Goal: Transaction & Acquisition: Book appointment/travel/reservation

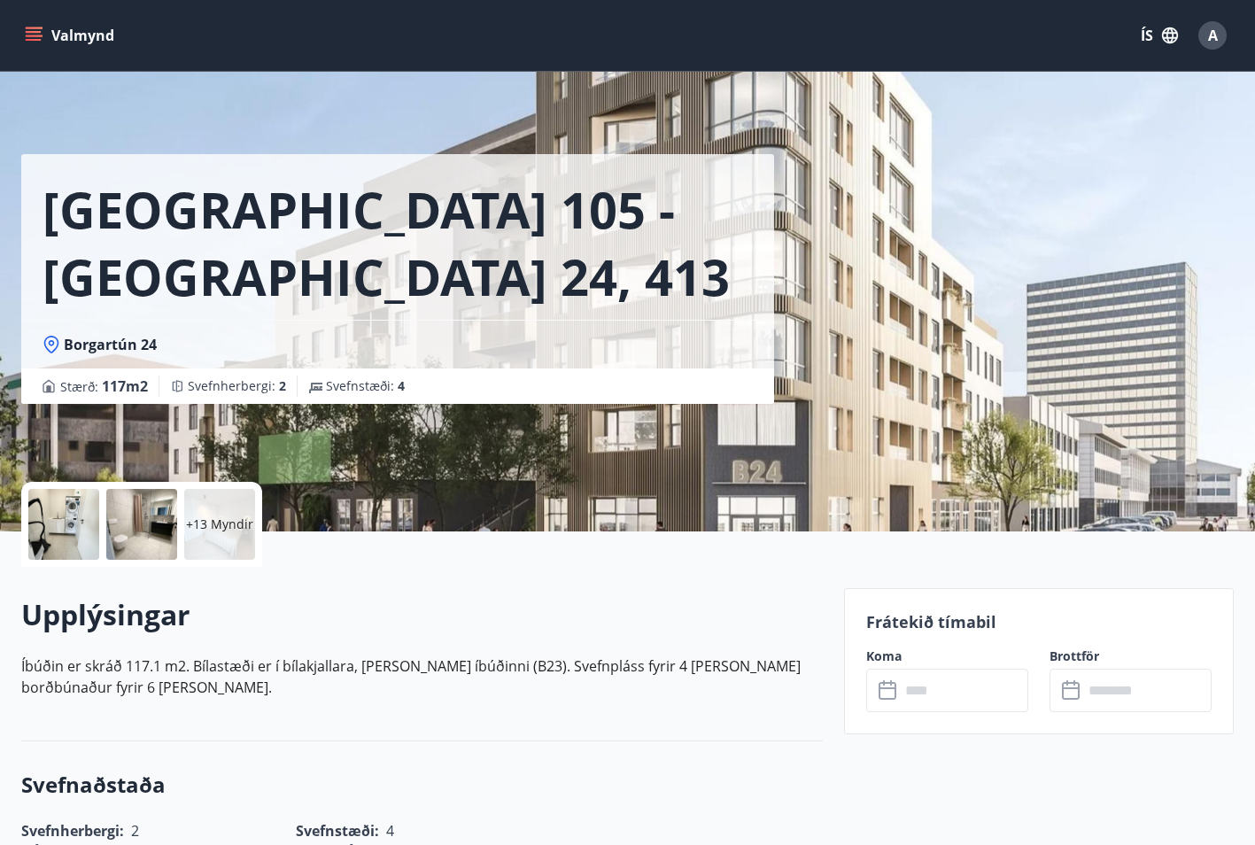
scroll to position [620, 0]
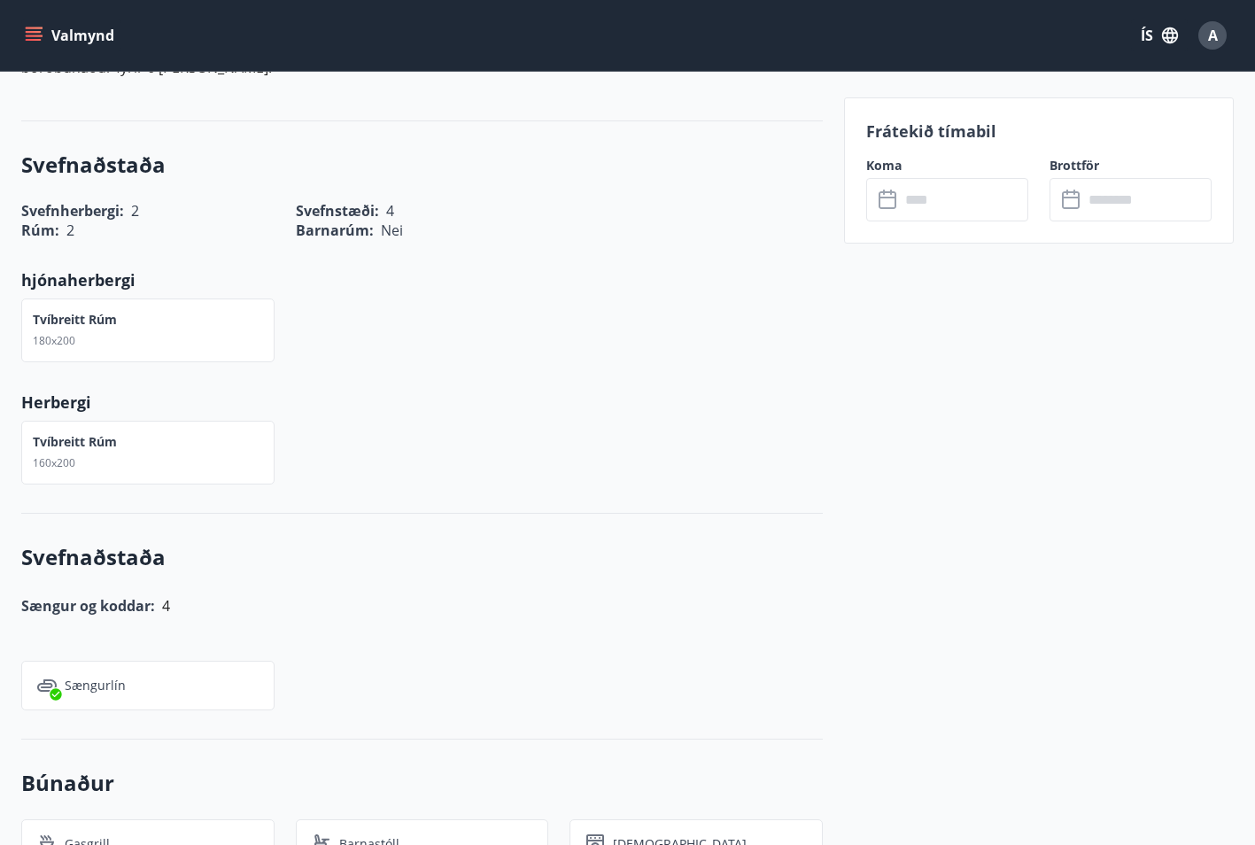
click at [708, 14] on div "Valmynd ÍS A" at bounding box center [627, 35] width 1212 height 43
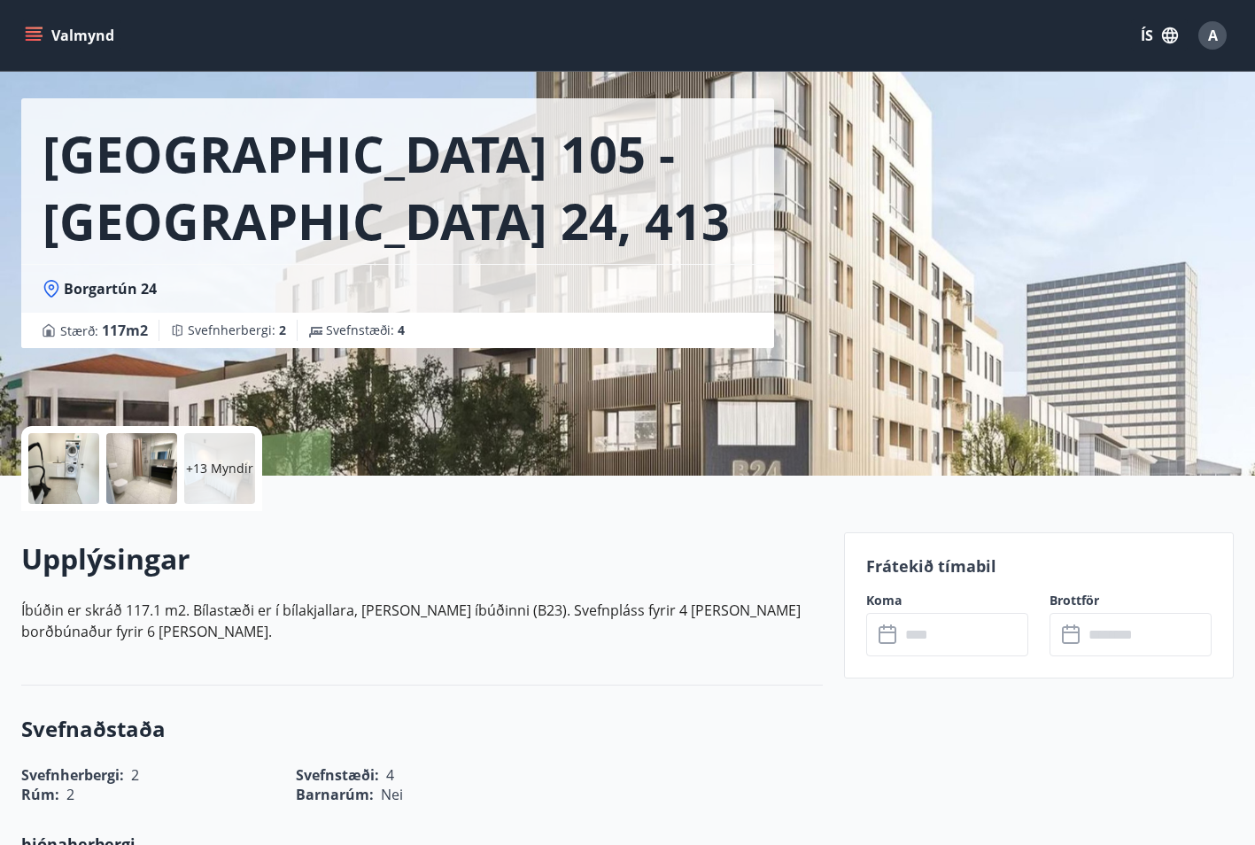
scroll to position [0, 0]
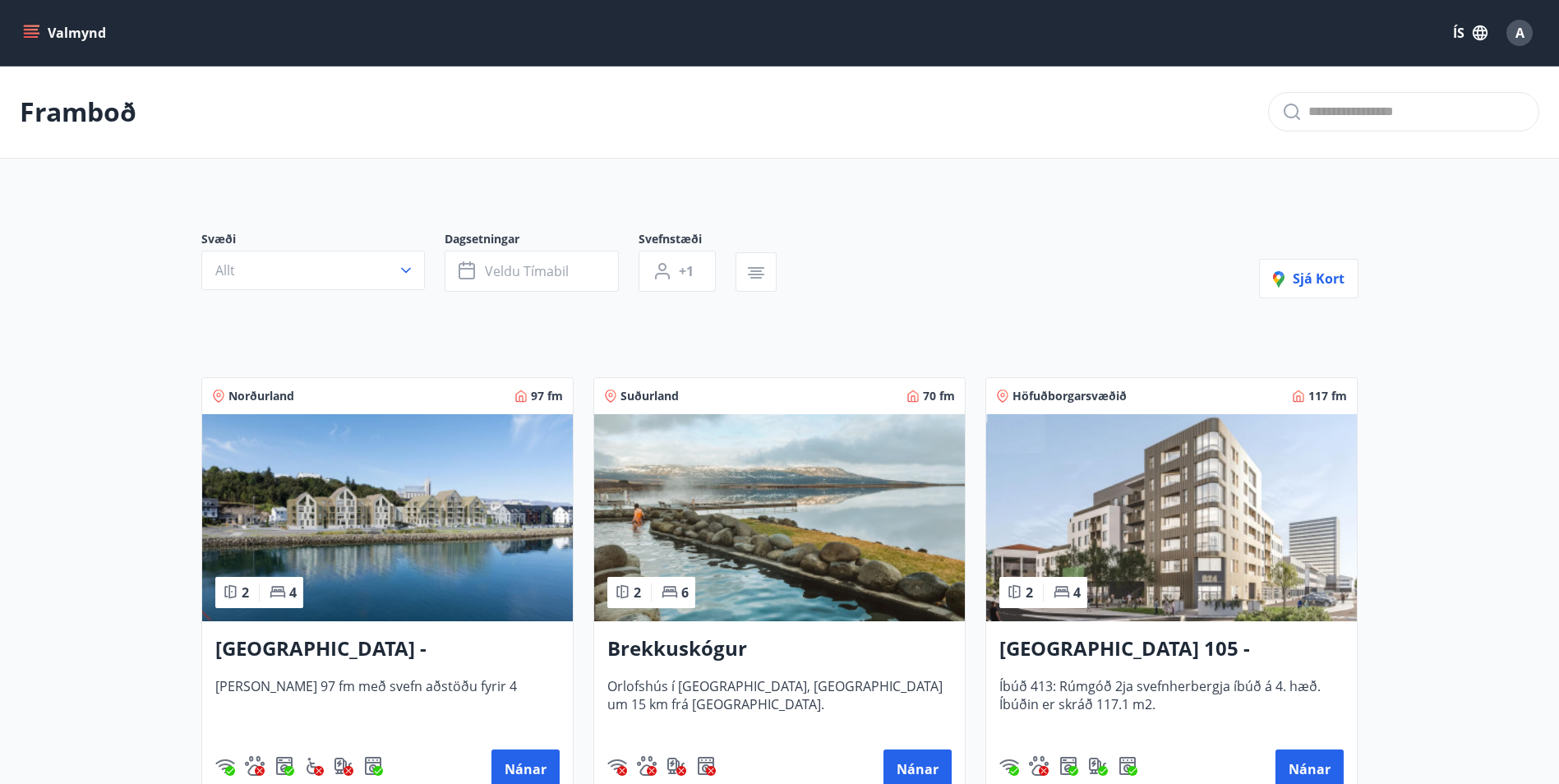
click at [426, 81] on div "Framboð" at bounding box center [780, 112] width 1559 height 93
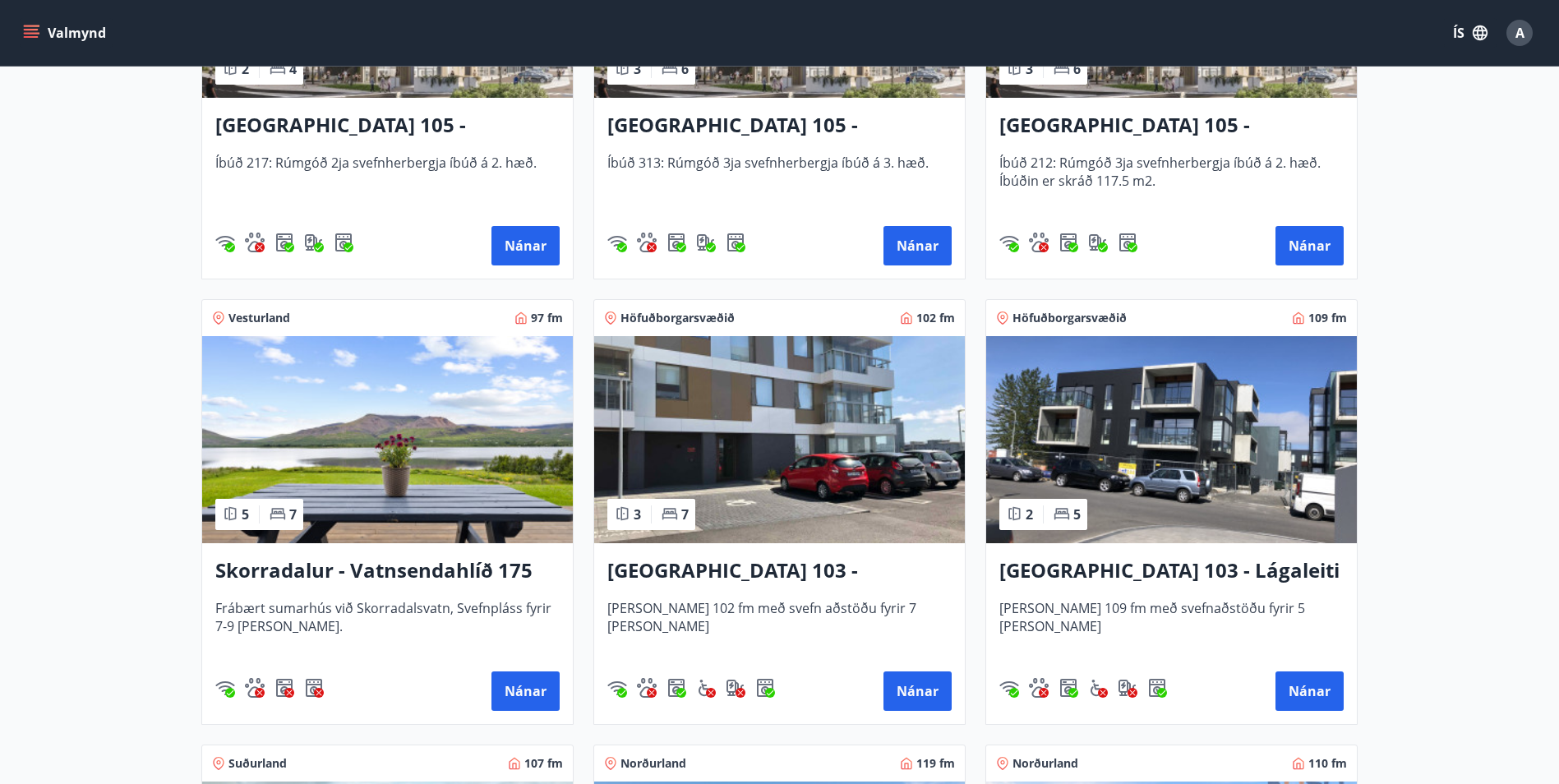
scroll to position [986, 0]
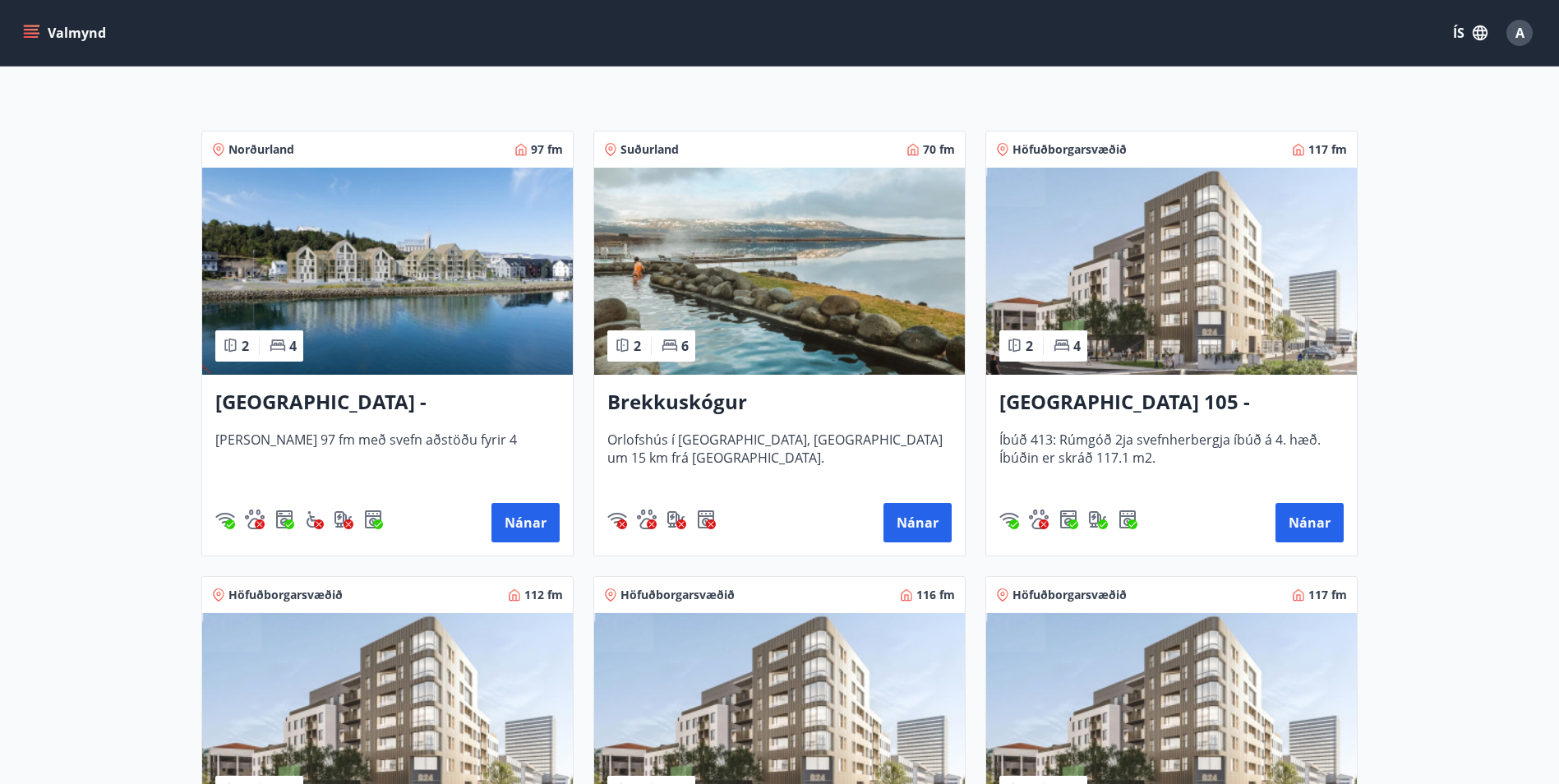
click at [1140, 248] on img at bounding box center [1171, 271] width 370 height 207
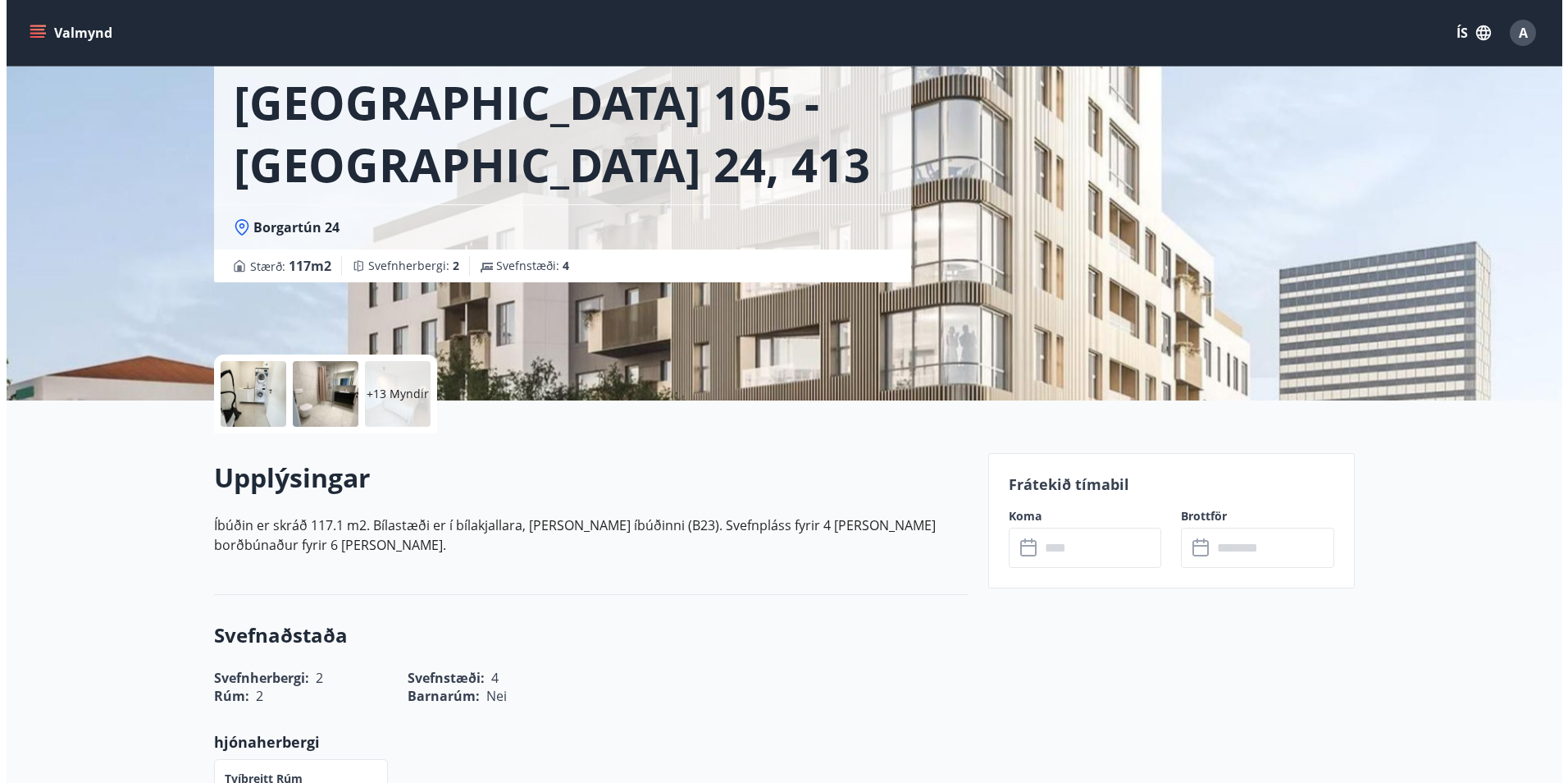
scroll to position [82, 0]
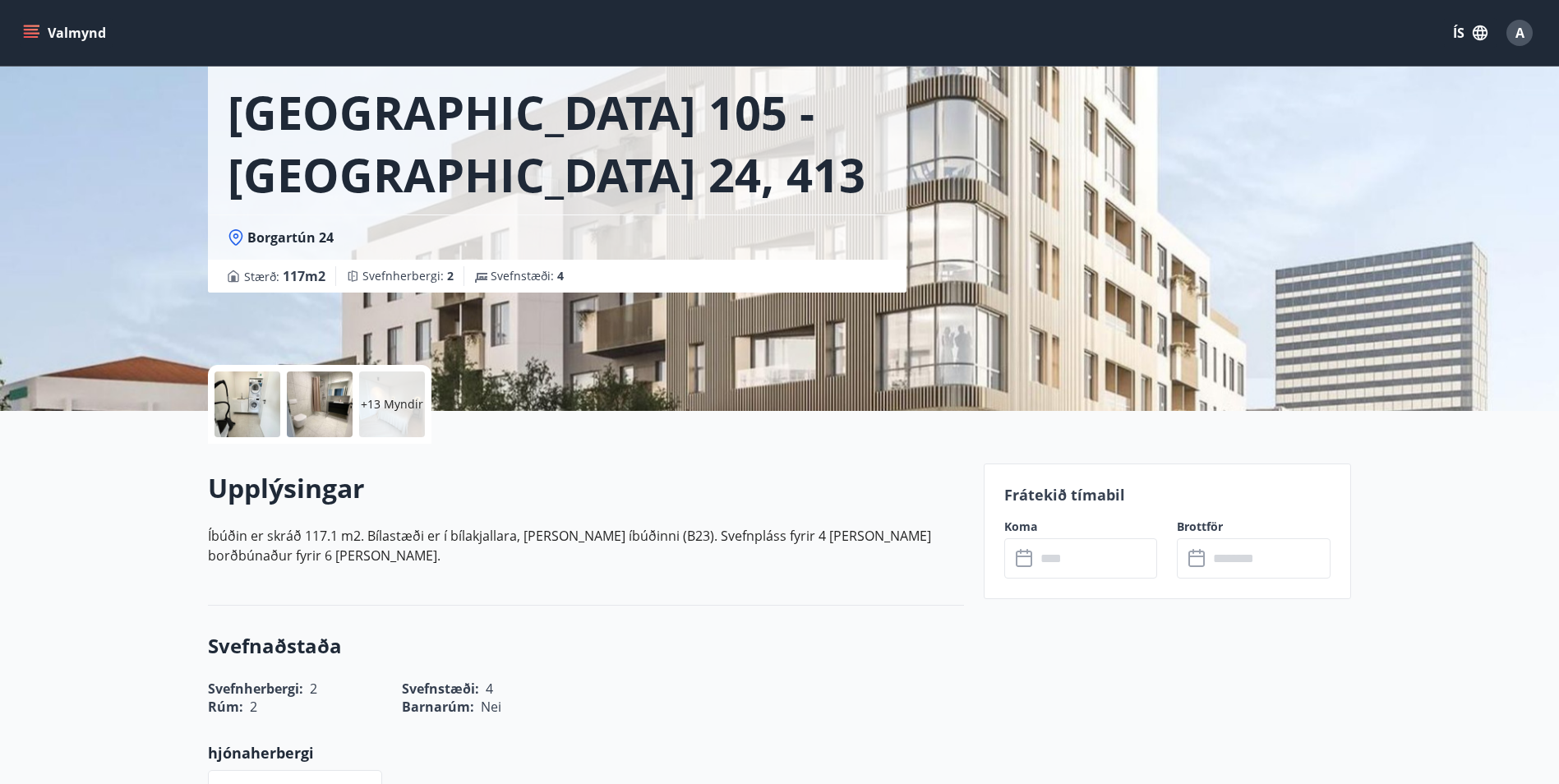
click at [234, 398] on div at bounding box center [247, 404] width 66 height 66
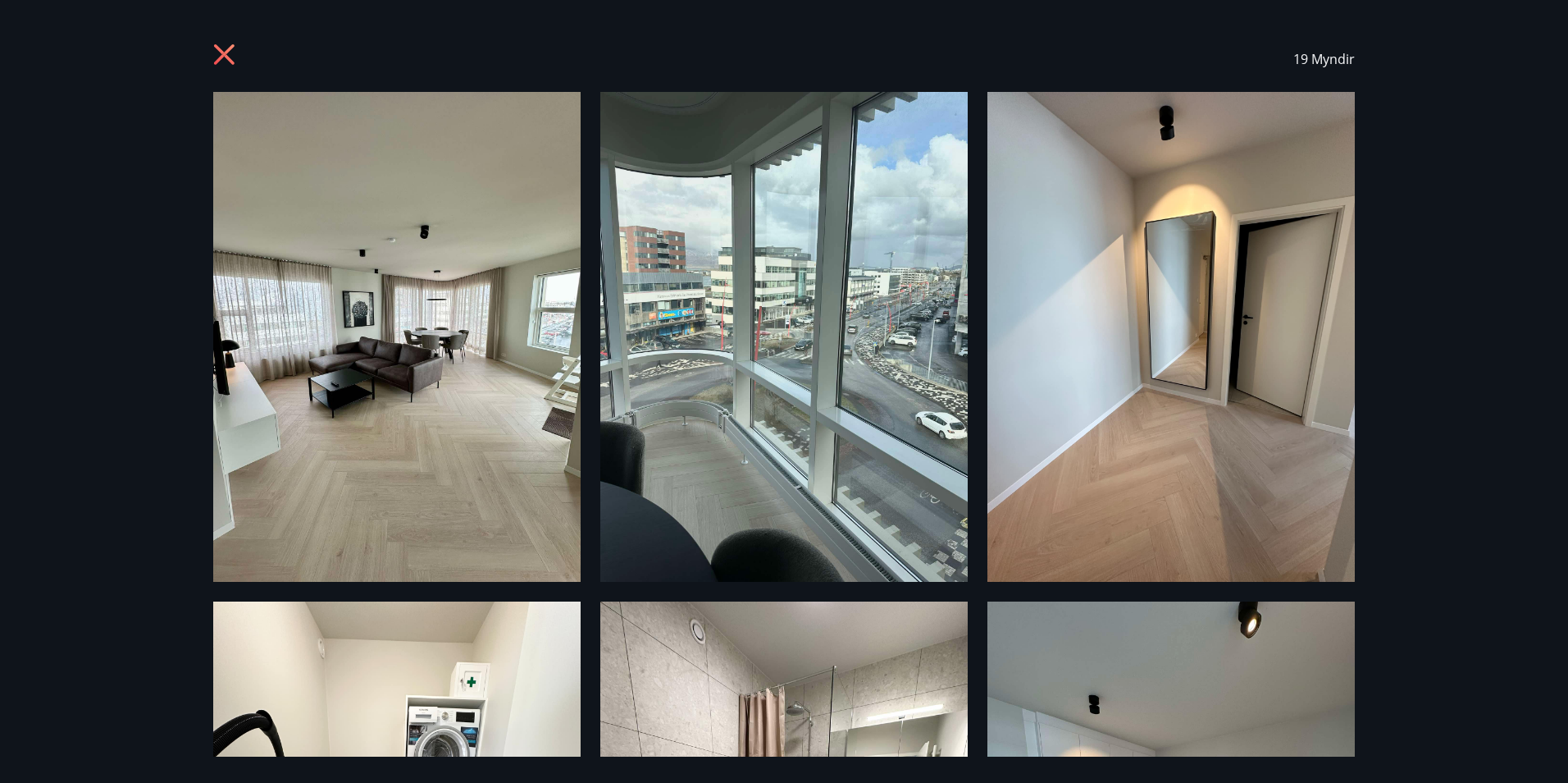
click at [462, 312] on img at bounding box center [396, 336] width 368 height 490
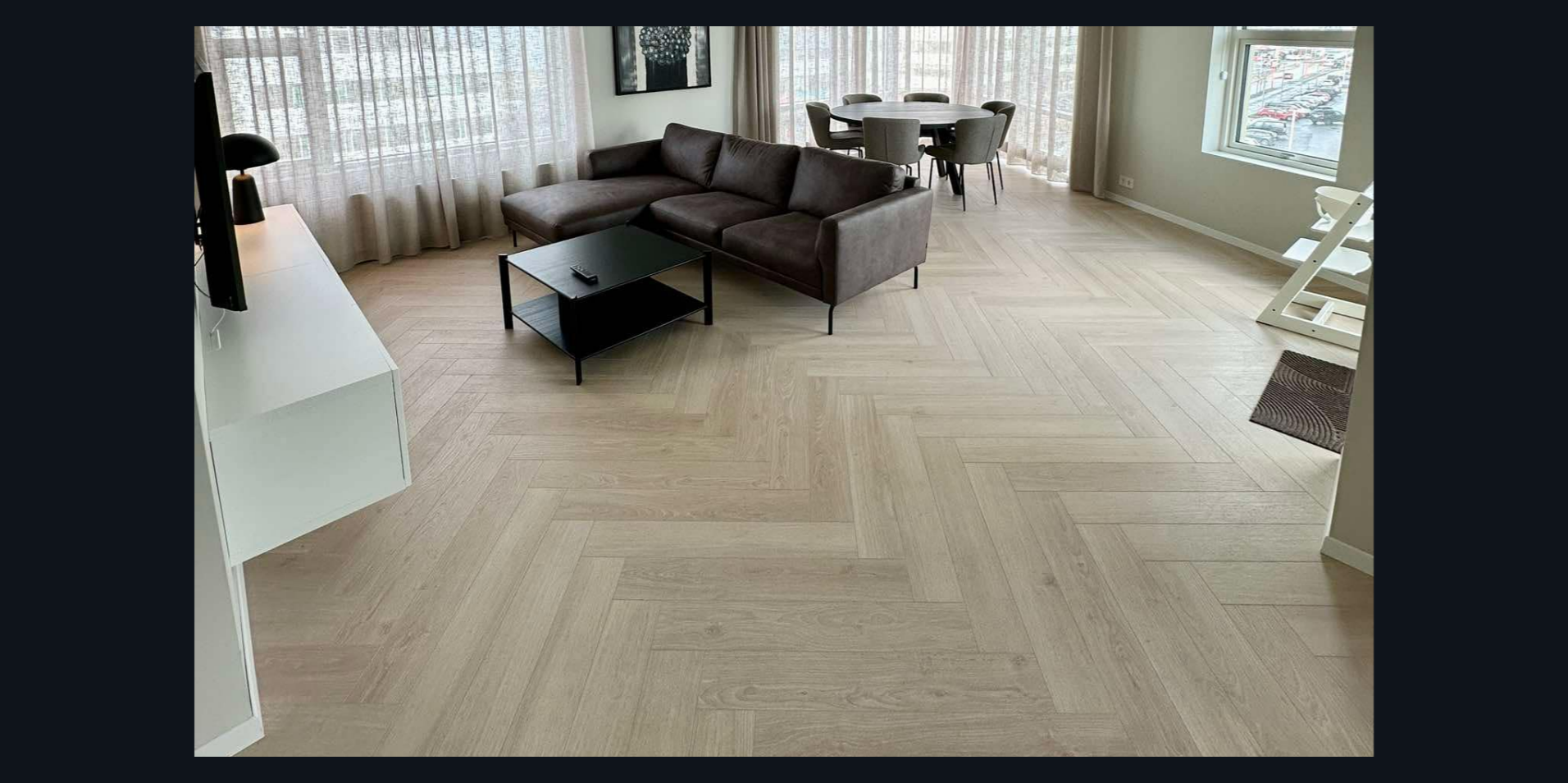
scroll to position [744, 0]
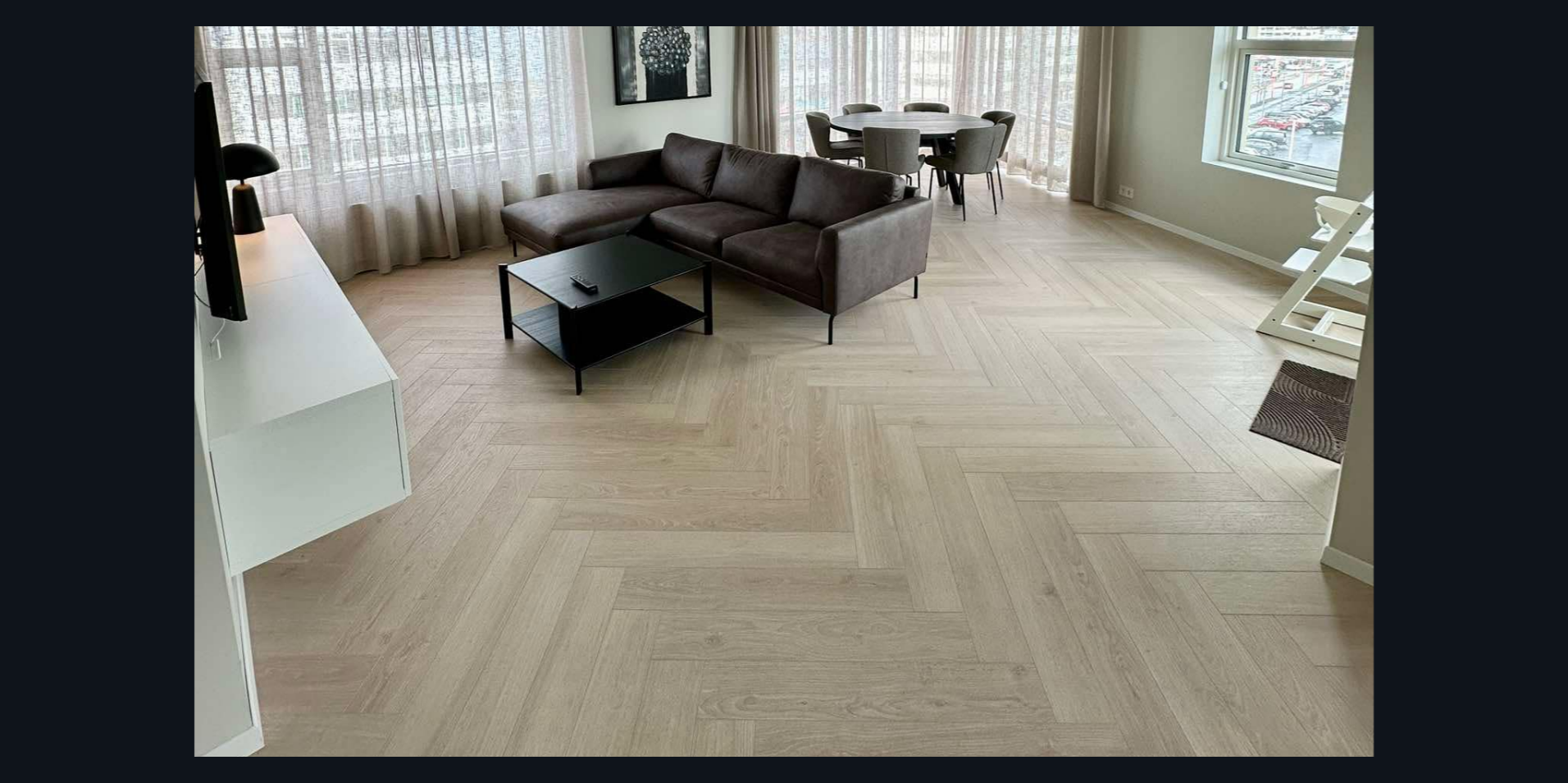
click at [1161, 259] on div at bounding box center [784, 134] width 1568 height 1573
drag, startPoint x: 1441, startPoint y: 183, endPoint x: 1431, endPoint y: 192, distance: 13.5
click at [1161, 183] on div at bounding box center [784, 134] width 1568 height 1573
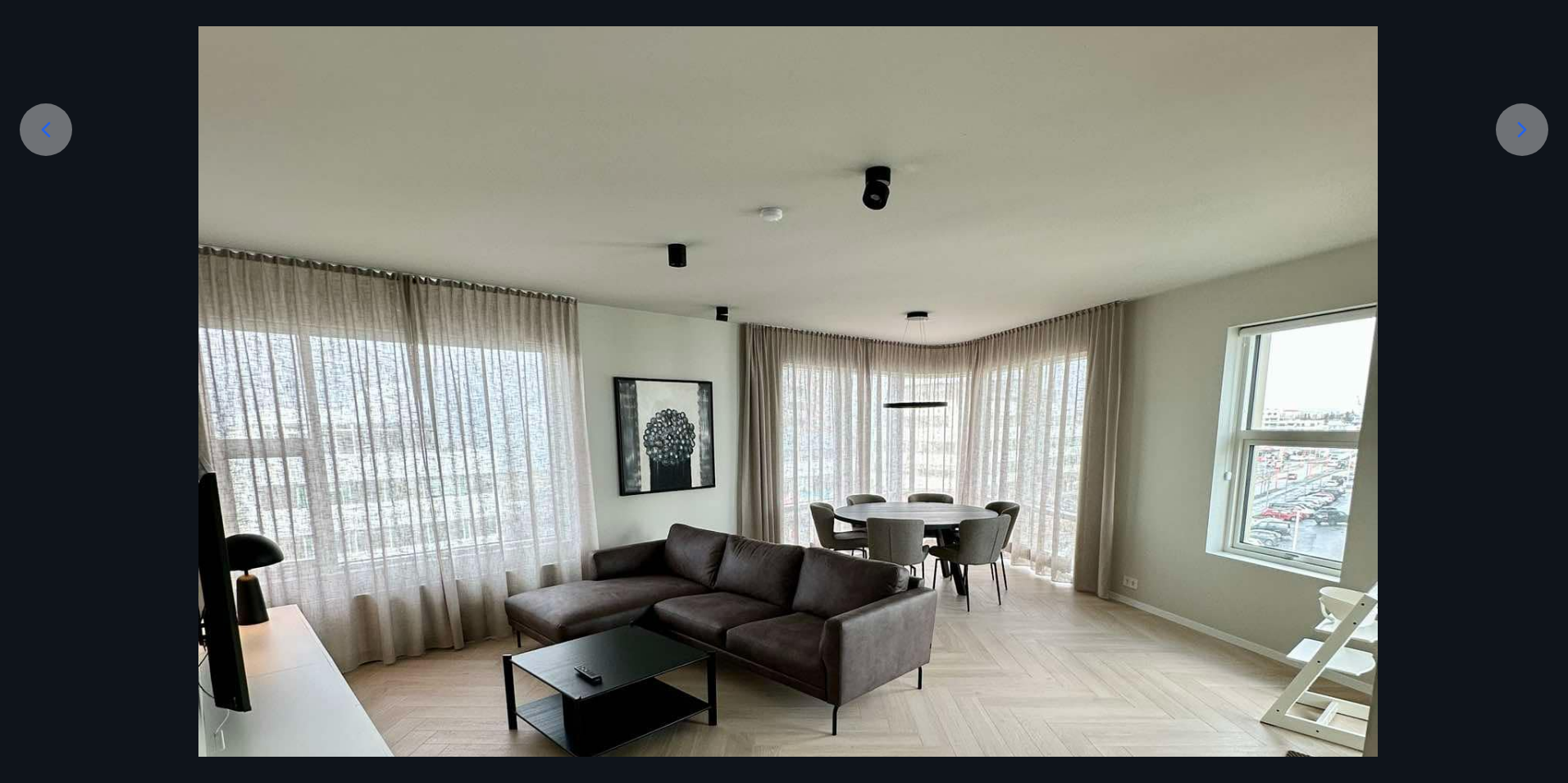
scroll to position [334, 0]
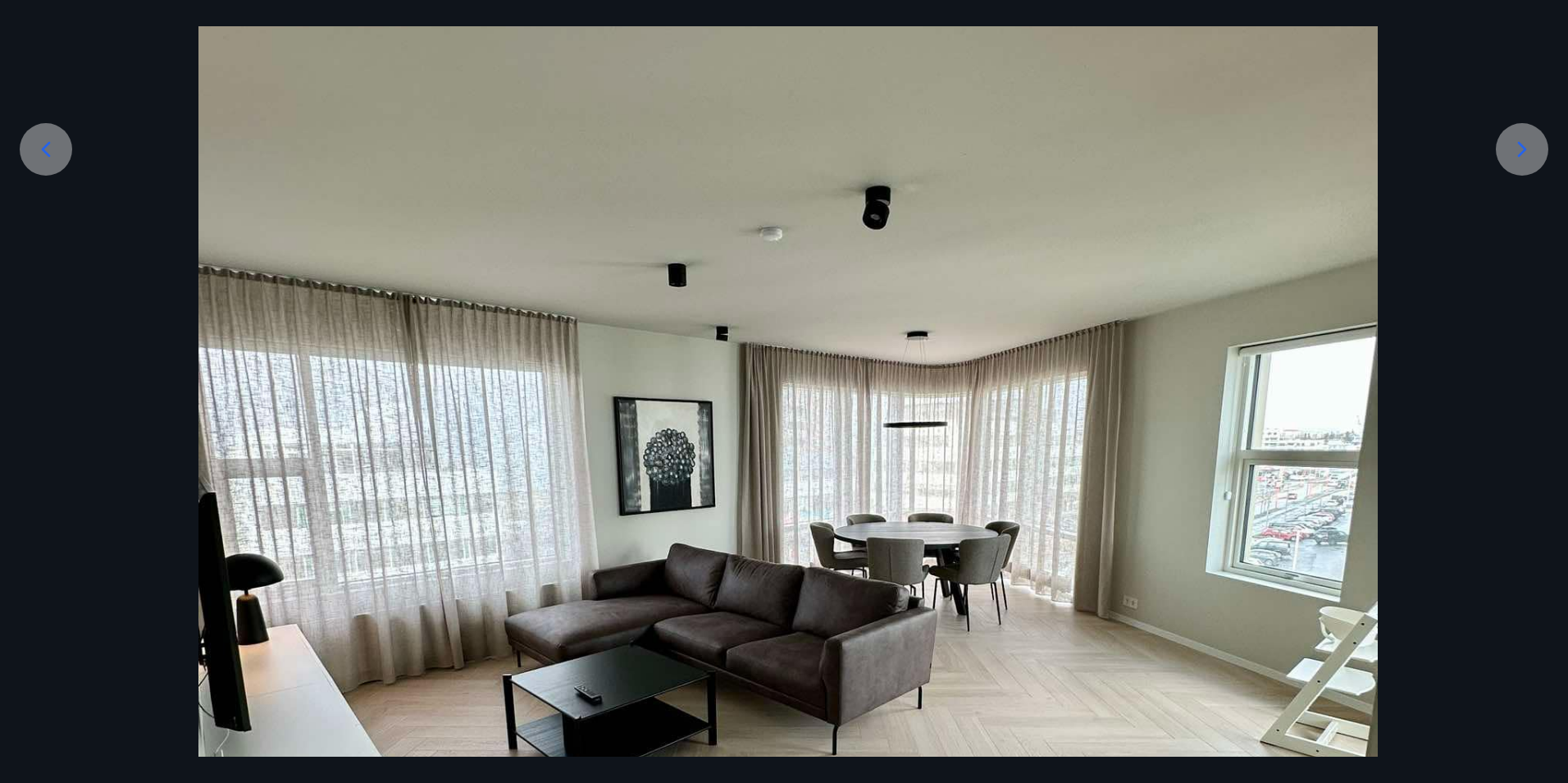
click at [1161, 154] on icon at bounding box center [1522, 149] width 26 height 26
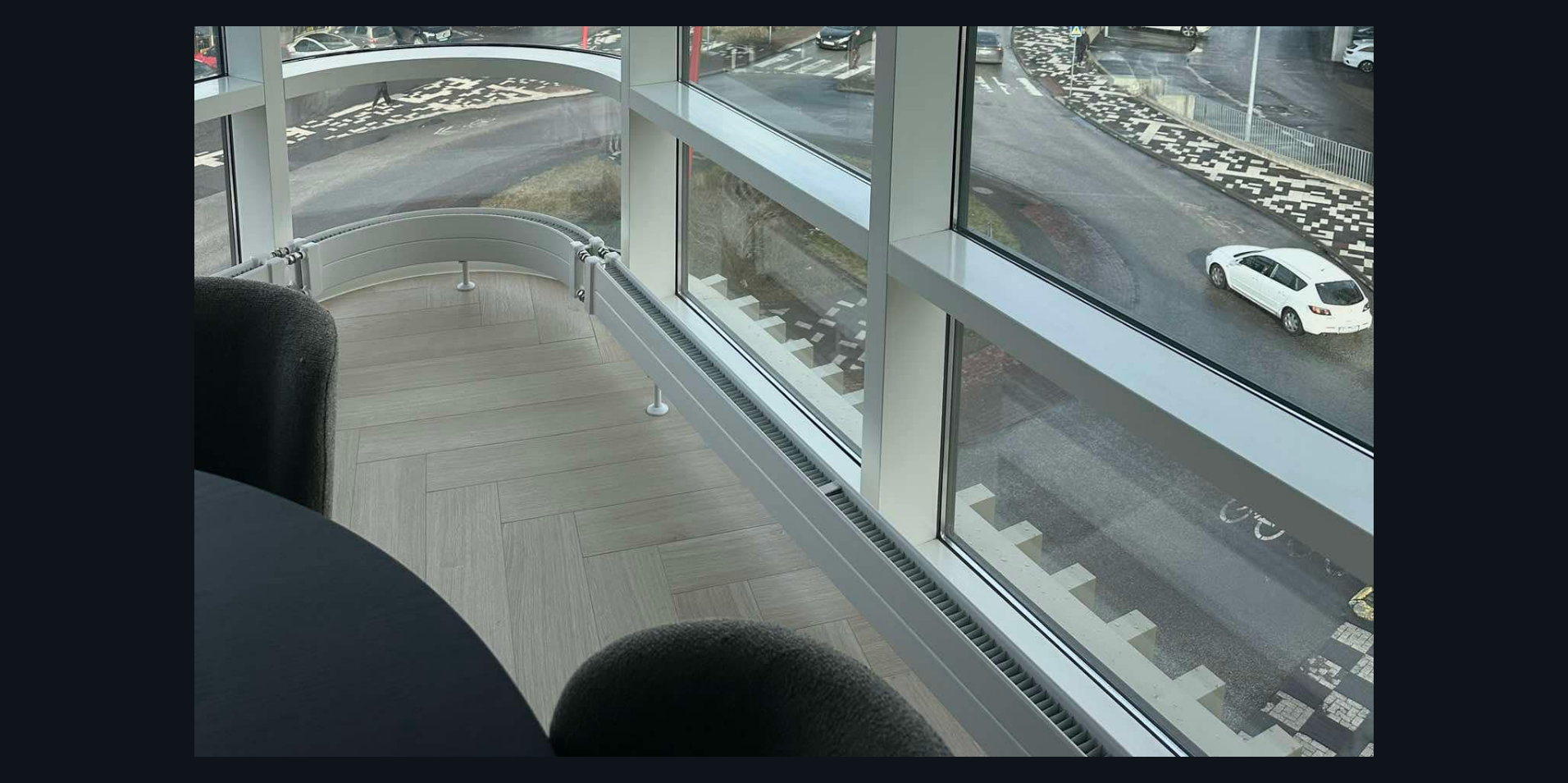
scroll to position [908, 0]
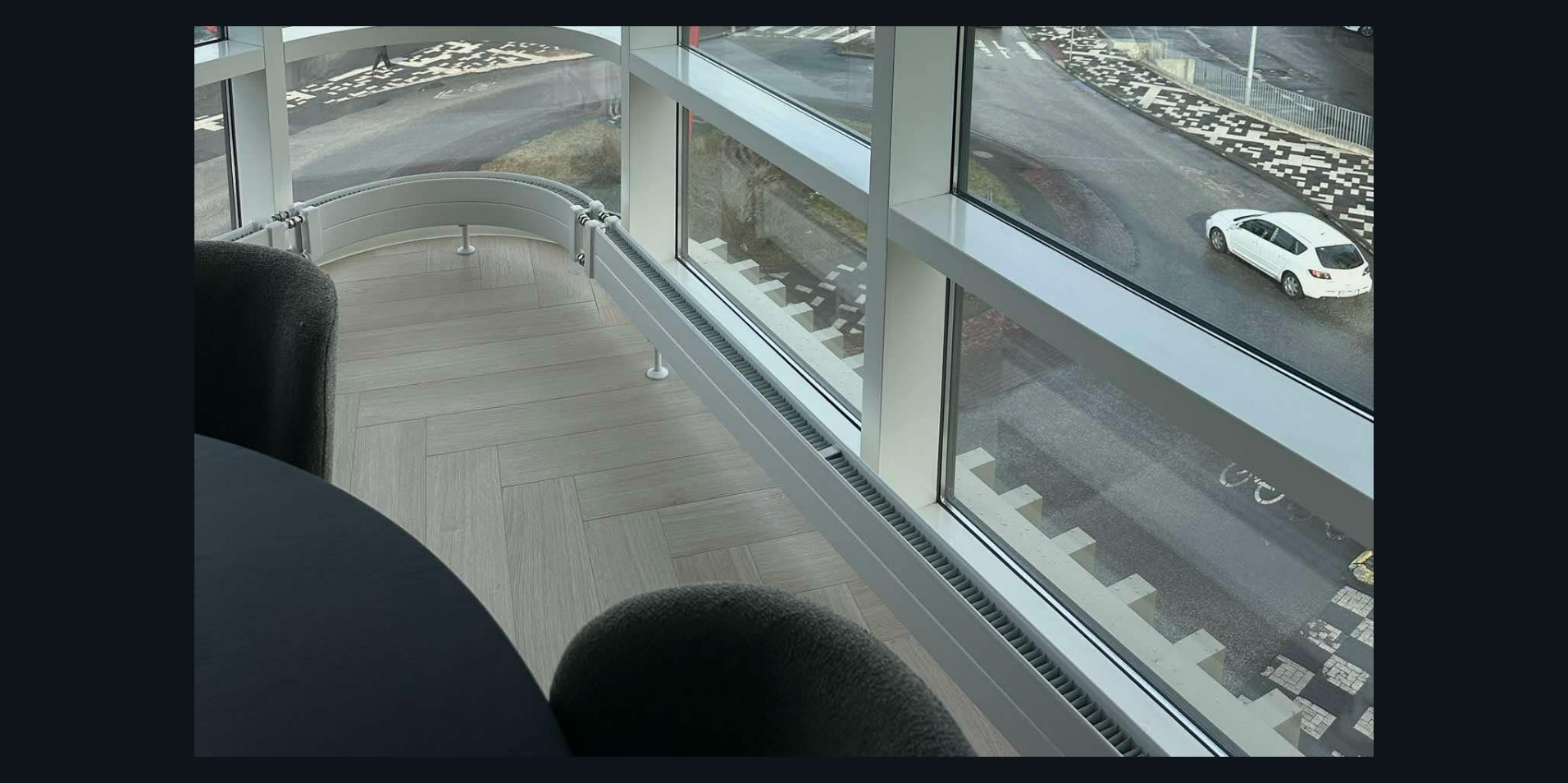
drag, startPoint x: 995, startPoint y: 406, endPoint x: 838, endPoint y: 398, distance: 157.2
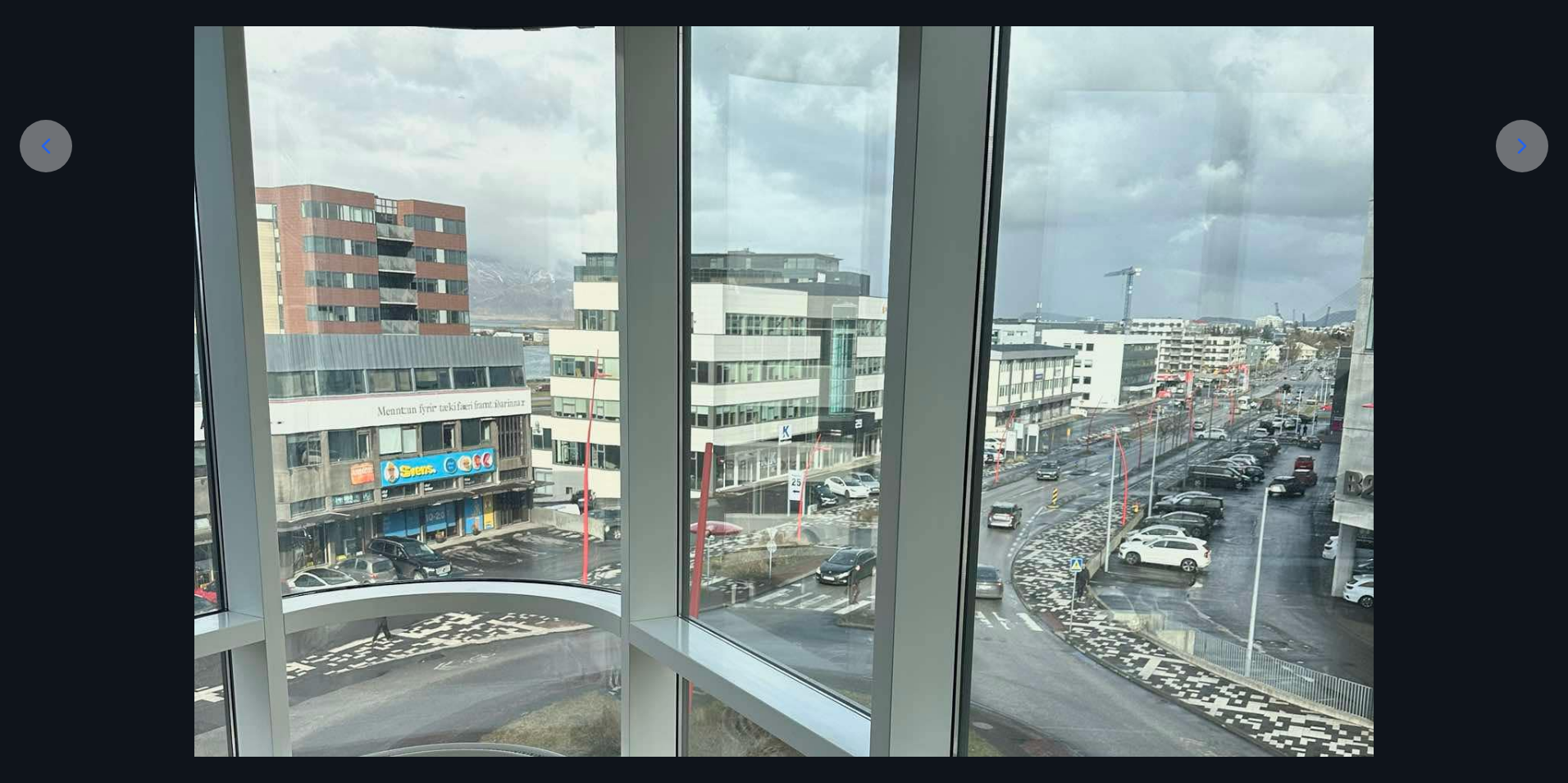
scroll to position [334, 0]
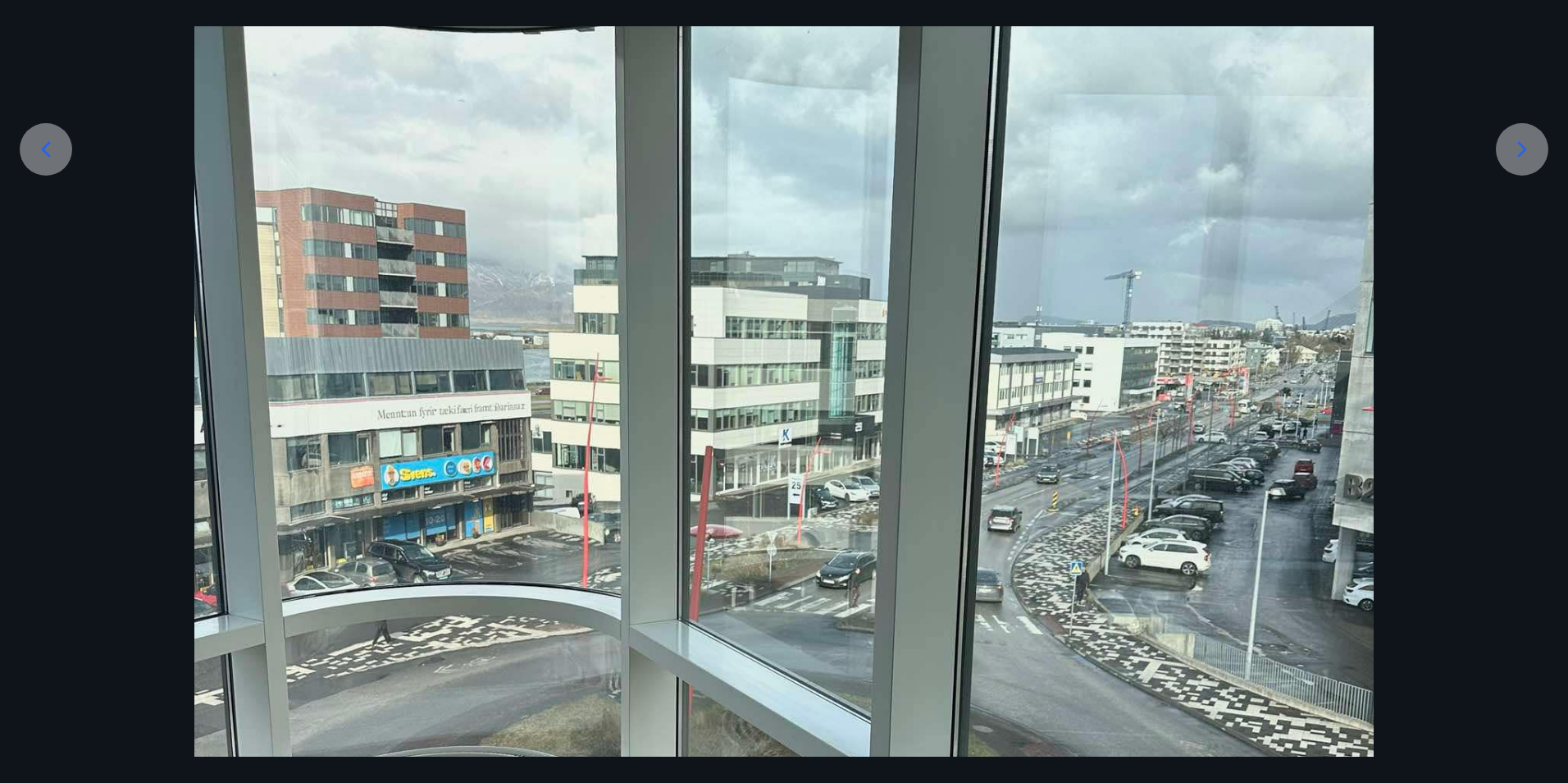
click at [1161, 154] on icon at bounding box center [1522, 149] width 26 height 26
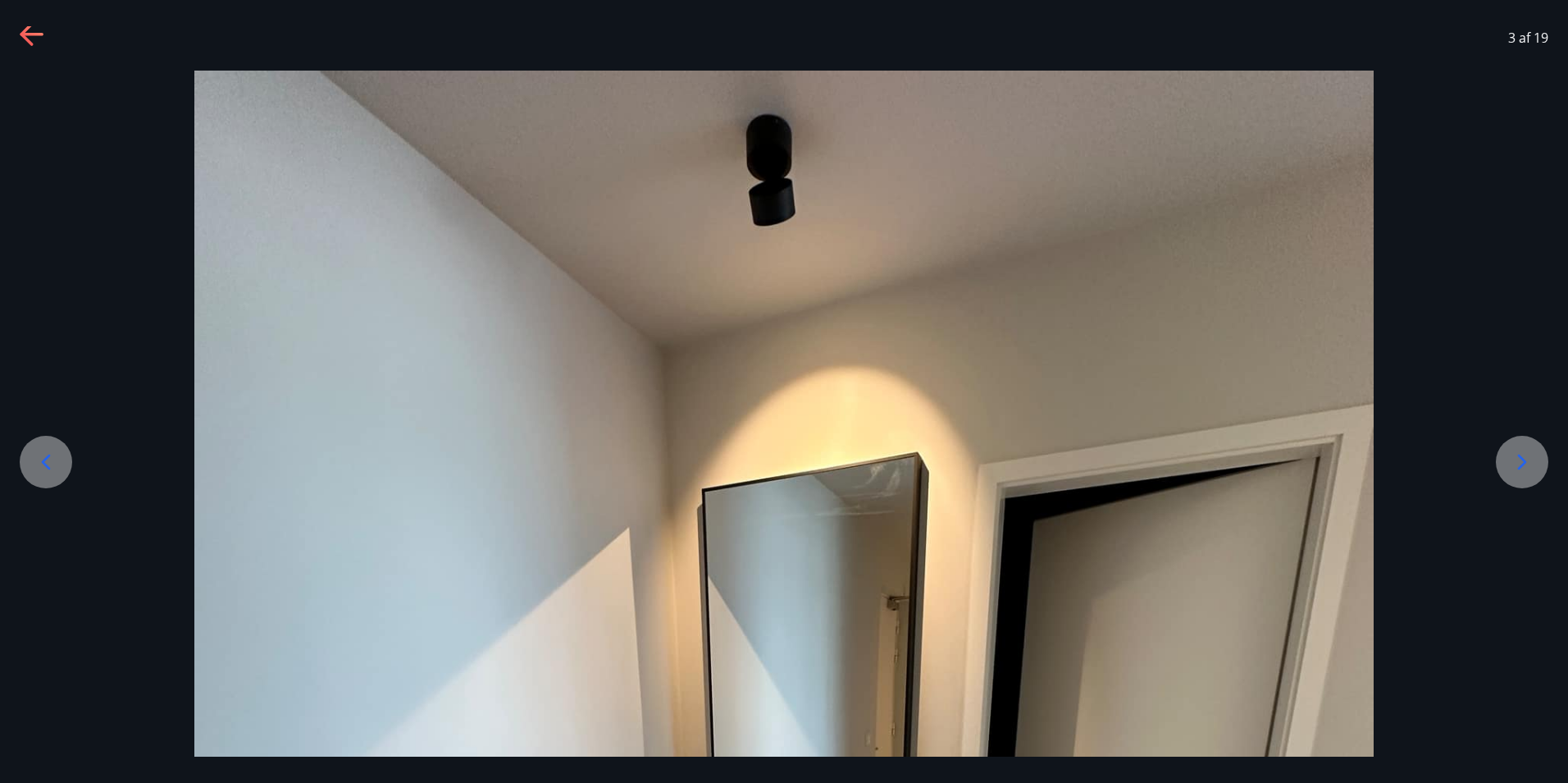
scroll to position [0, 0]
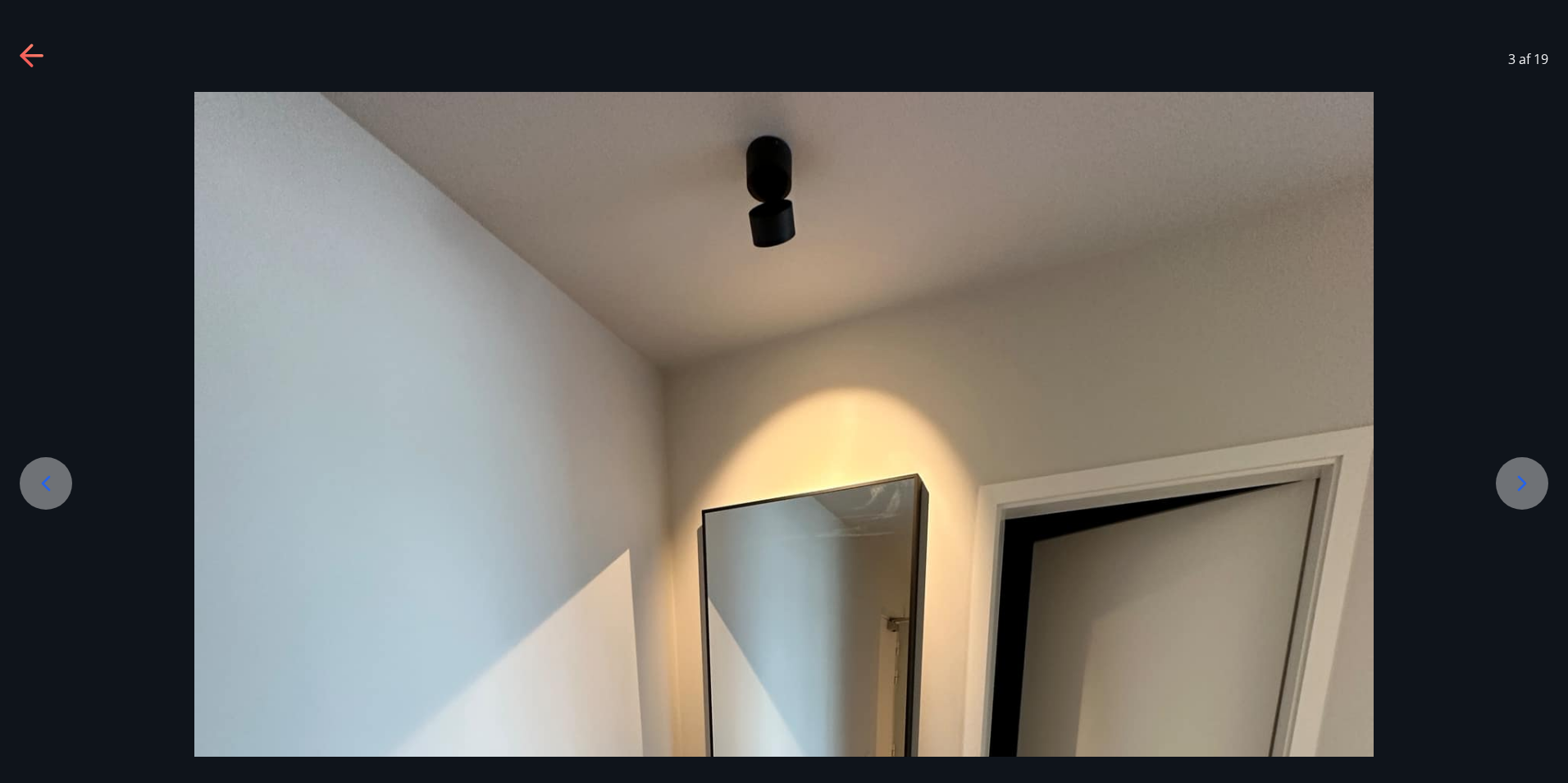
click at [29, 56] on icon at bounding box center [31, 56] width 23 height 4
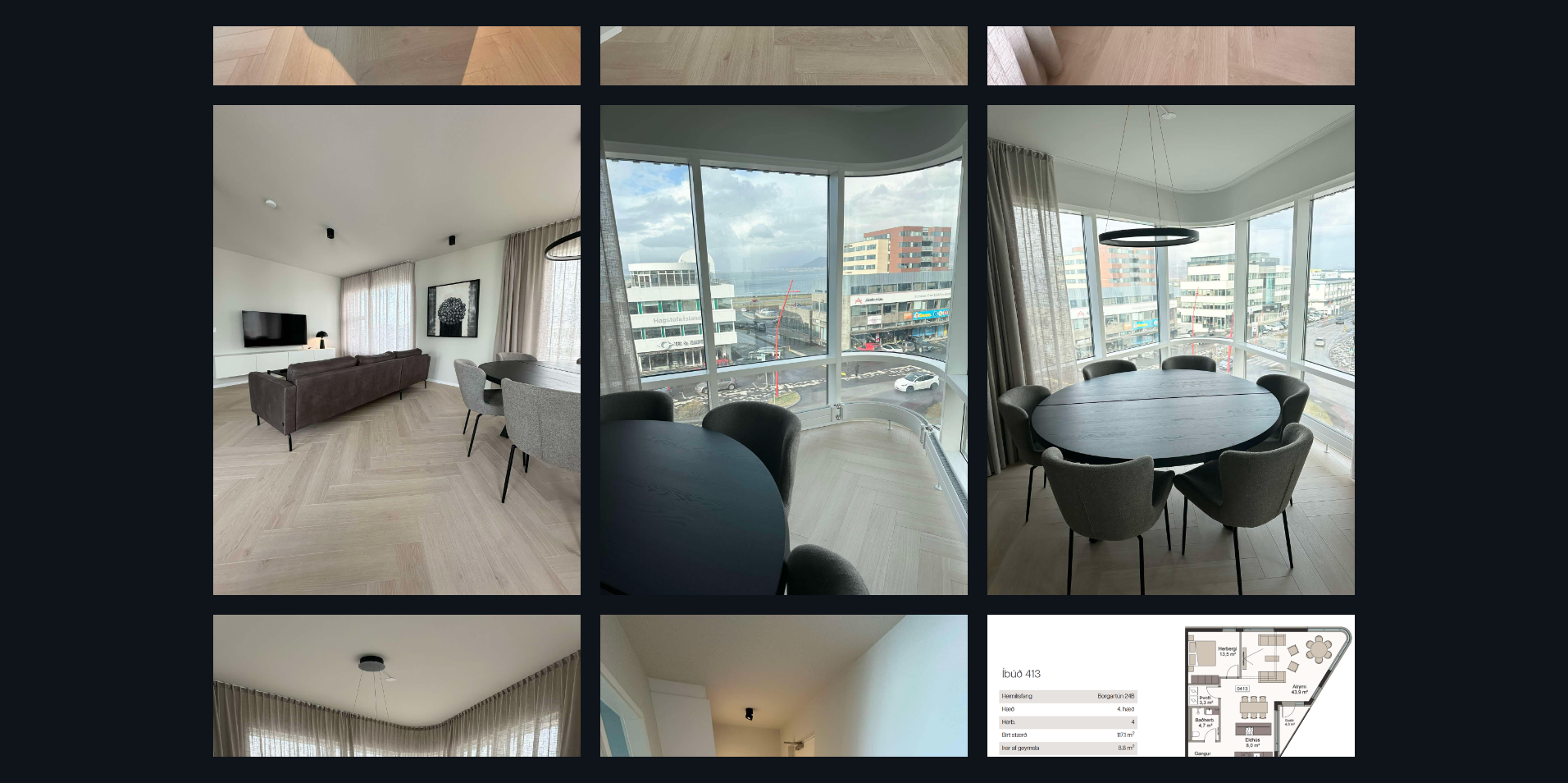
scroll to position [1939, 0]
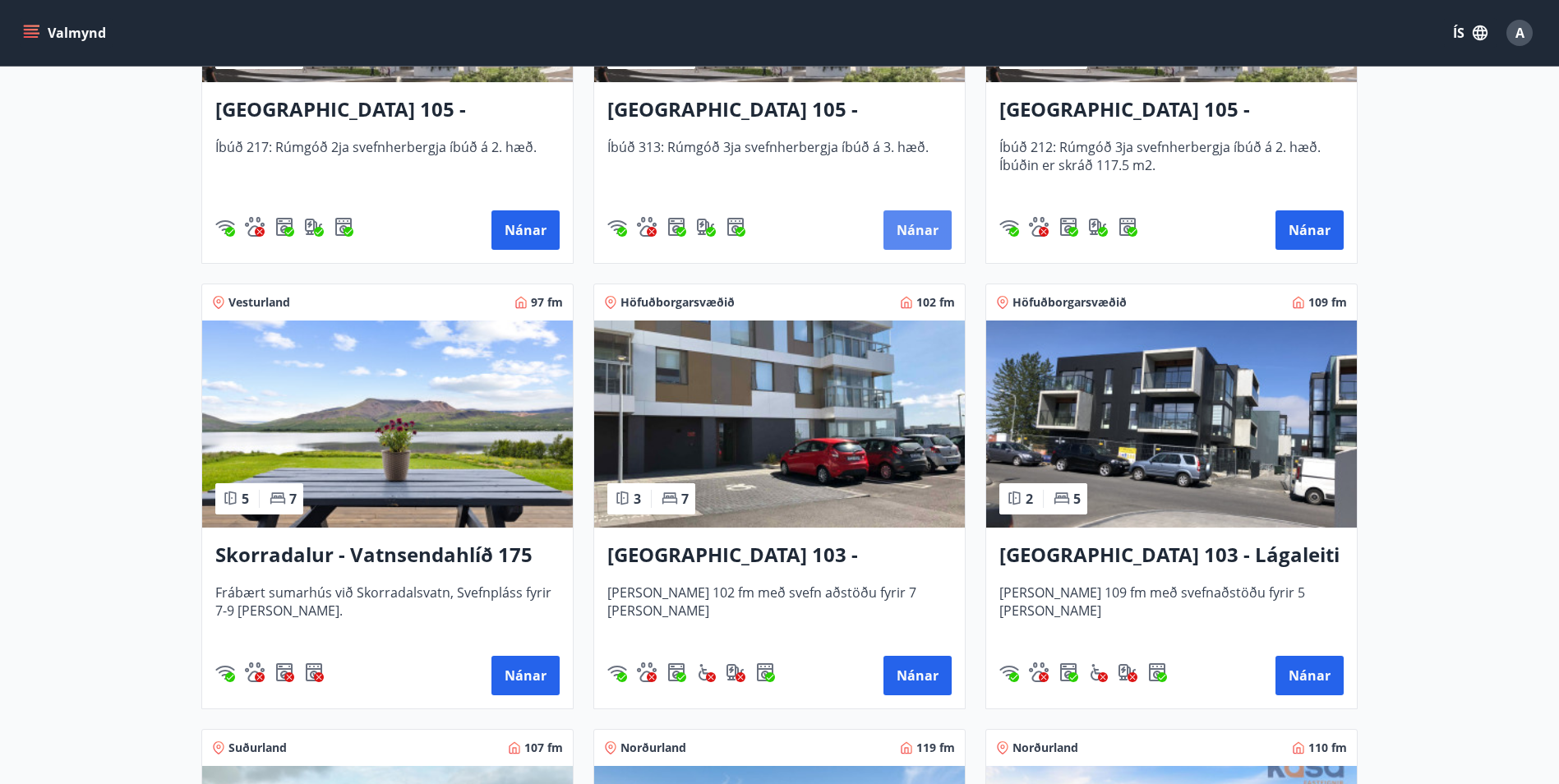
scroll to position [986, 0]
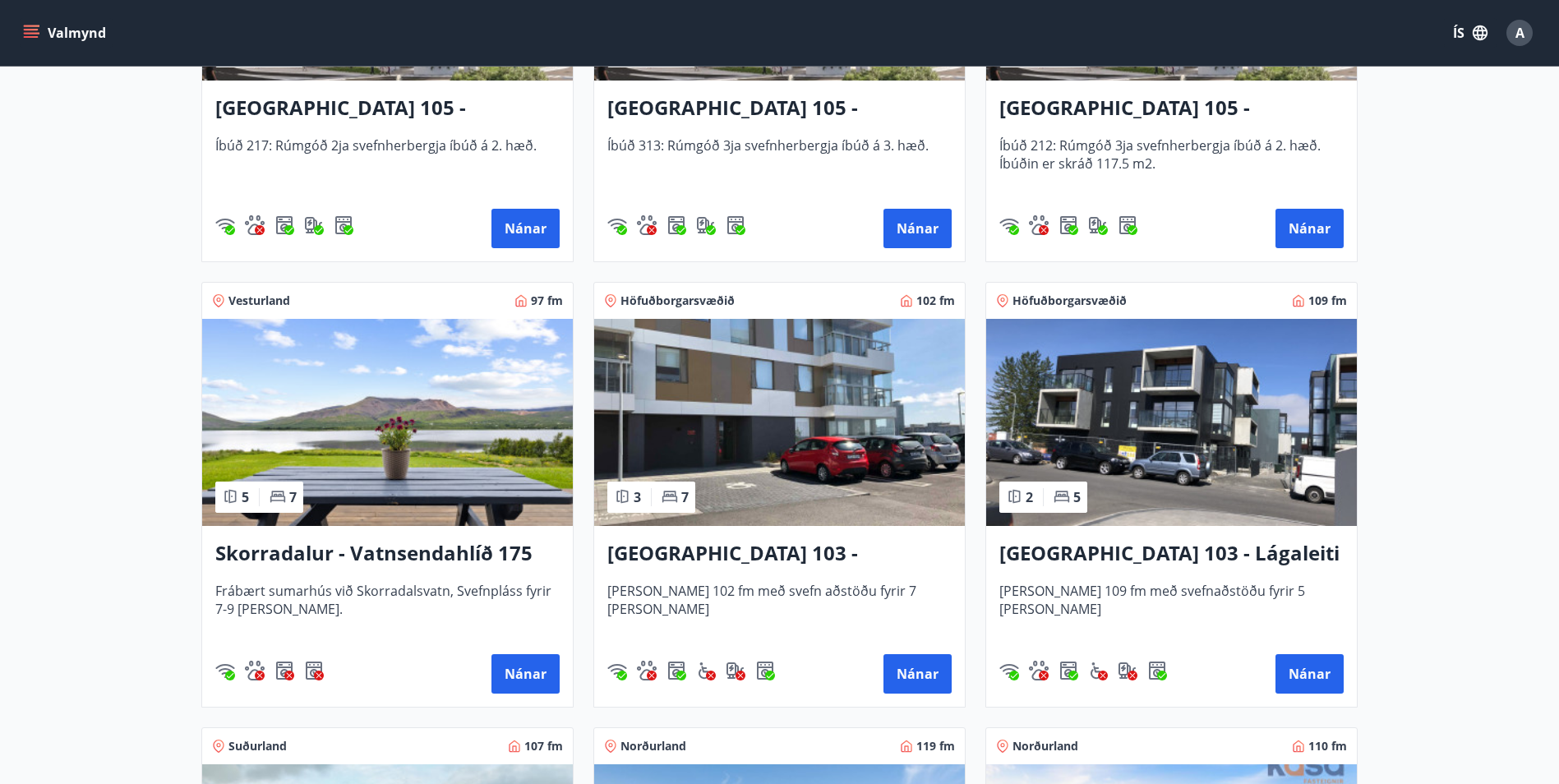
click at [1079, 441] on img at bounding box center [1171, 422] width 370 height 207
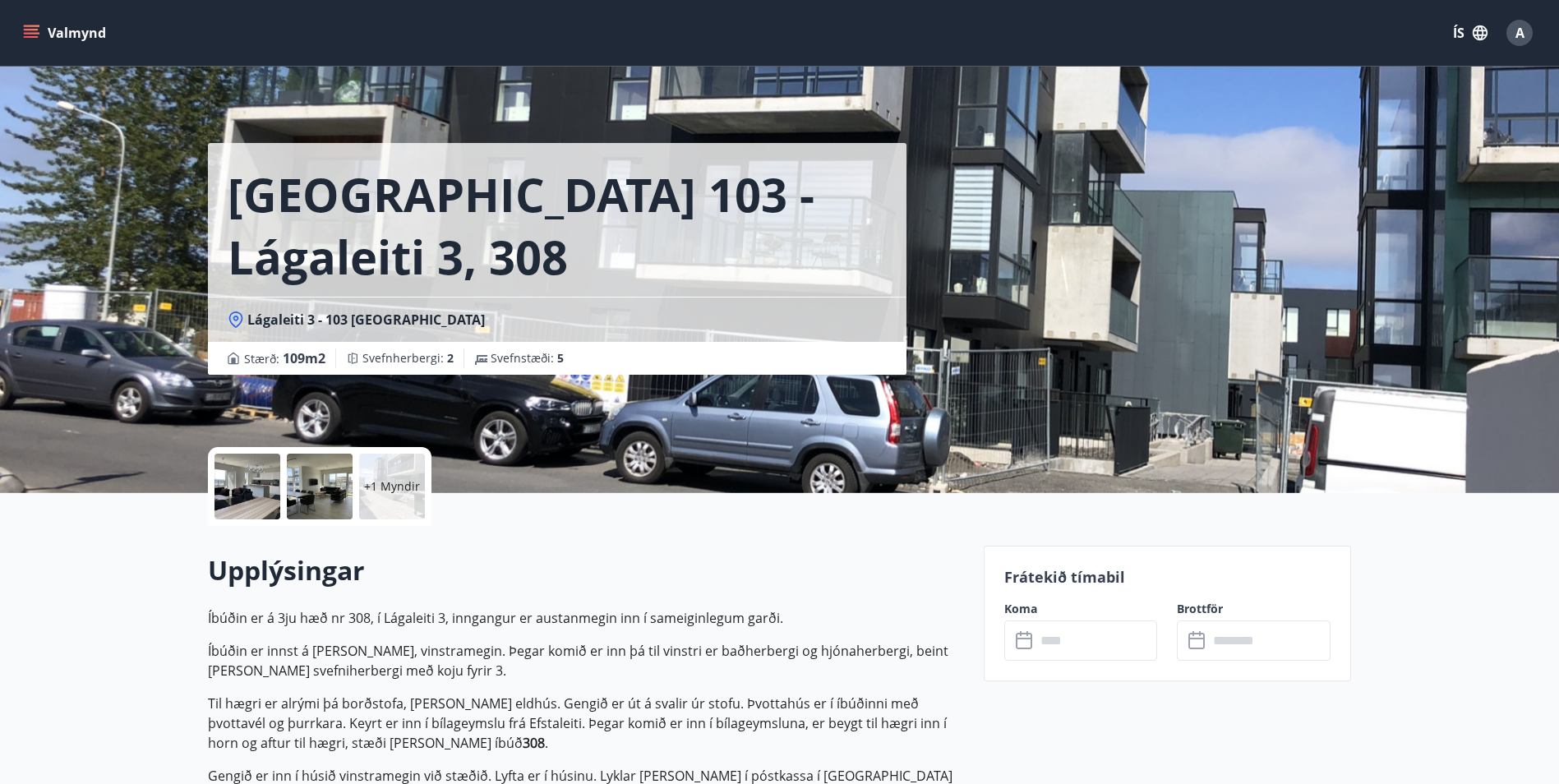
click at [245, 502] on div at bounding box center [247, 486] width 66 height 66
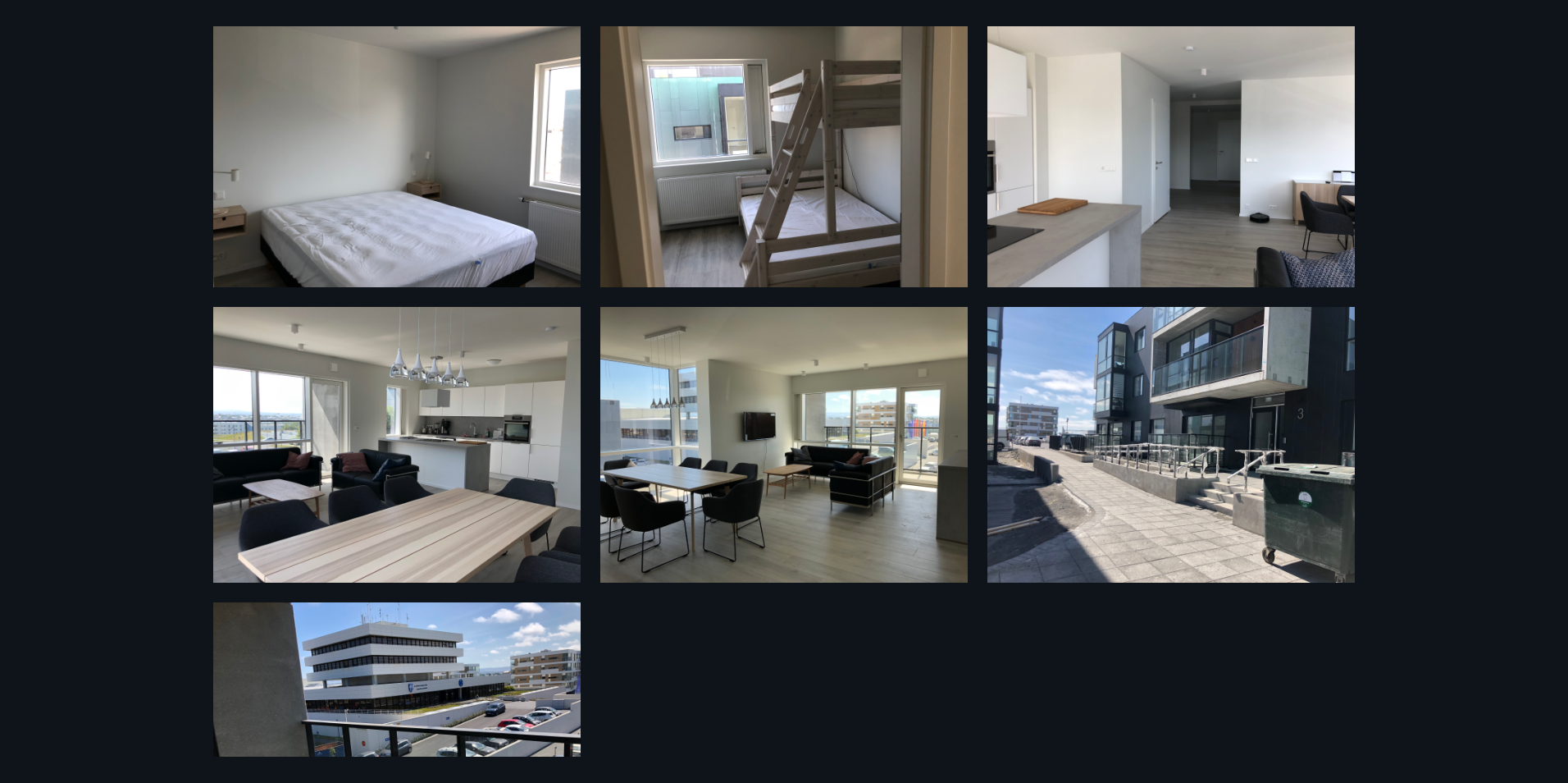
scroll to position [82, 0]
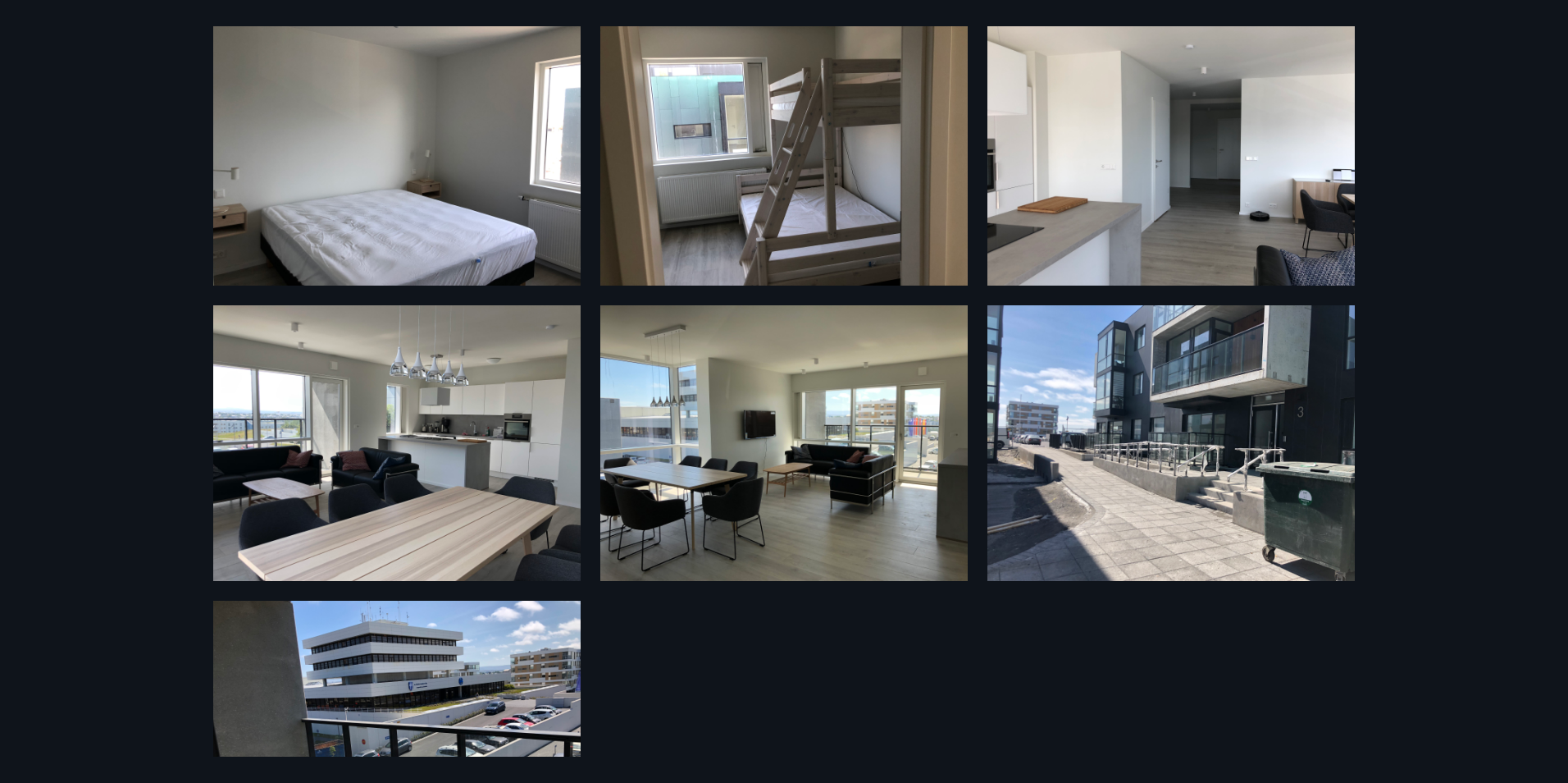
click at [1138, 398] on img at bounding box center [1171, 443] width 368 height 276
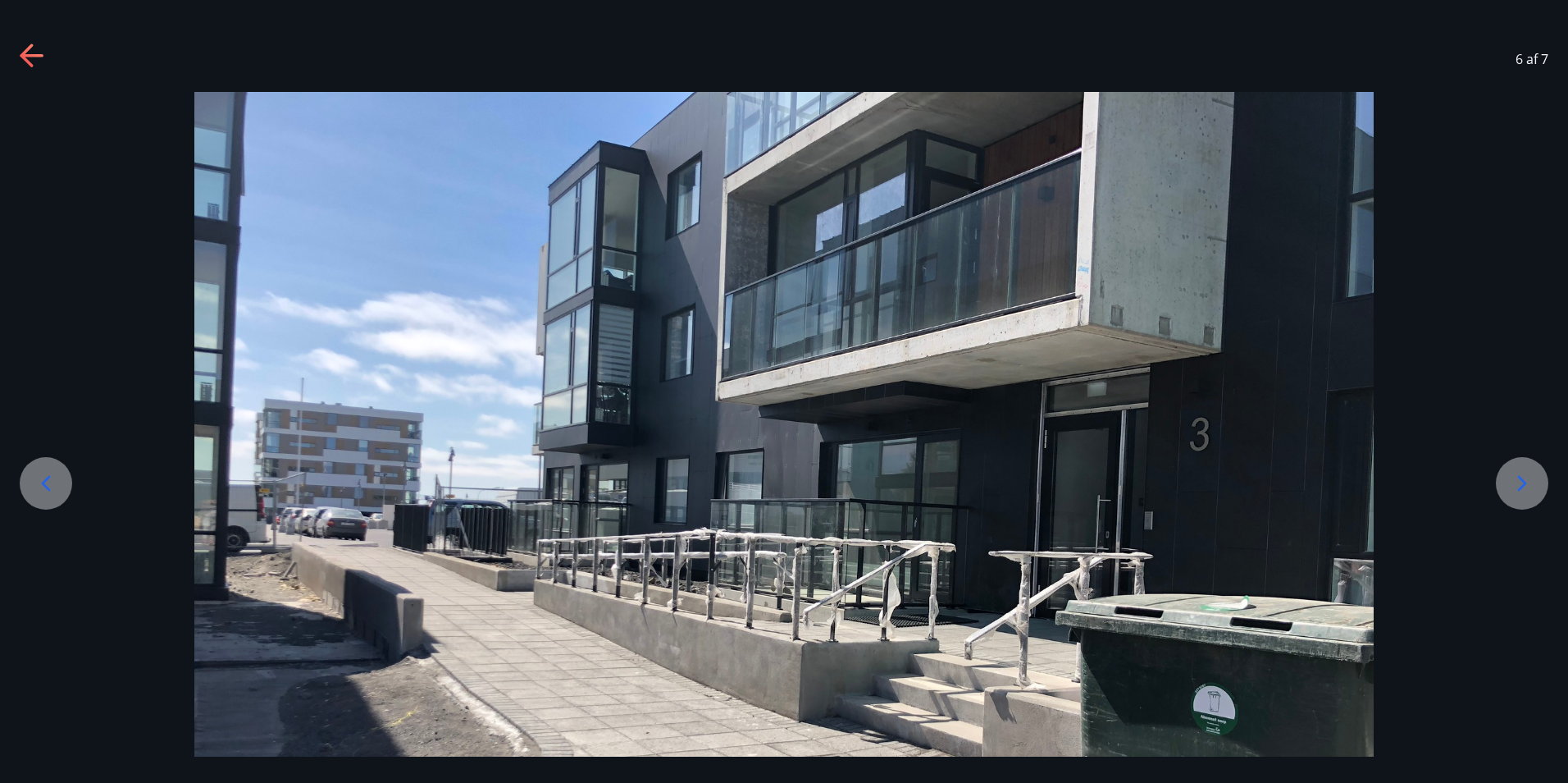
click at [32, 64] on icon at bounding box center [26, 55] width 13 height 23
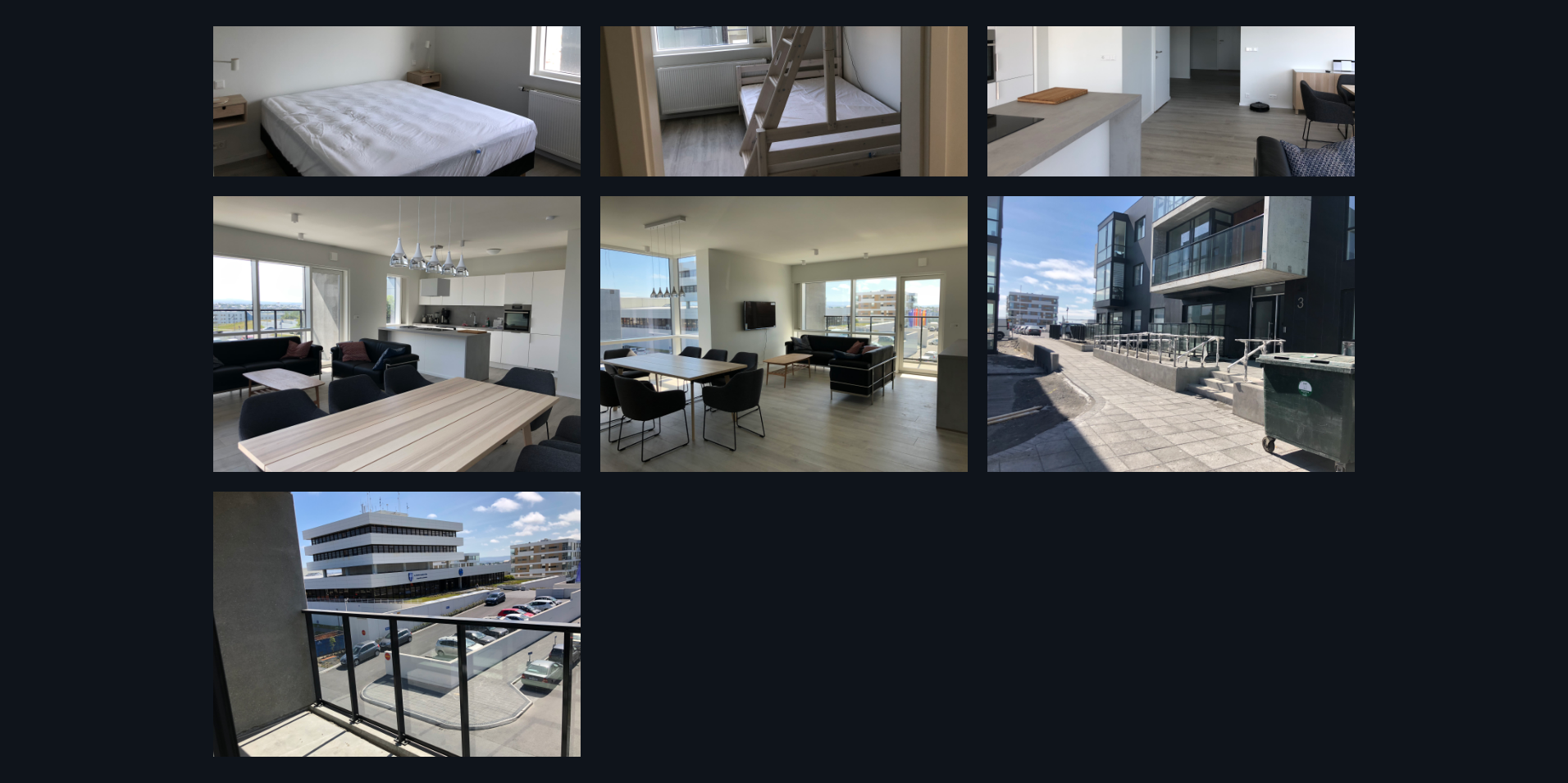
scroll to position [207, 0]
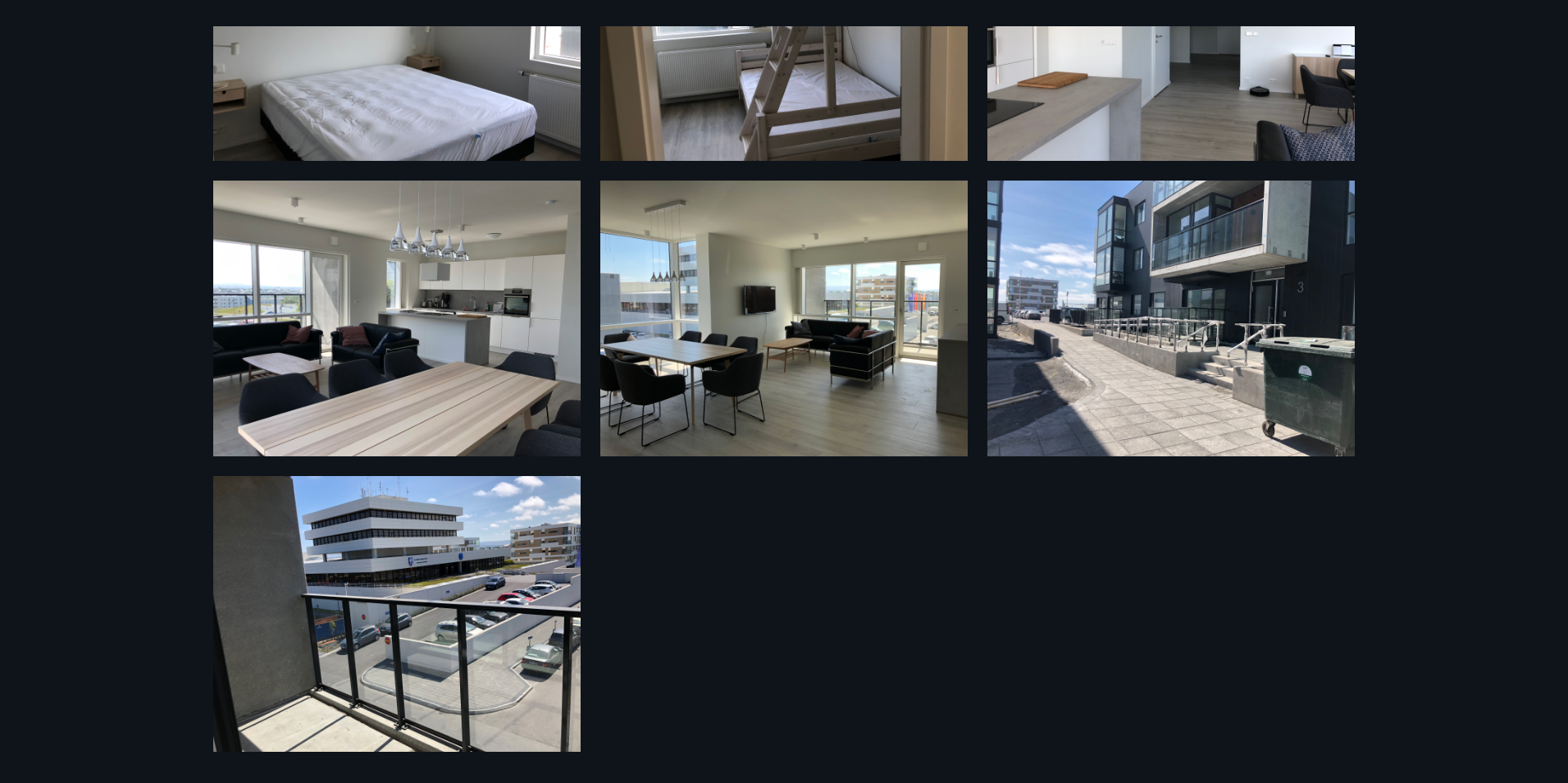
click at [420, 564] on img at bounding box center [396, 614] width 368 height 276
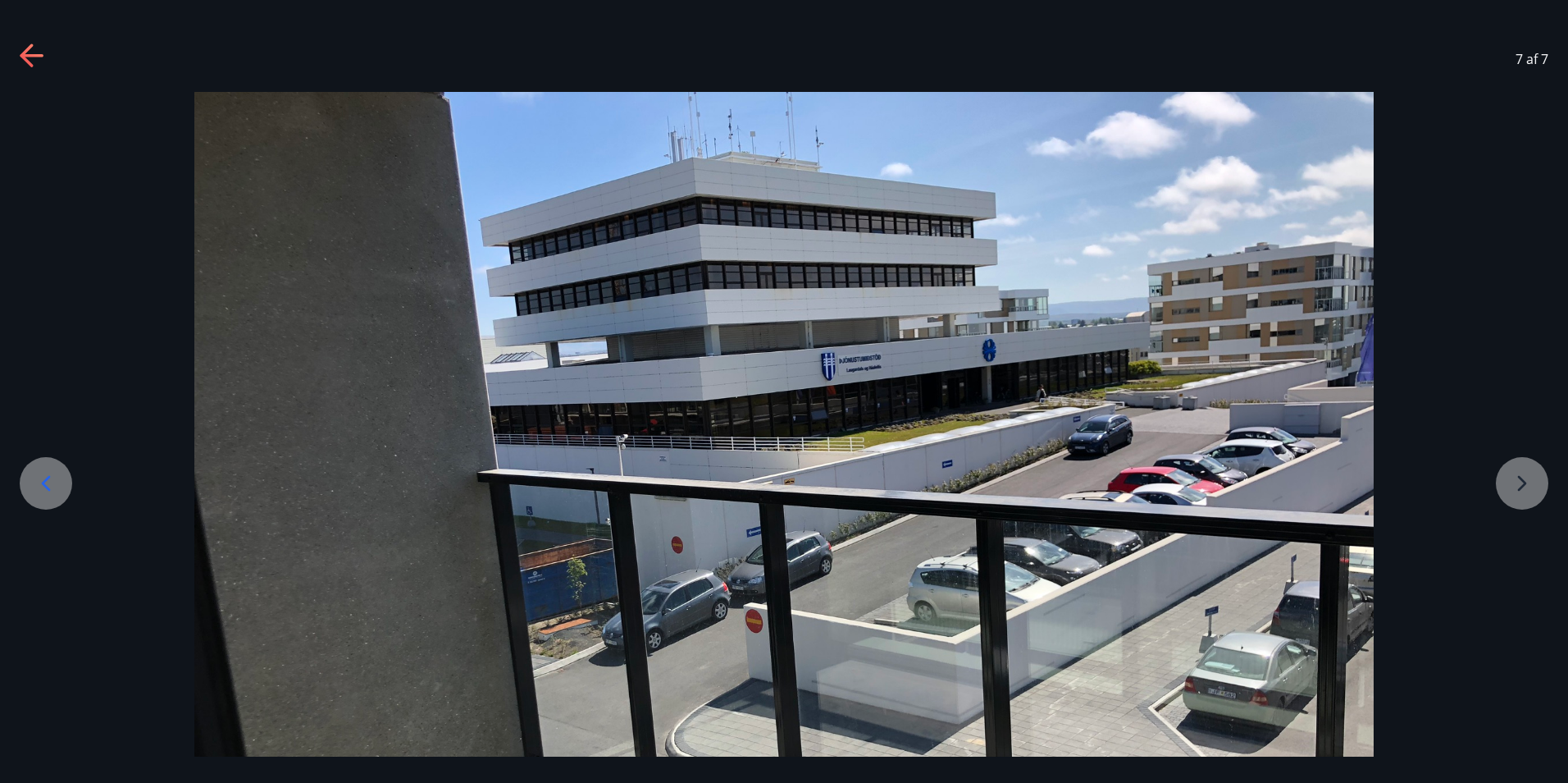
click at [34, 53] on icon at bounding box center [32, 57] width 26 height 26
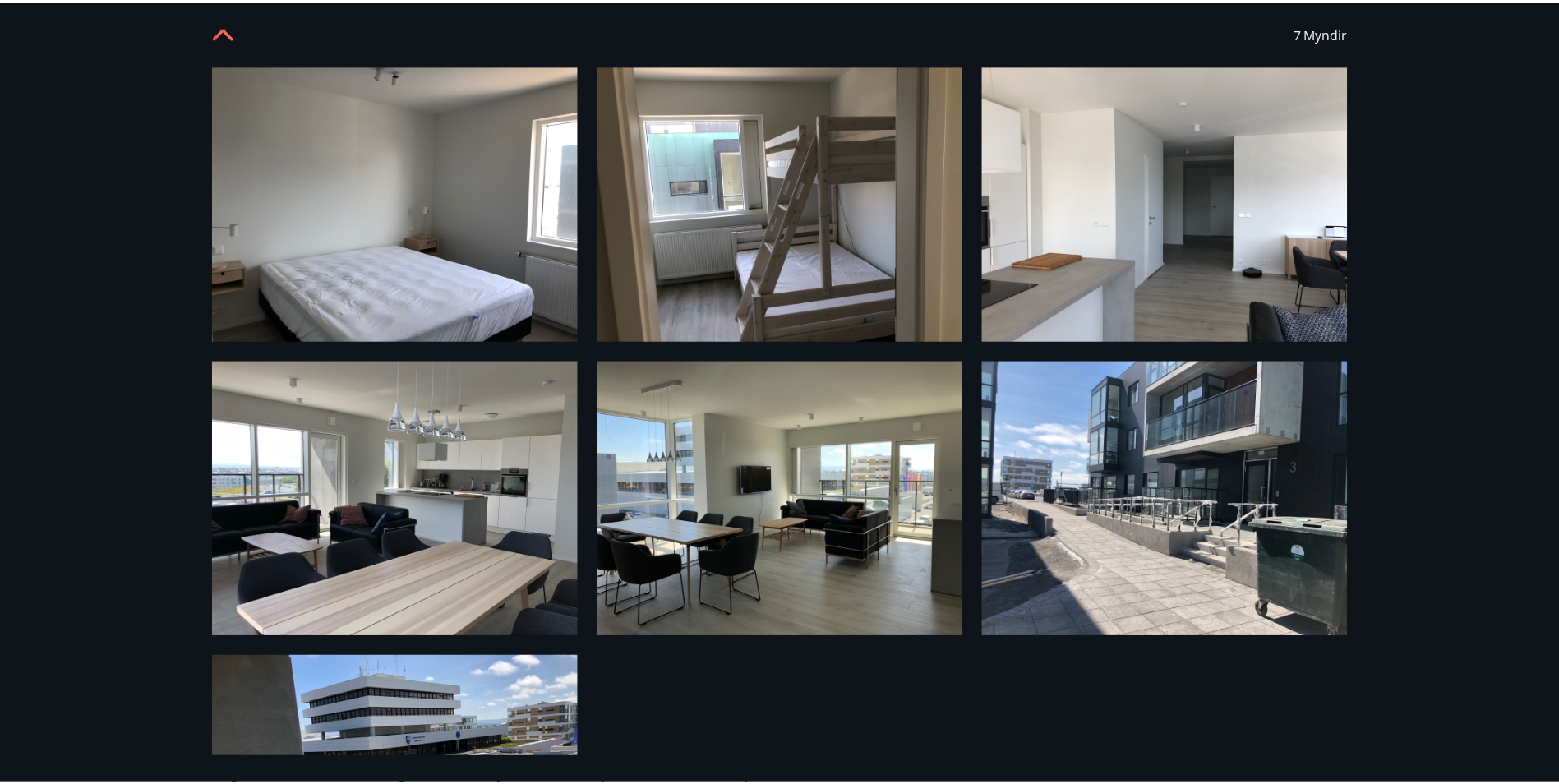
scroll to position [0, 0]
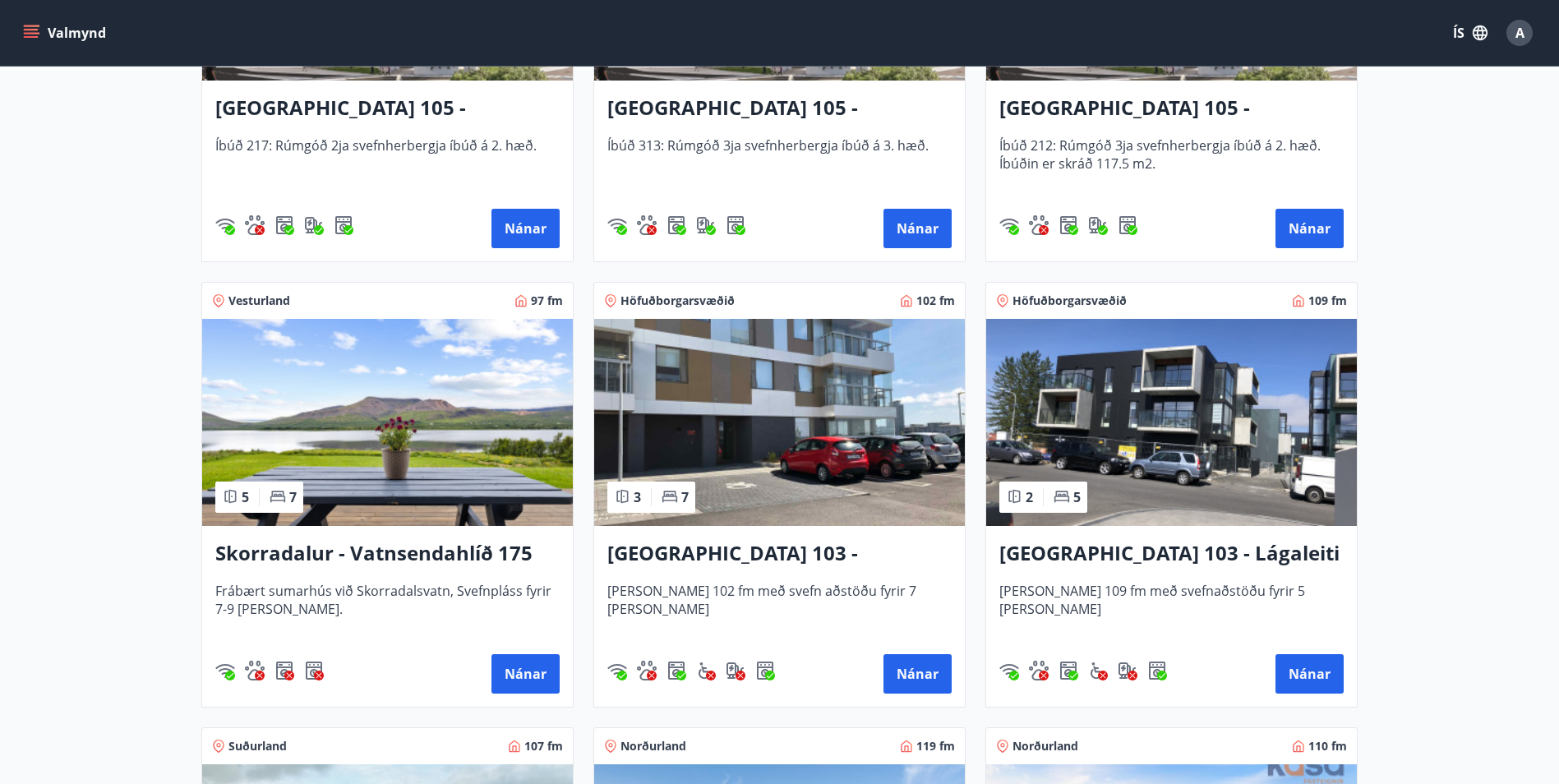
click at [811, 392] on img at bounding box center [779, 422] width 370 height 207
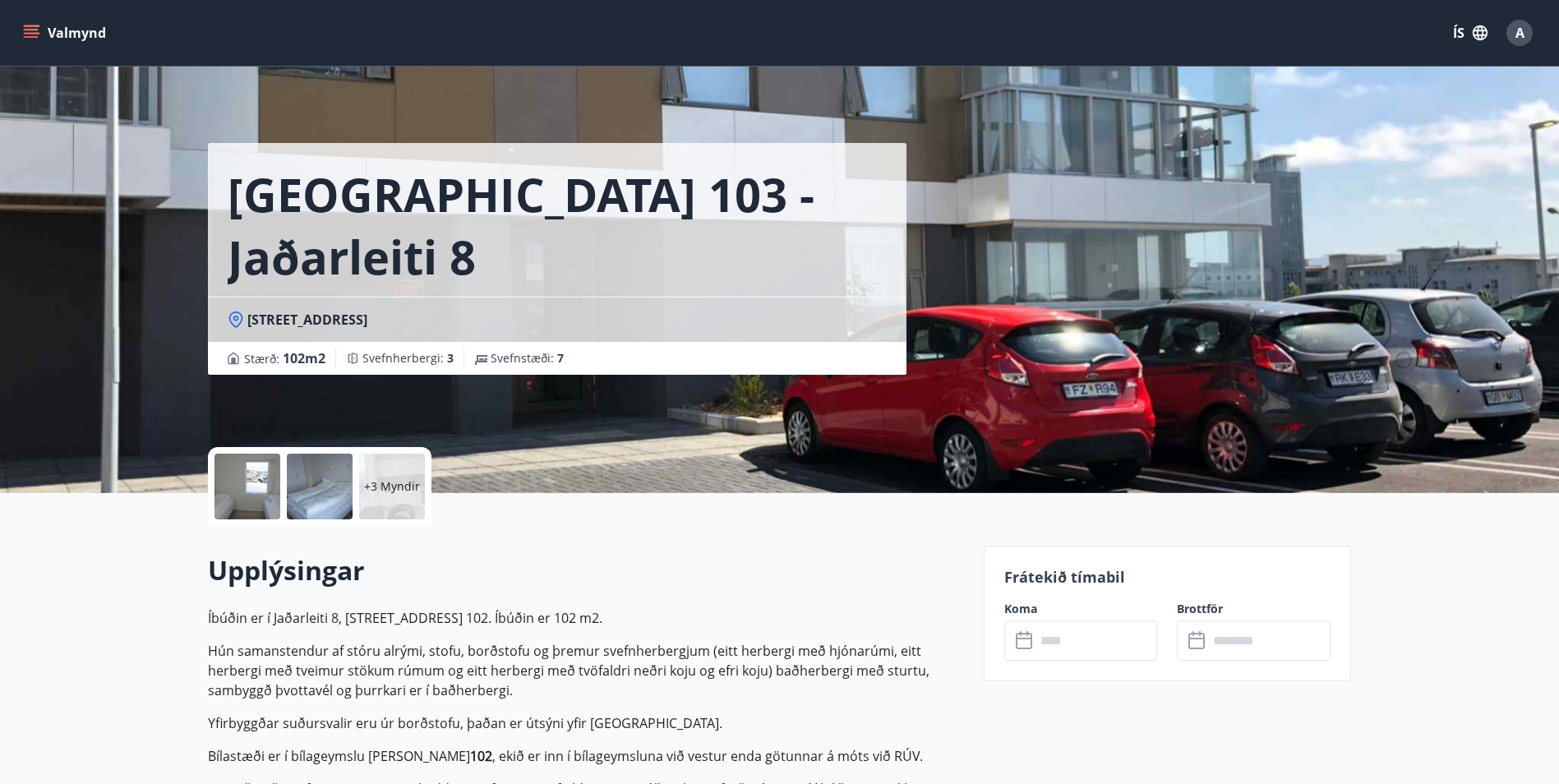
click at [258, 487] on div at bounding box center [247, 486] width 66 height 66
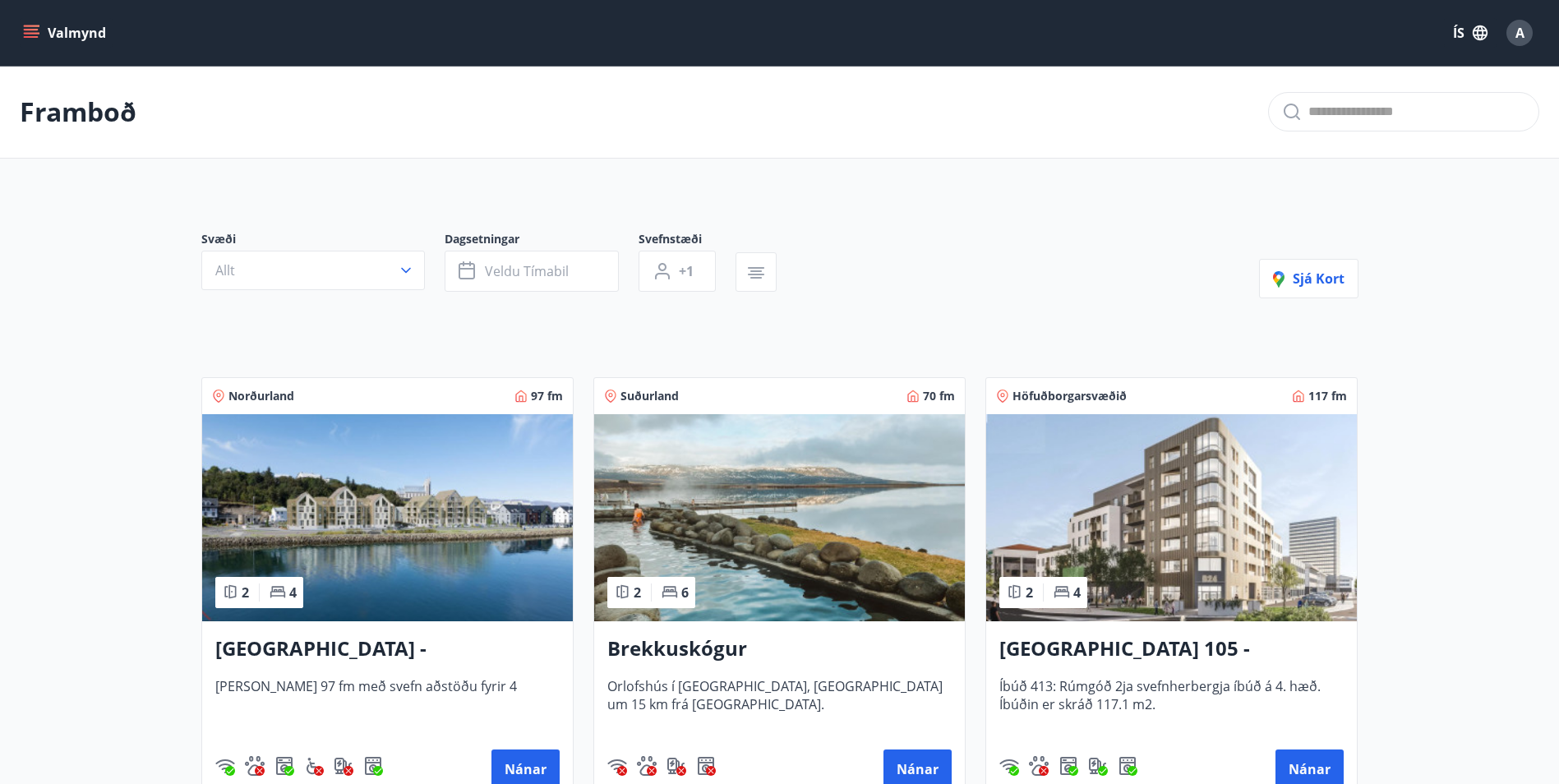
click at [1140, 469] on img at bounding box center [1171, 517] width 370 height 207
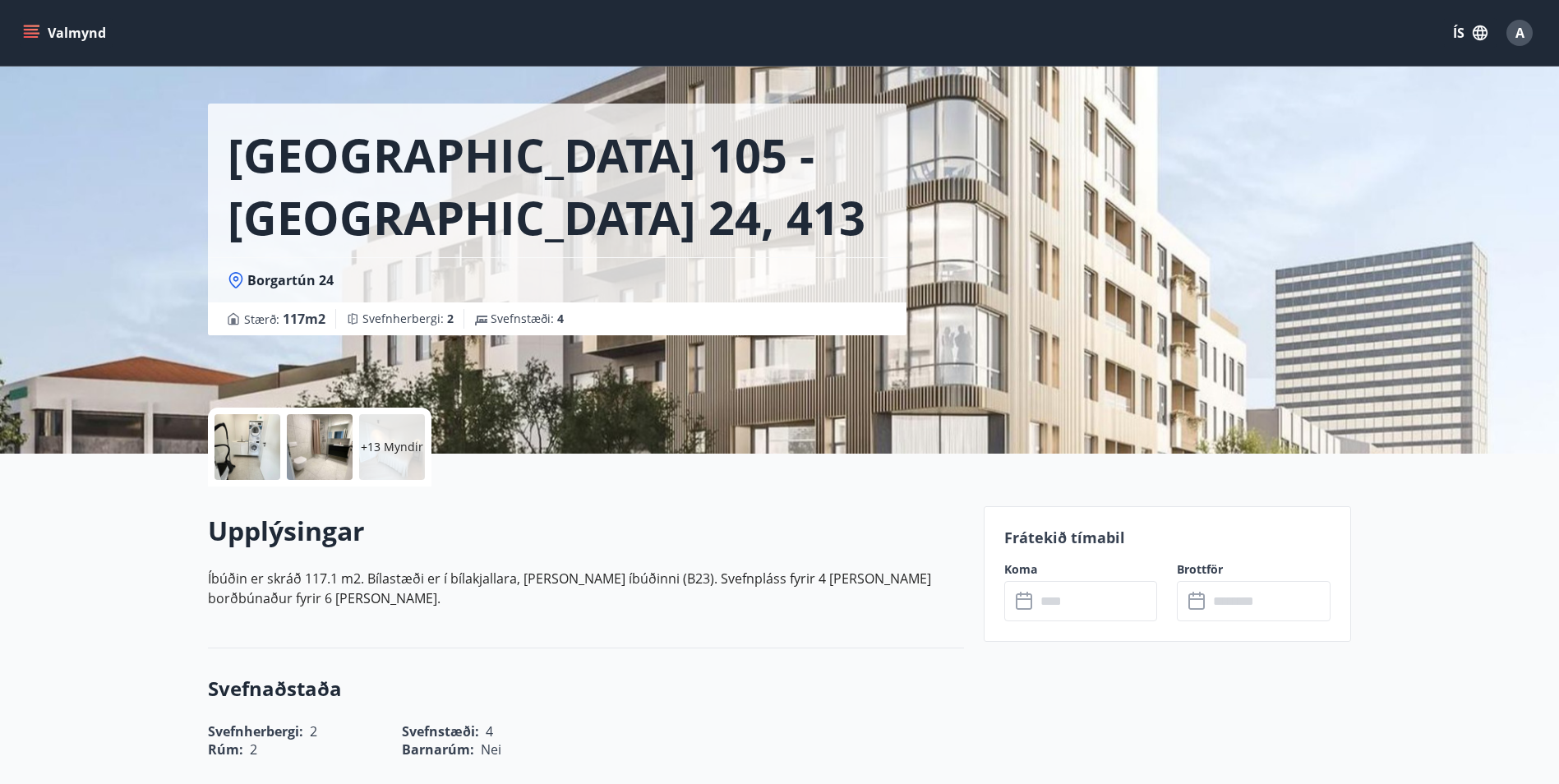
scroll to position [164, 0]
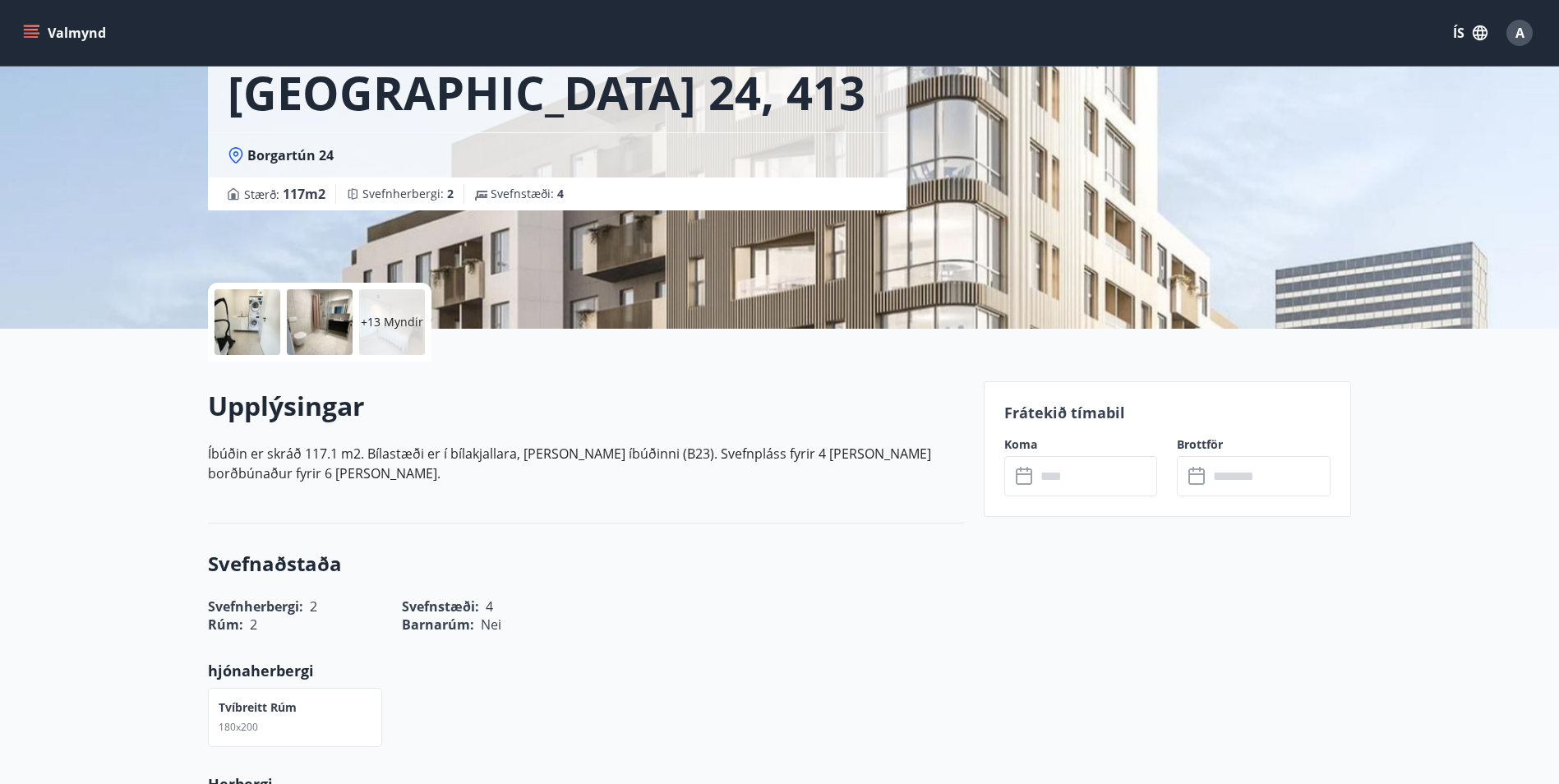
click at [1058, 482] on input "text" at bounding box center [1097, 475] width 122 height 40
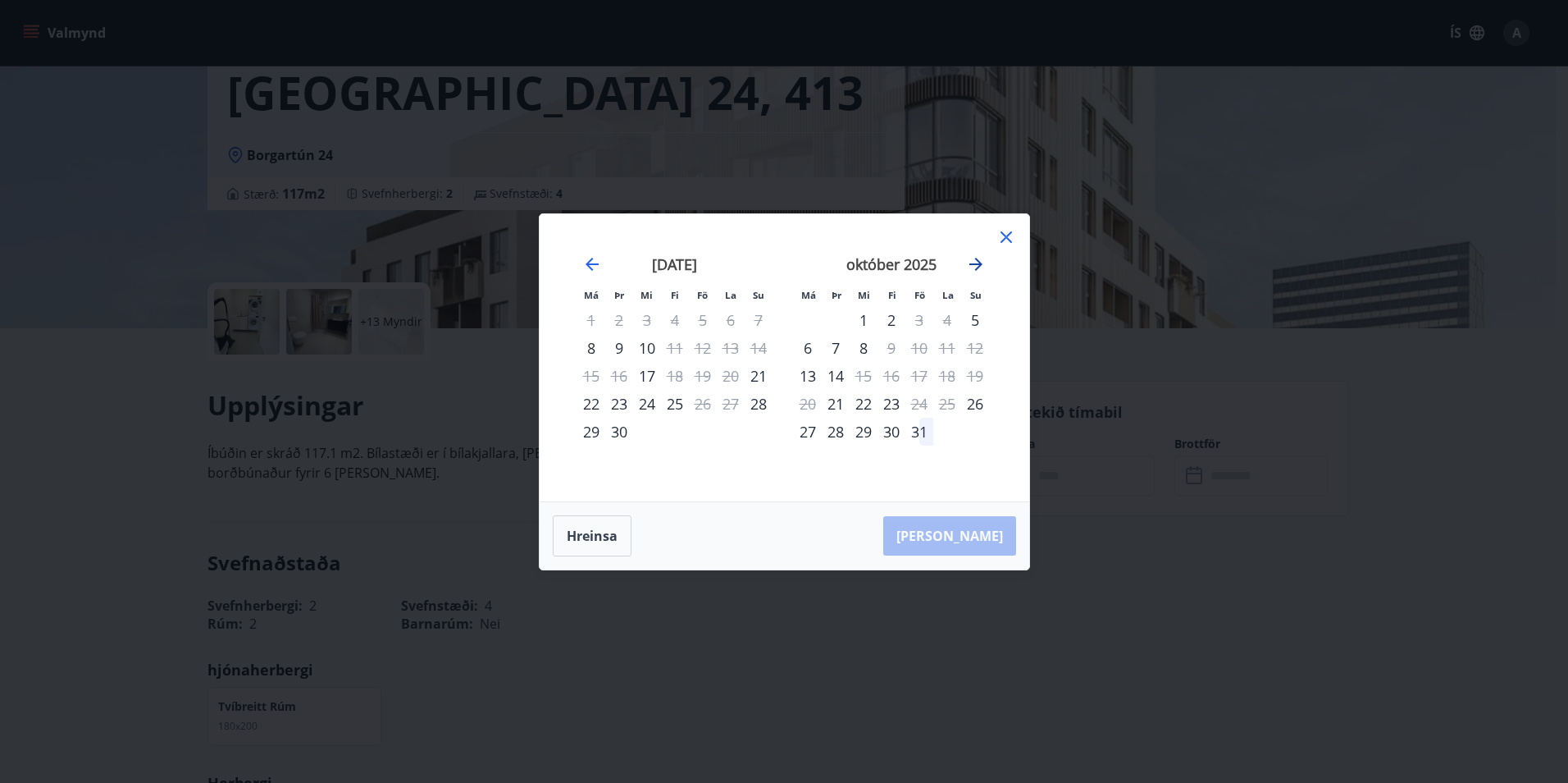
click at [974, 261] on icon "Move forward to switch to the next month." at bounding box center [975, 264] width 19 height 19
click at [696, 441] on div "31" at bounding box center [703, 432] width 28 height 28
click at [808, 348] on div "3" at bounding box center [808, 347] width 28 height 28
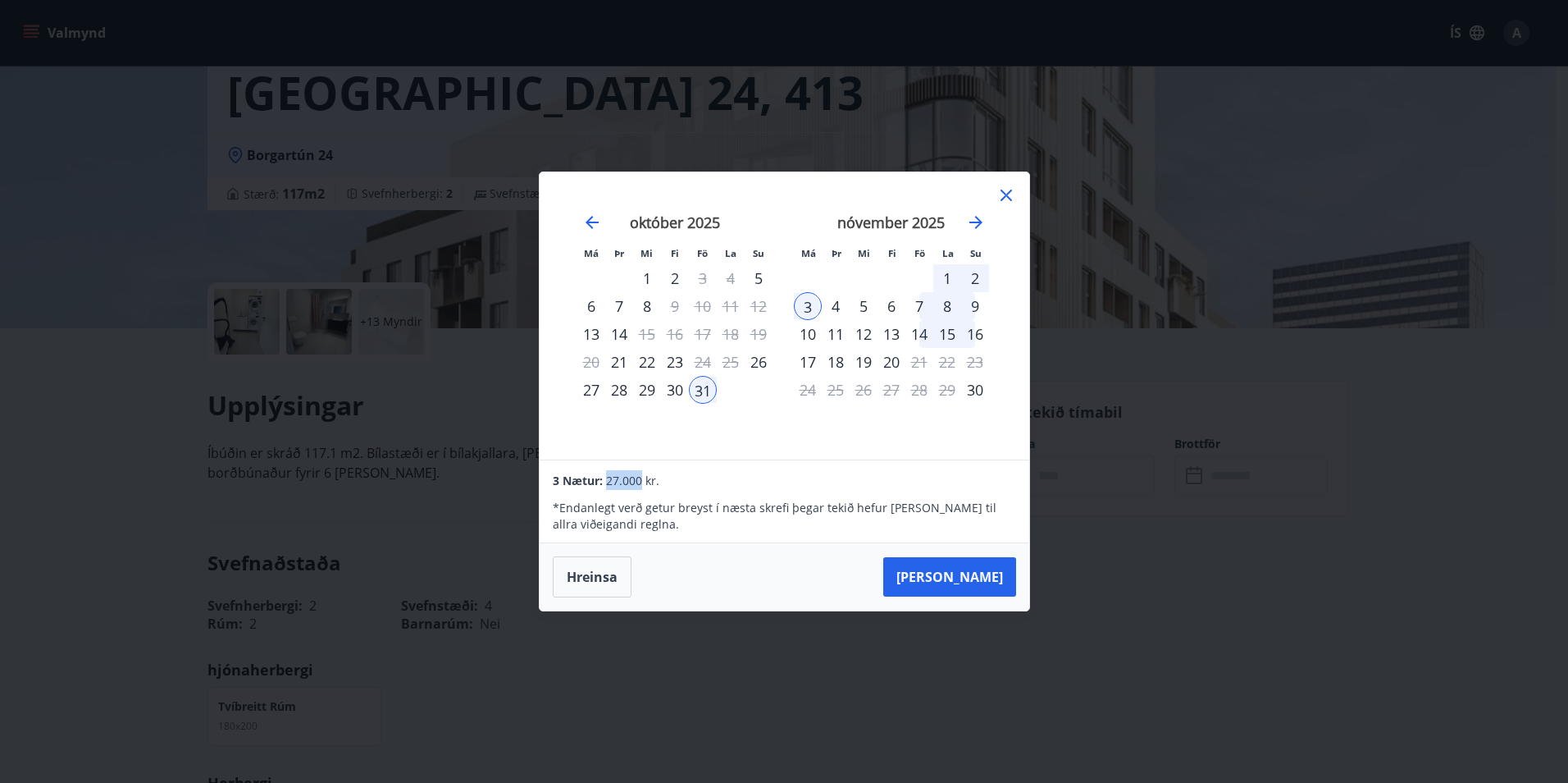
drag, startPoint x: 607, startPoint y: 481, endPoint x: 641, endPoint y: 478, distance: 34.1
click at [641, 478] on span "27.000 kr." at bounding box center [633, 480] width 54 height 16
drag, startPoint x: 641, startPoint y: 478, endPoint x: 698, endPoint y: 485, distance: 57.4
click at [698, 485] on div "3 Nætur: 27.000 kr." at bounding box center [784, 479] width 462 height 19
click at [710, 387] on div "31" at bounding box center [703, 390] width 28 height 28
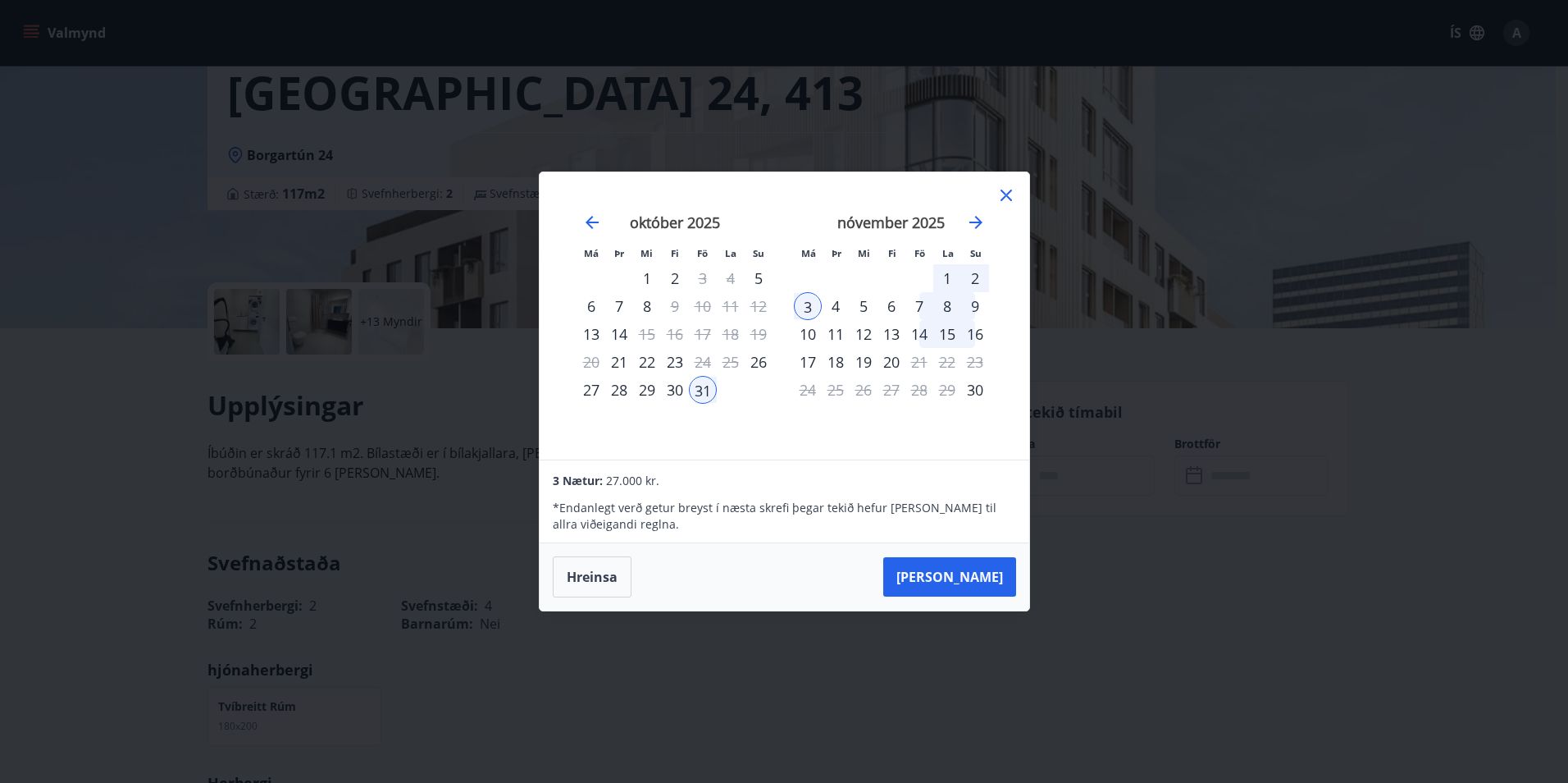
click at [807, 304] on div "3" at bounding box center [808, 306] width 28 height 28
click at [712, 386] on div "31" at bounding box center [703, 390] width 28 height 28
click at [809, 306] on div "3" at bounding box center [808, 306] width 28 height 28
click at [976, 274] on div "2" at bounding box center [975, 278] width 28 height 28
click at [704, 385] on div "31" at bounding box center [703, 390] width 28 height 28
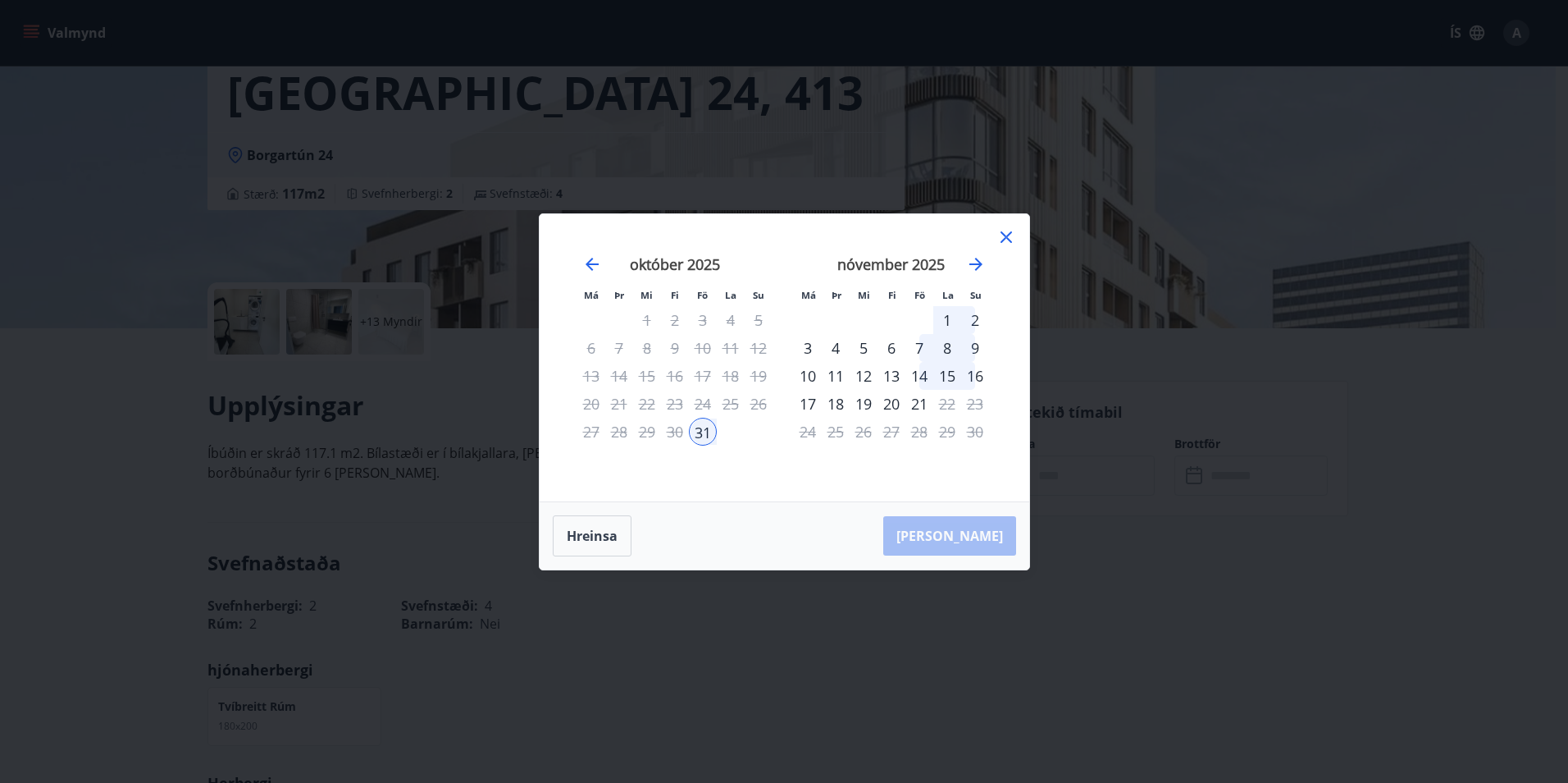
click at [974, 318] on div "2" at bounding box center [975, 320] width 28 height 28
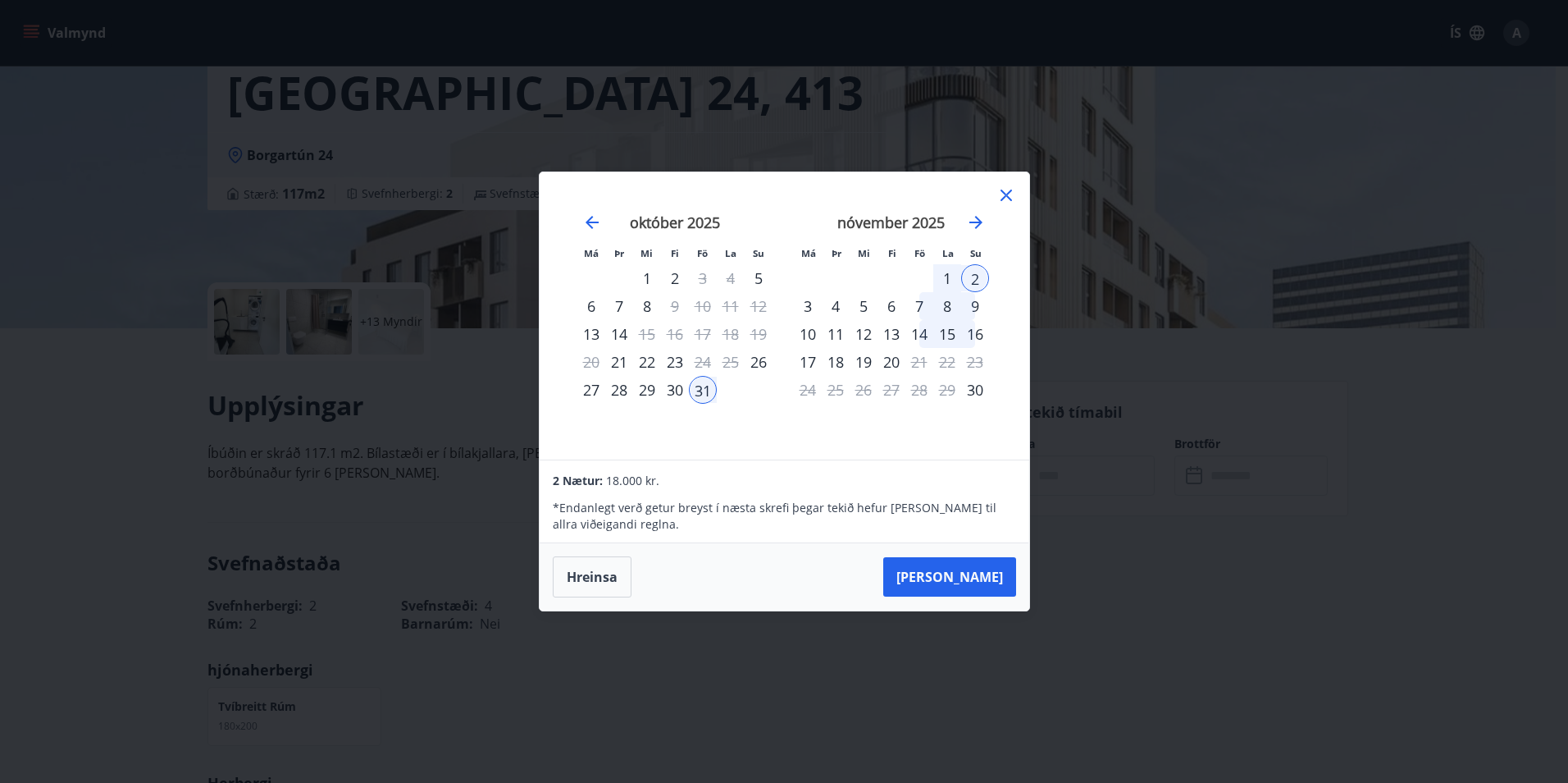
click at [978, 272] on div "2" at bounding box center [975, 278] width 28 height 28
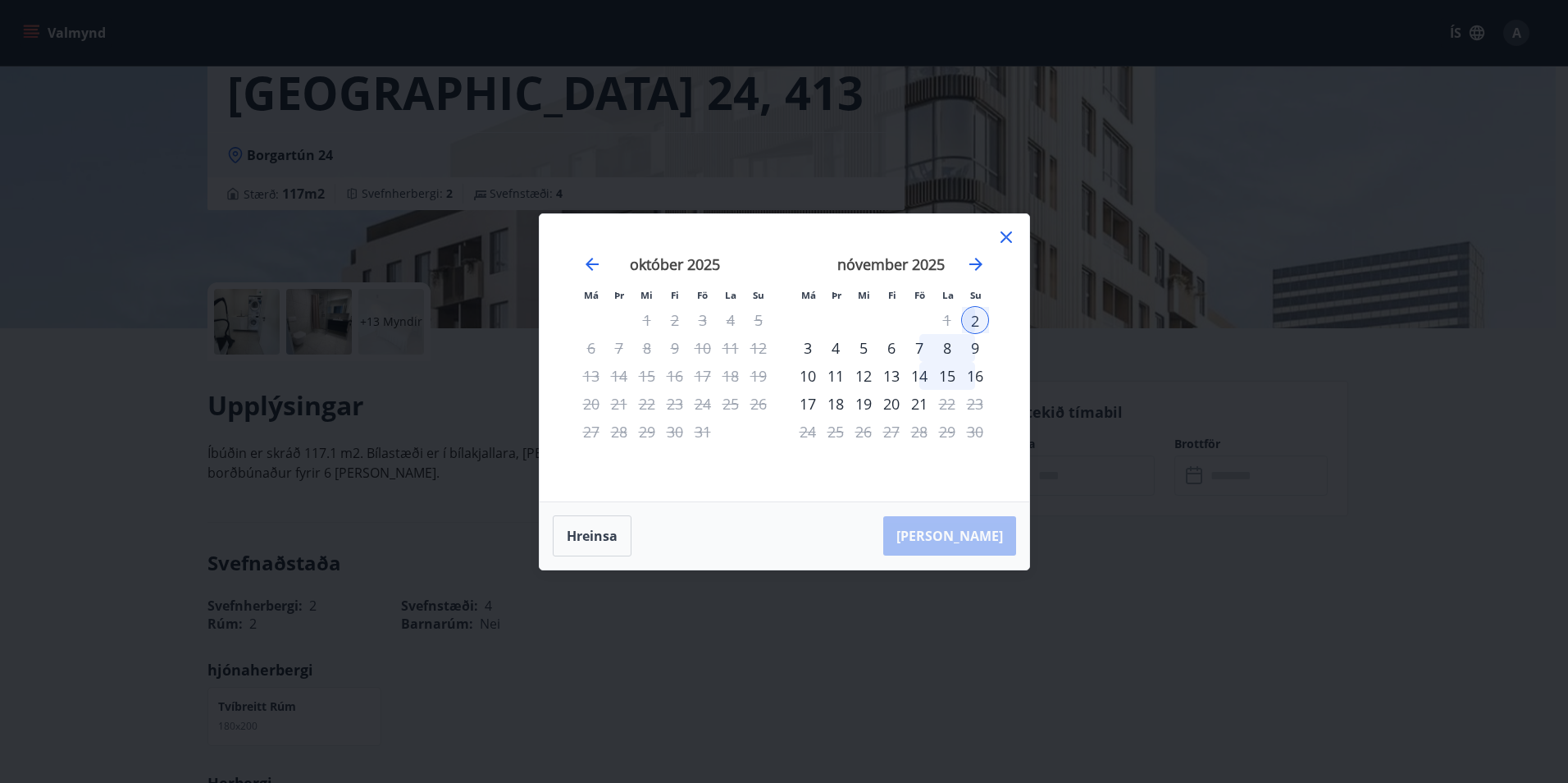
click at [808, 352] on div "3" at bounding box center [808, 347] width 28 height 28
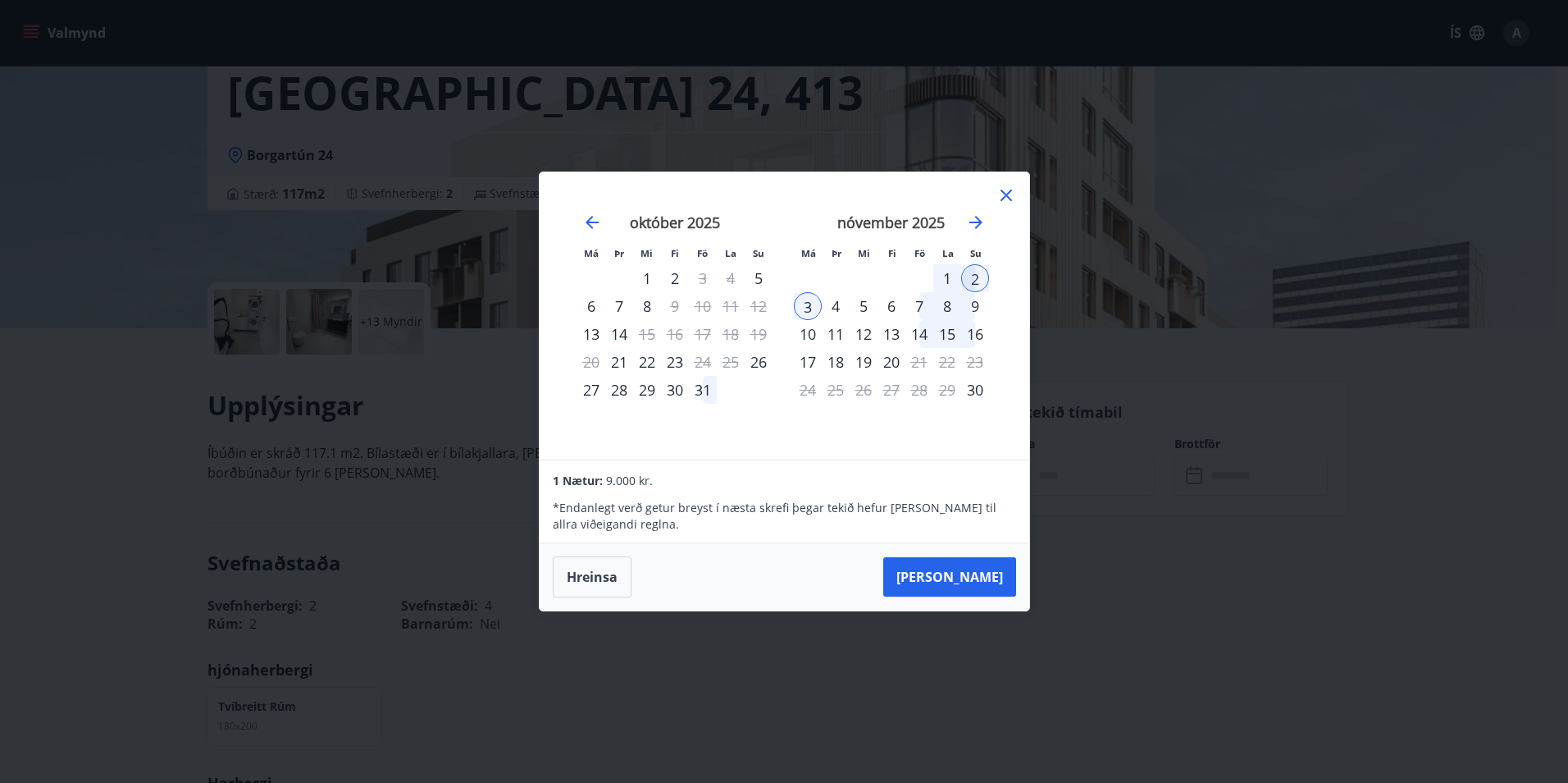
click at [702, 394] on div "31" at bounding box center [703, 390] width 28 height 28
click at [968, 574] on button "[PERSON_NAME]" at bounding box center [949, 576] width 132 height 40
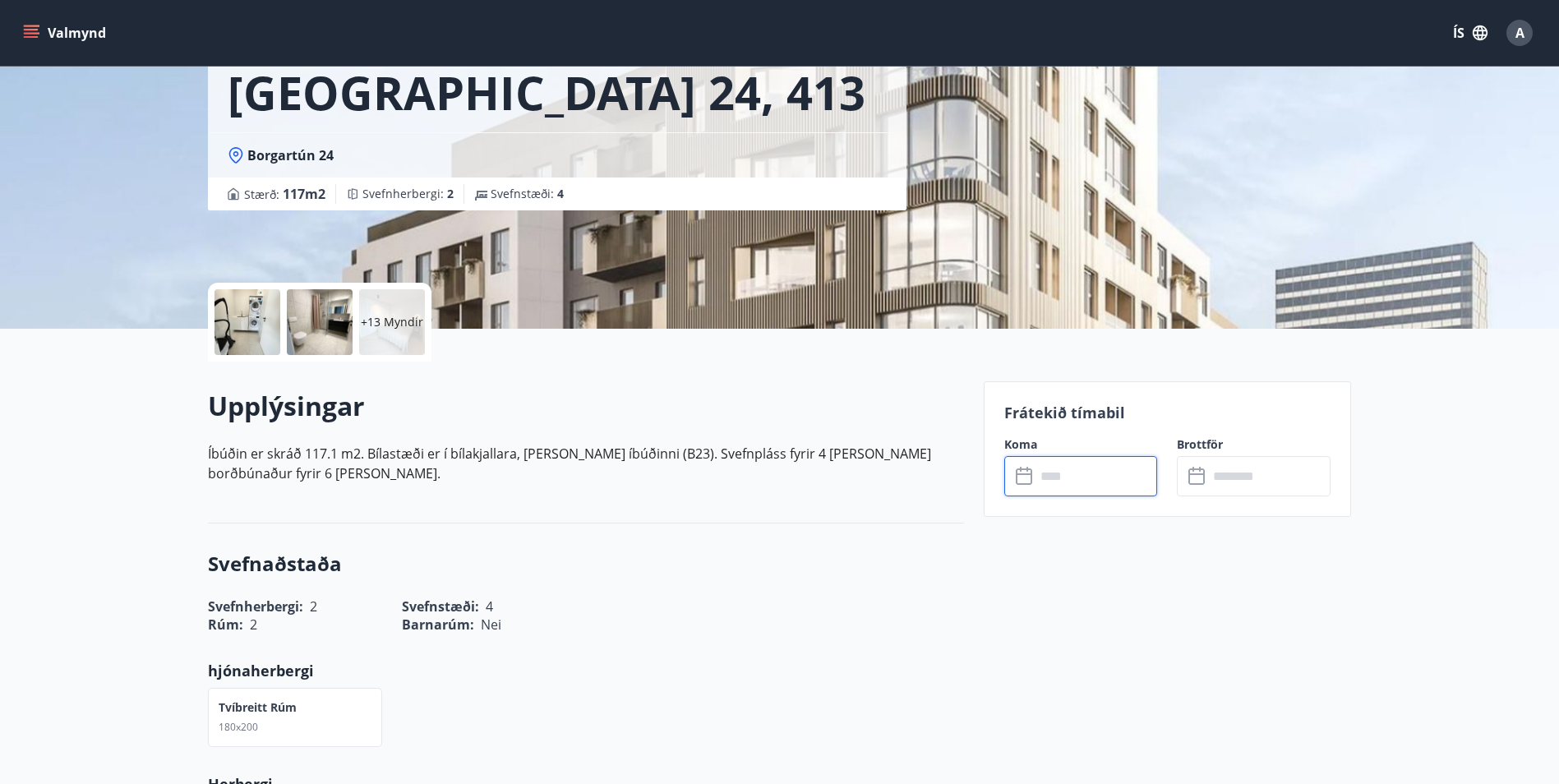
type input "******"
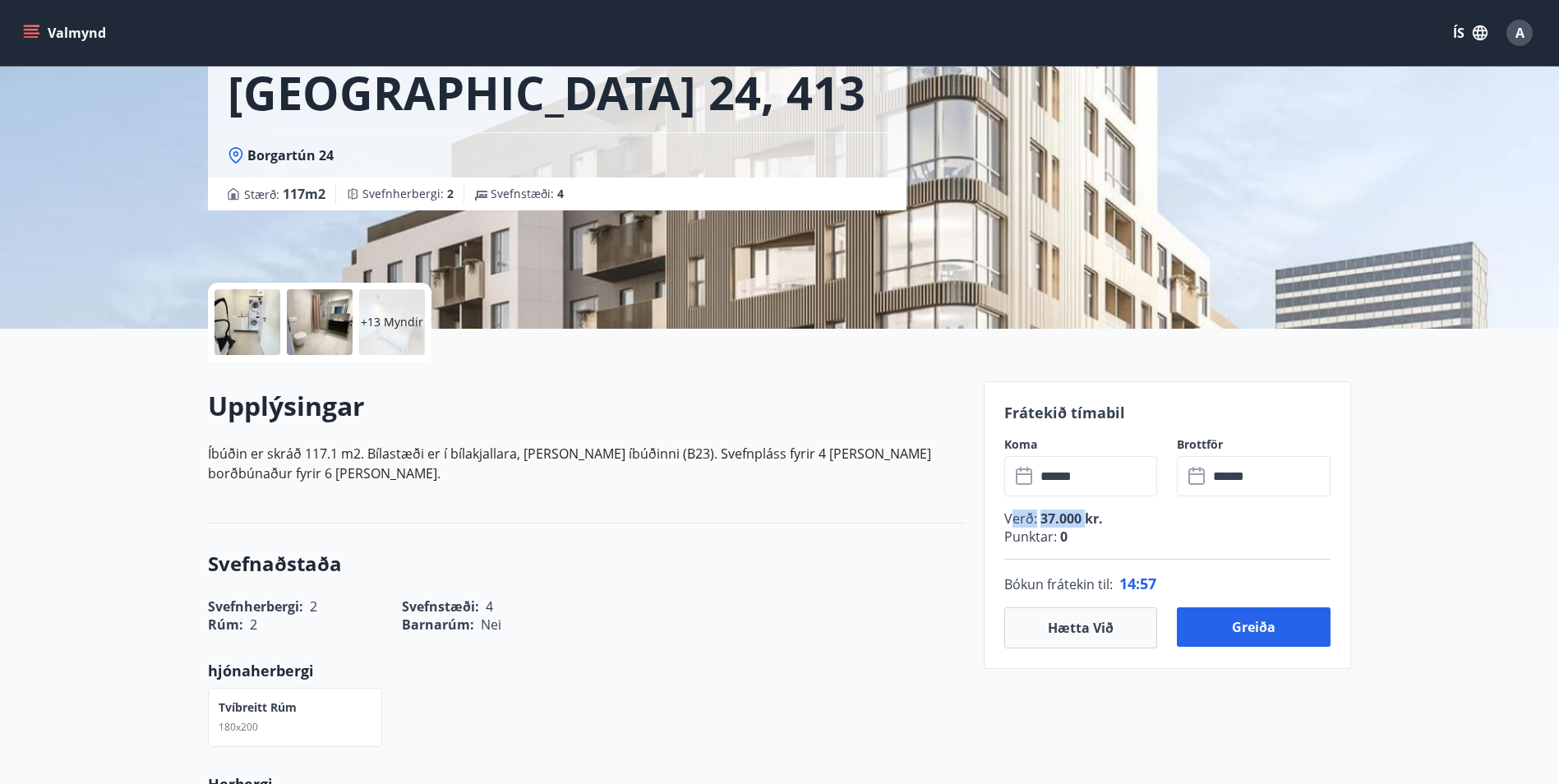
drag, startPoint x: 1011, startPoint y: 521, endPoint x: 1086, endPoint y: 521, distance: 75.0
click at [1086, 521] on p "Verð : 37.000 kr." at bounding box center [1167, 518] width 327 height 18
drag, startPoint x: 1086, startPoint y: 521, endPoint x: 1110, endPoint y: 534, distance: 27.3
click at [1110, 534] on p "Punktar : 0" at bounding box center [1167, 536] width 327 height 18
drag, startPoint x: 1037, startPoint y: 516, endPoint x: 1093, endPoint y: 521, distance: 56.2
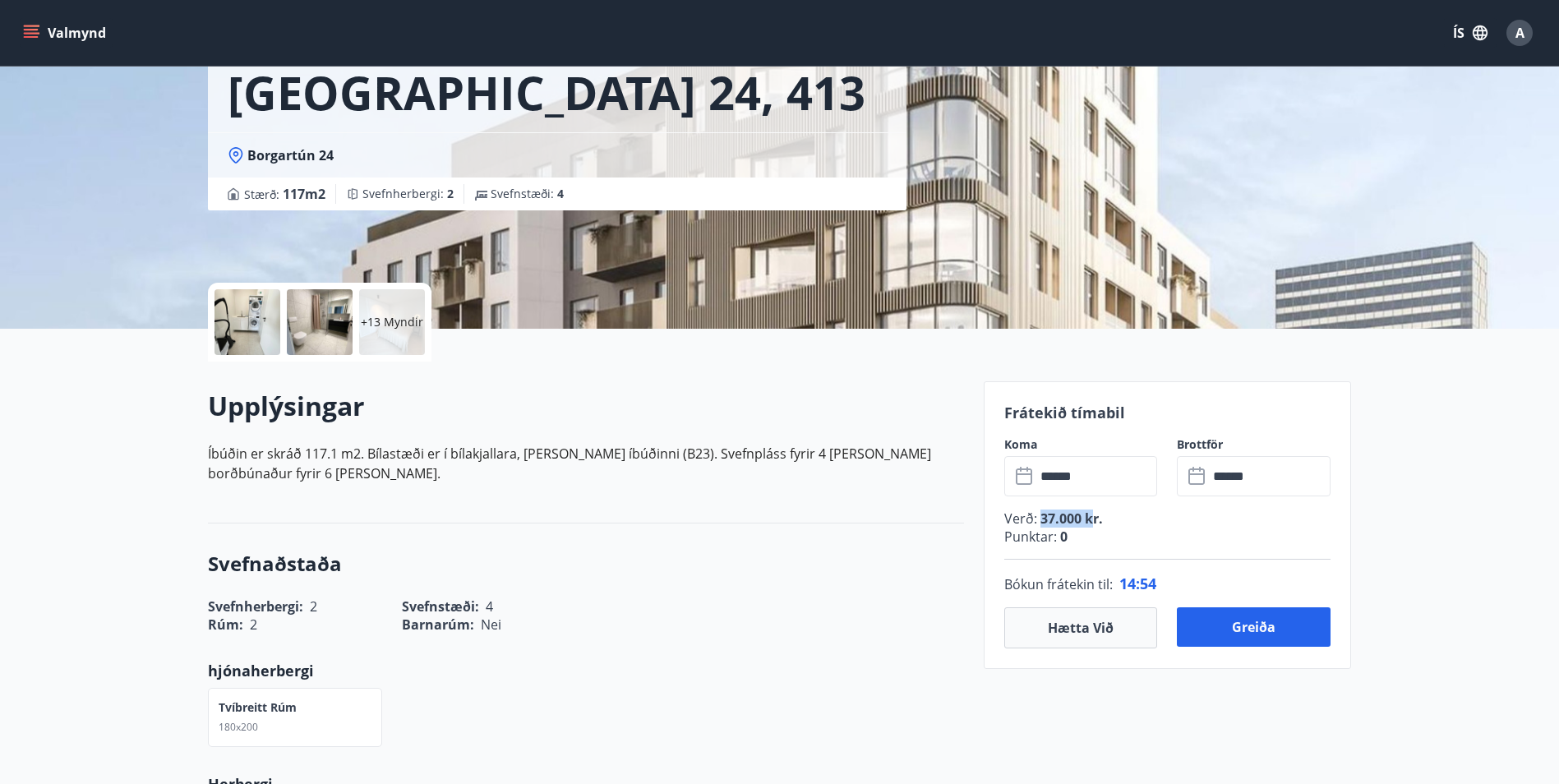
click at [1093, 521] on span "37.000 kr." at bounding box center [1070, 518] width 66 height 18
drag, startPoint x: 1093, startPoint y: 521, endPoint x: 1120, endPoint y: 537, distance: 31.4
click at [1120, 537] on p "Punktar : 0" at bounding box center [1167, 536] width 327 height 18
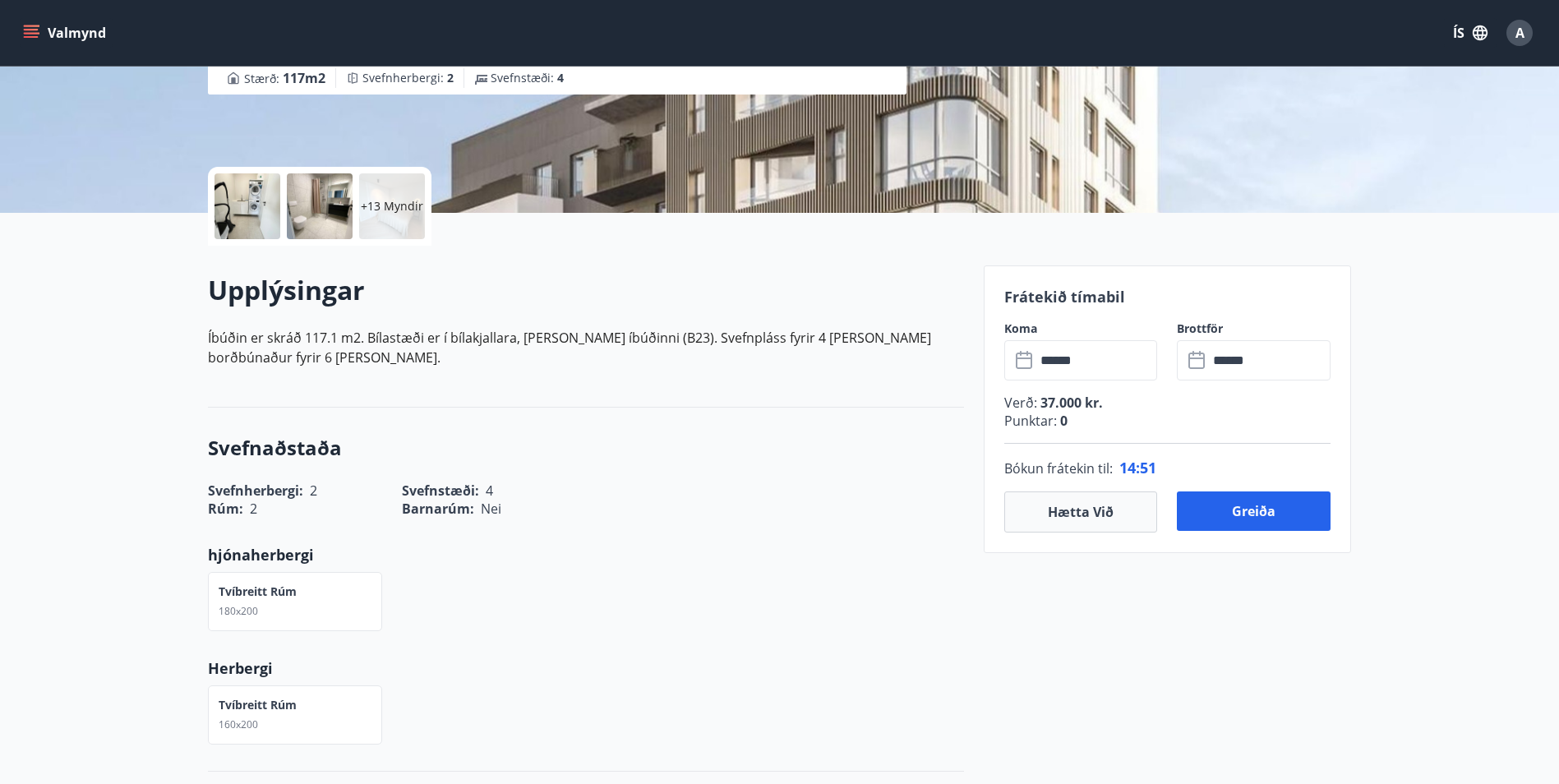
scroll to position [328, 0]
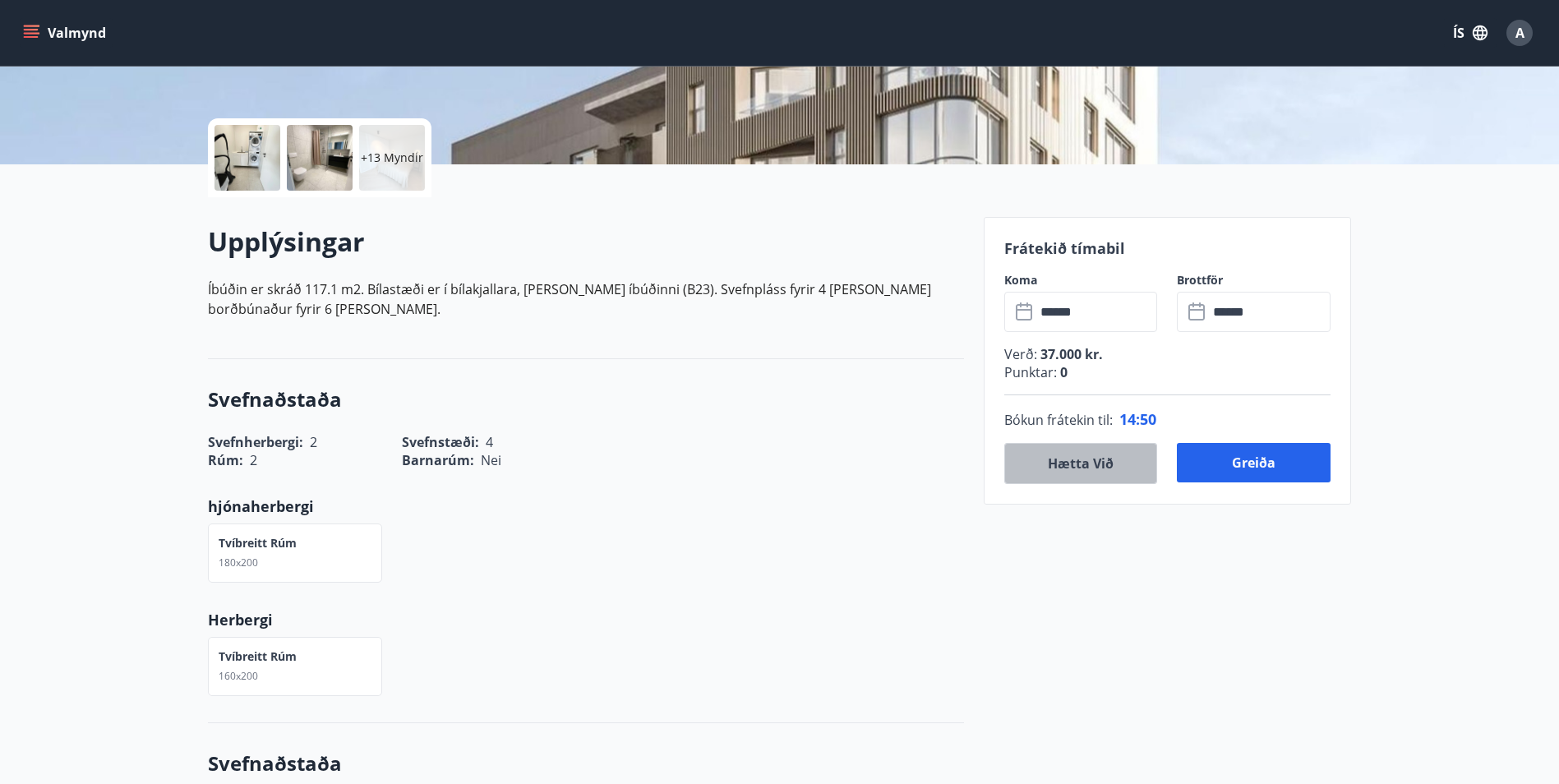
click at [1069, 469] on button "Hætta við" at bounding box center [1081, 463] width 154 height 41
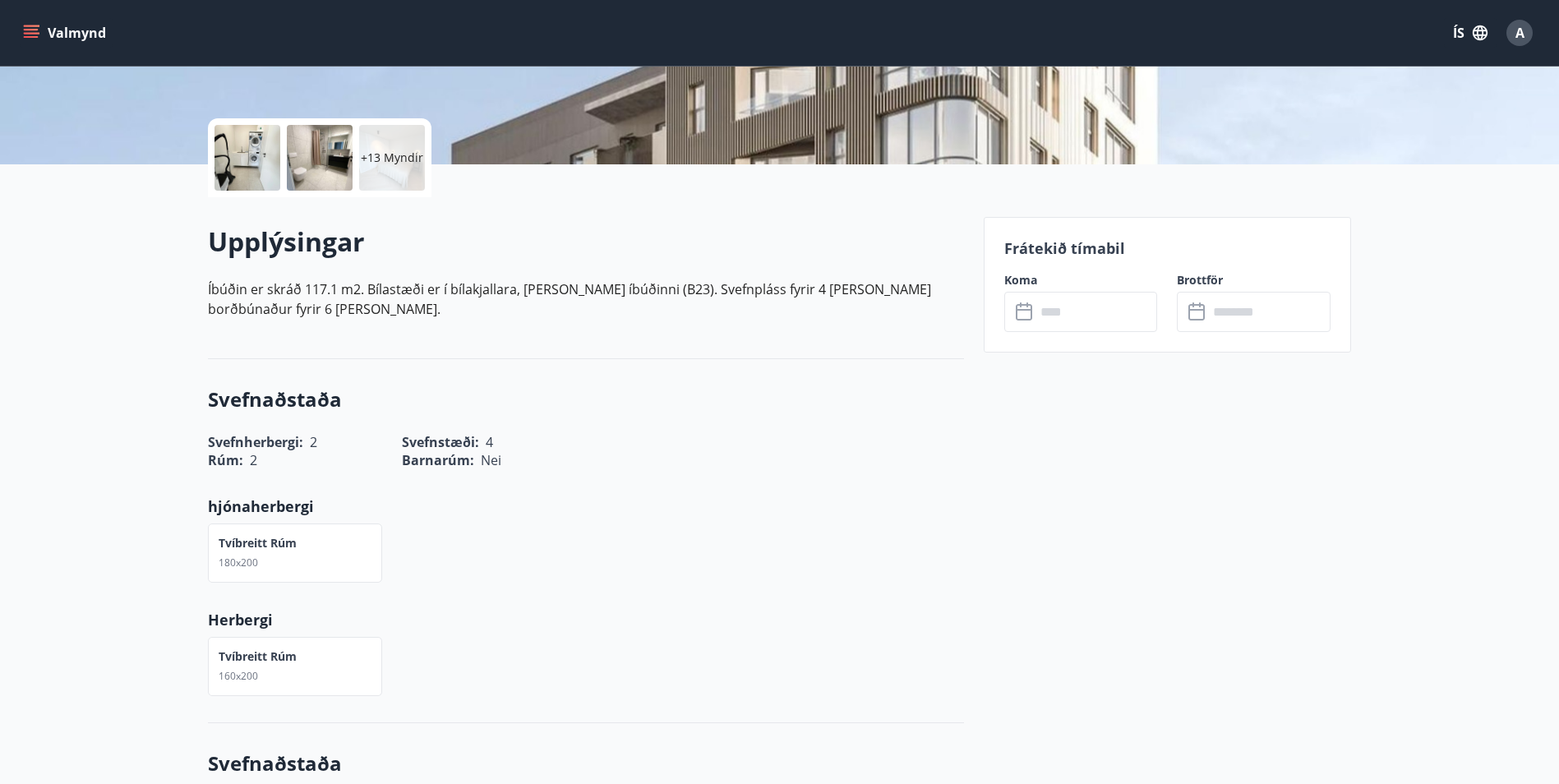
click at [1048, 315] on input "text" at bounding box center [1097, 311] width 122 height 40
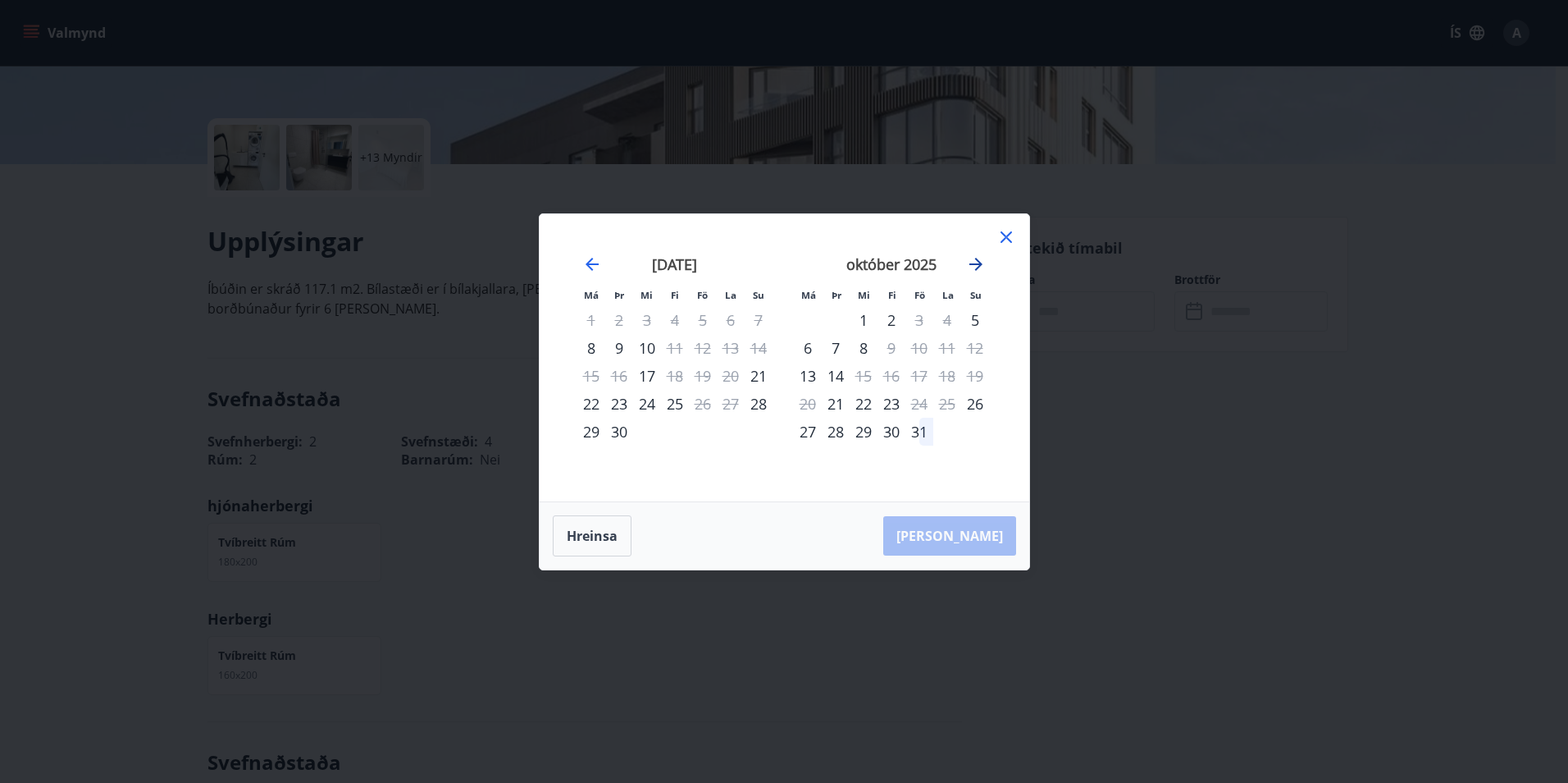
click at [983, 261] on icon "Move forward to switch to the next month." at bounding box center [975, 264] width 19 height 19
click at [979, 263] on icon "Move forward to switch to the next month." at bounding box center [976, 264] width 13 height 13
click at [594, 259] on icon "Move backward to switch to the previous month." at bounding box center [592, 264] width 19 height 19
click at [706, 436] on div "31" at bounding box center [703, 432] width 28 height 28
click at [975, 320] on div "2" at bounding box center [975, 320] width 28 height 28
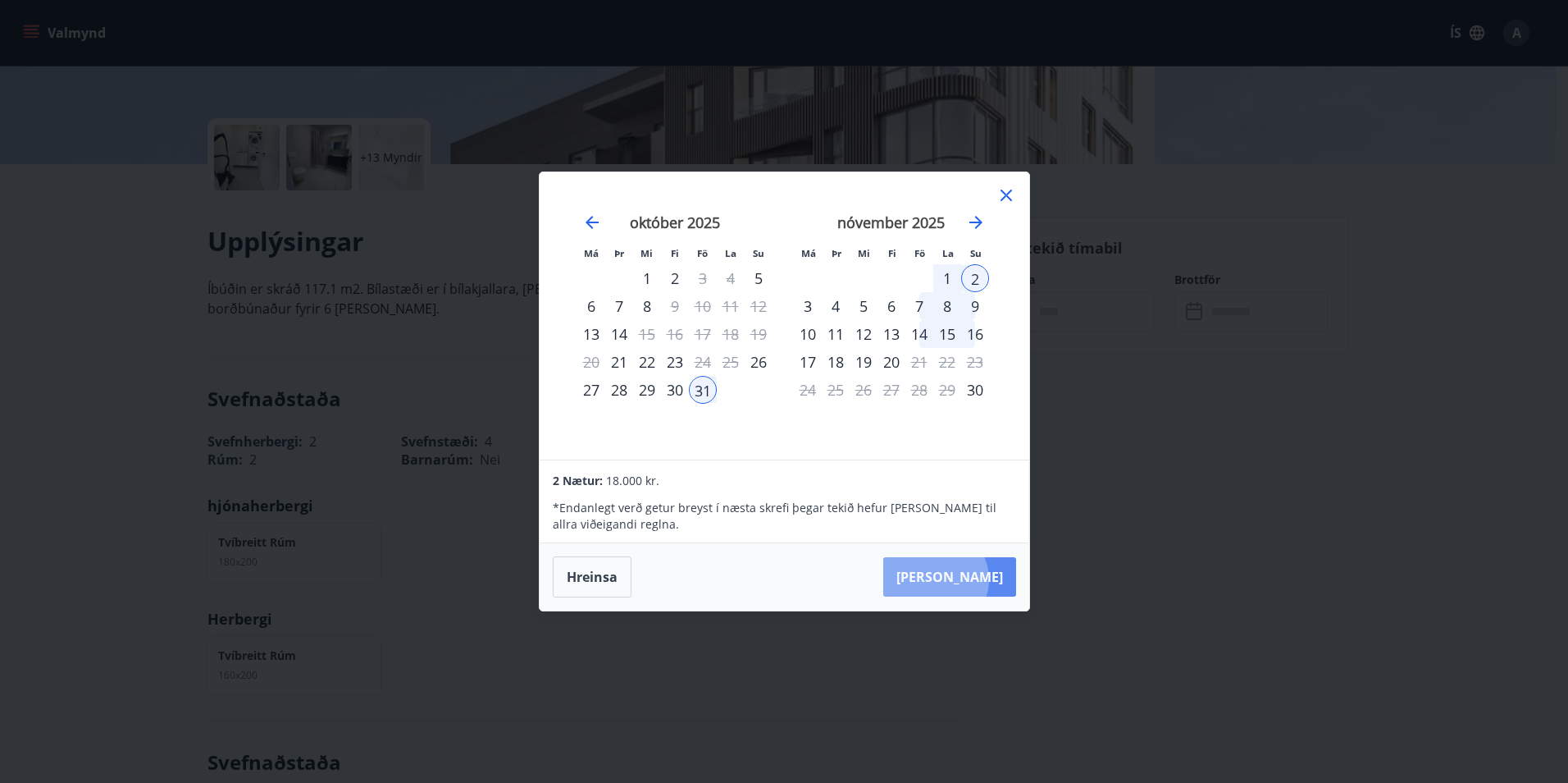
click at [985, 579] on button "[PERSON_NAME]" at bounding box center [949, 576] width 132 height 40
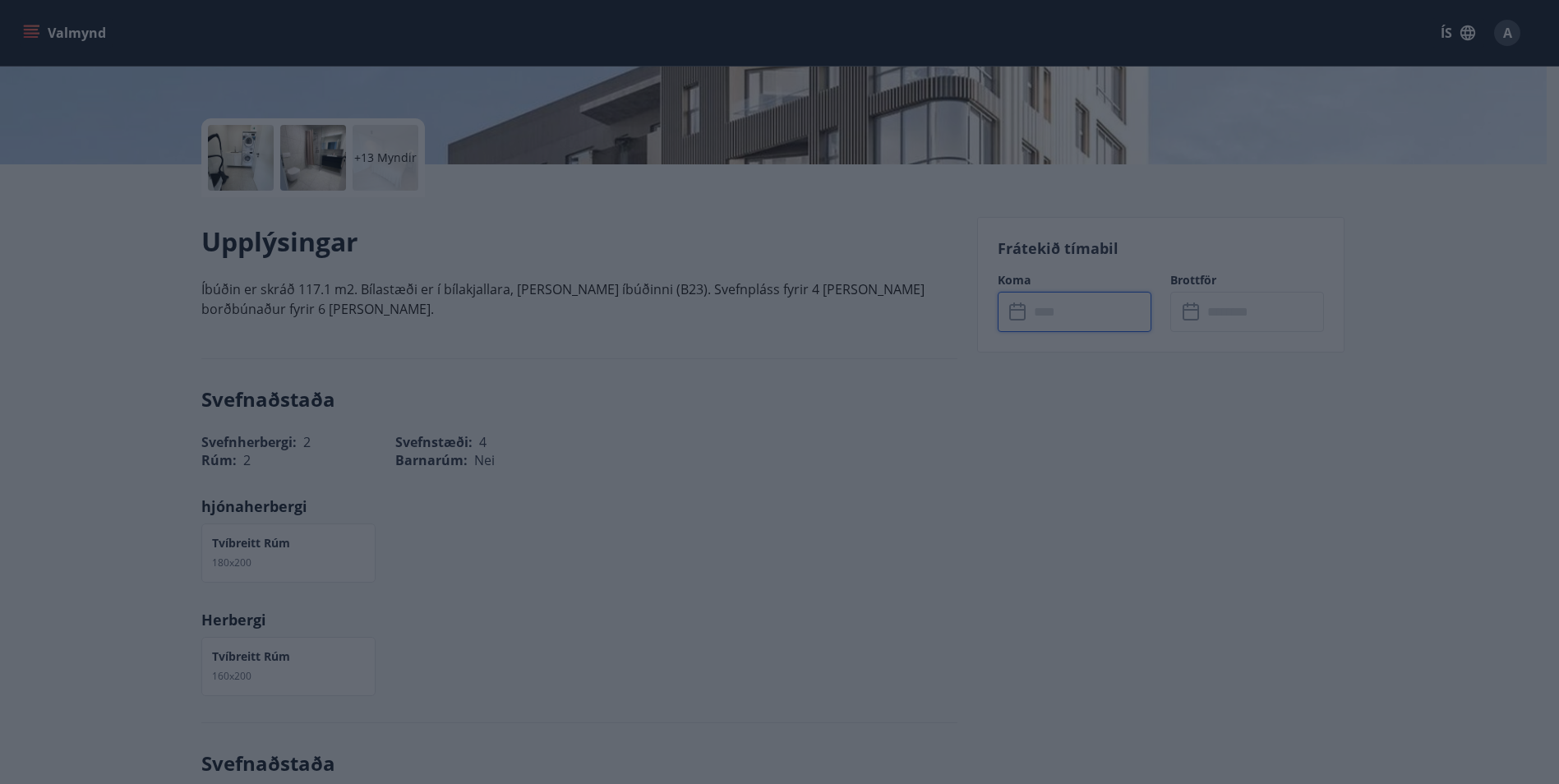
type input "******"
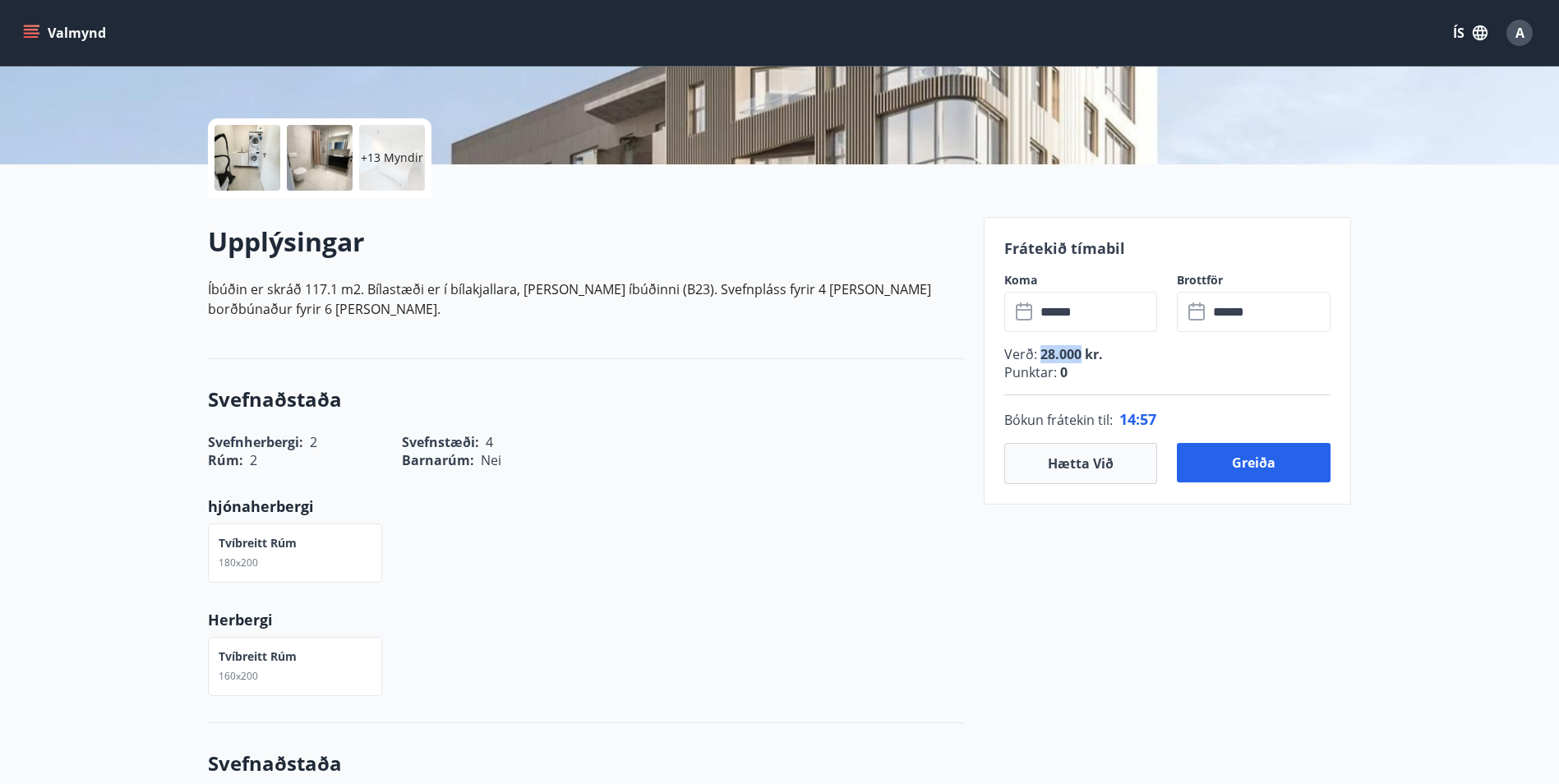
drag, startPoint x: 1040, startPoint y: 355, endPoint x: 1081, endPoint y: 355, distance: 41.0
click at [1081, 355] on span "28.000 kr." at bounding box center [1070, 353] width 66 height 18
drag, startPoint x: 1081, startPoint y: 355, endPoint x: 1143, endPoint y: 366, distance: 63.0
click at [1143, 366] on p "Punktar : 0" at bounding box center [1167, 371] width 327 height 18
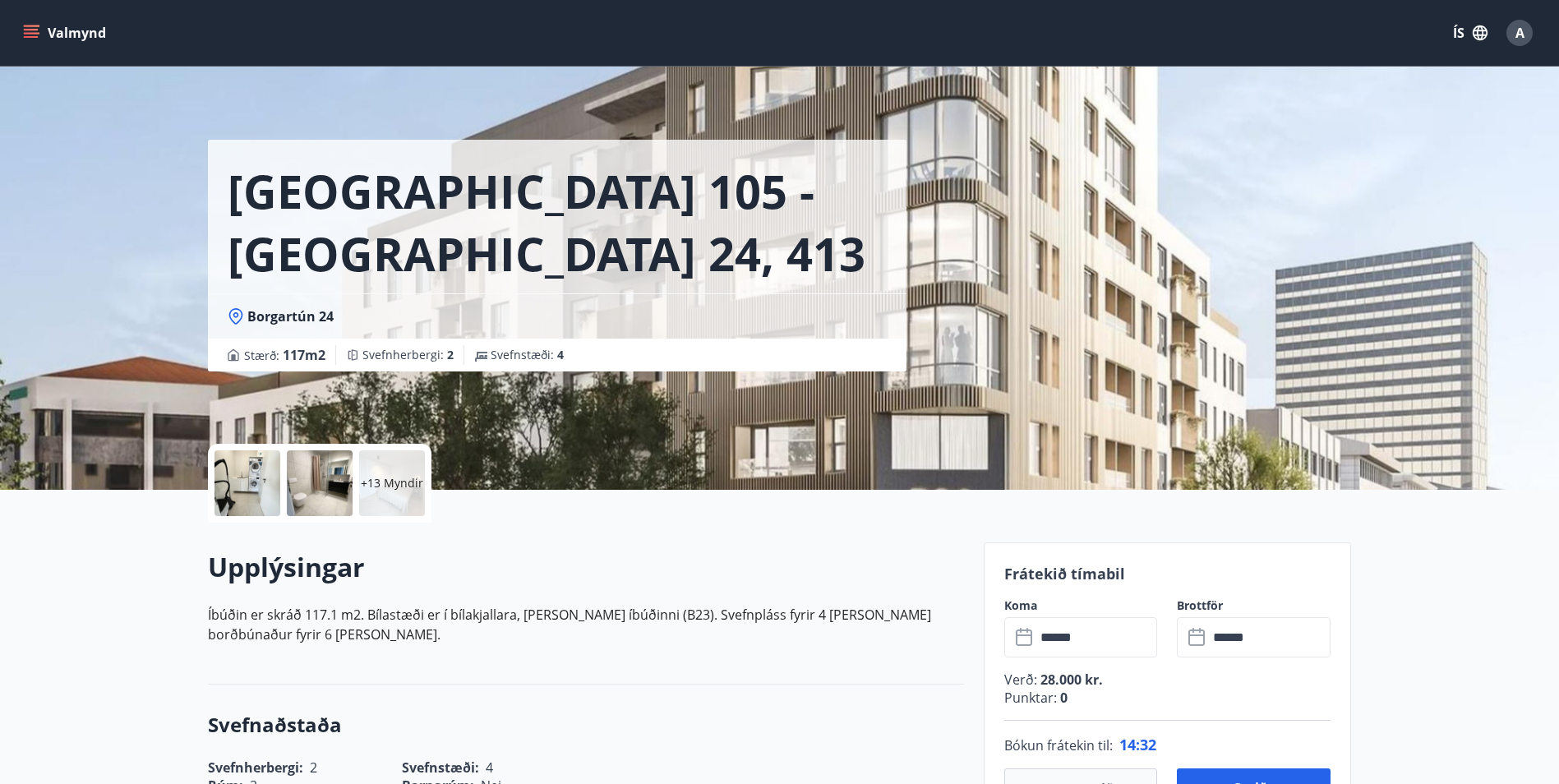
scroll to position [0, 0]
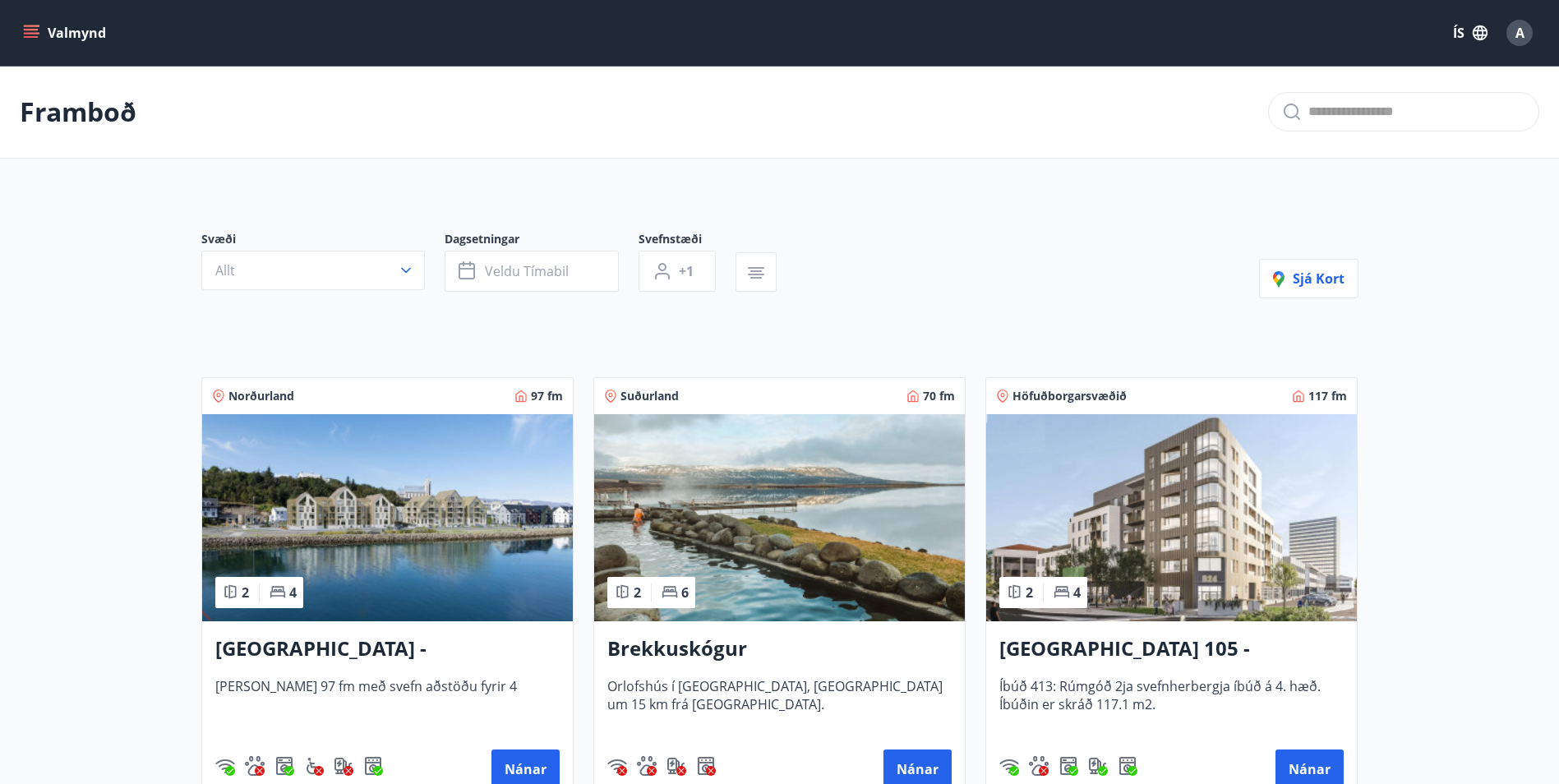
click at [1115, 470] on img at bounding box center [1171, 517] width 370 height 207
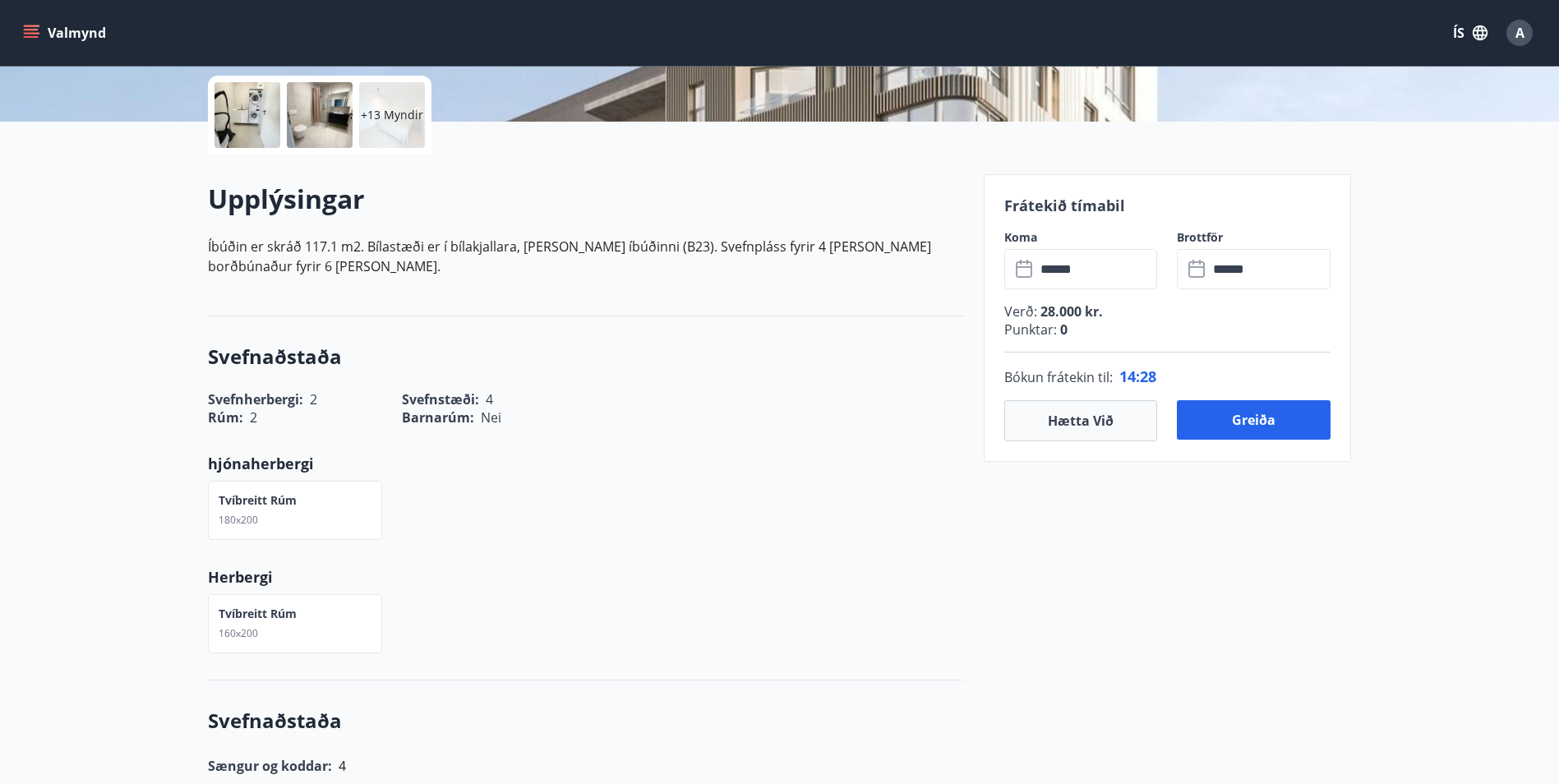
scroll to position [247, 0]
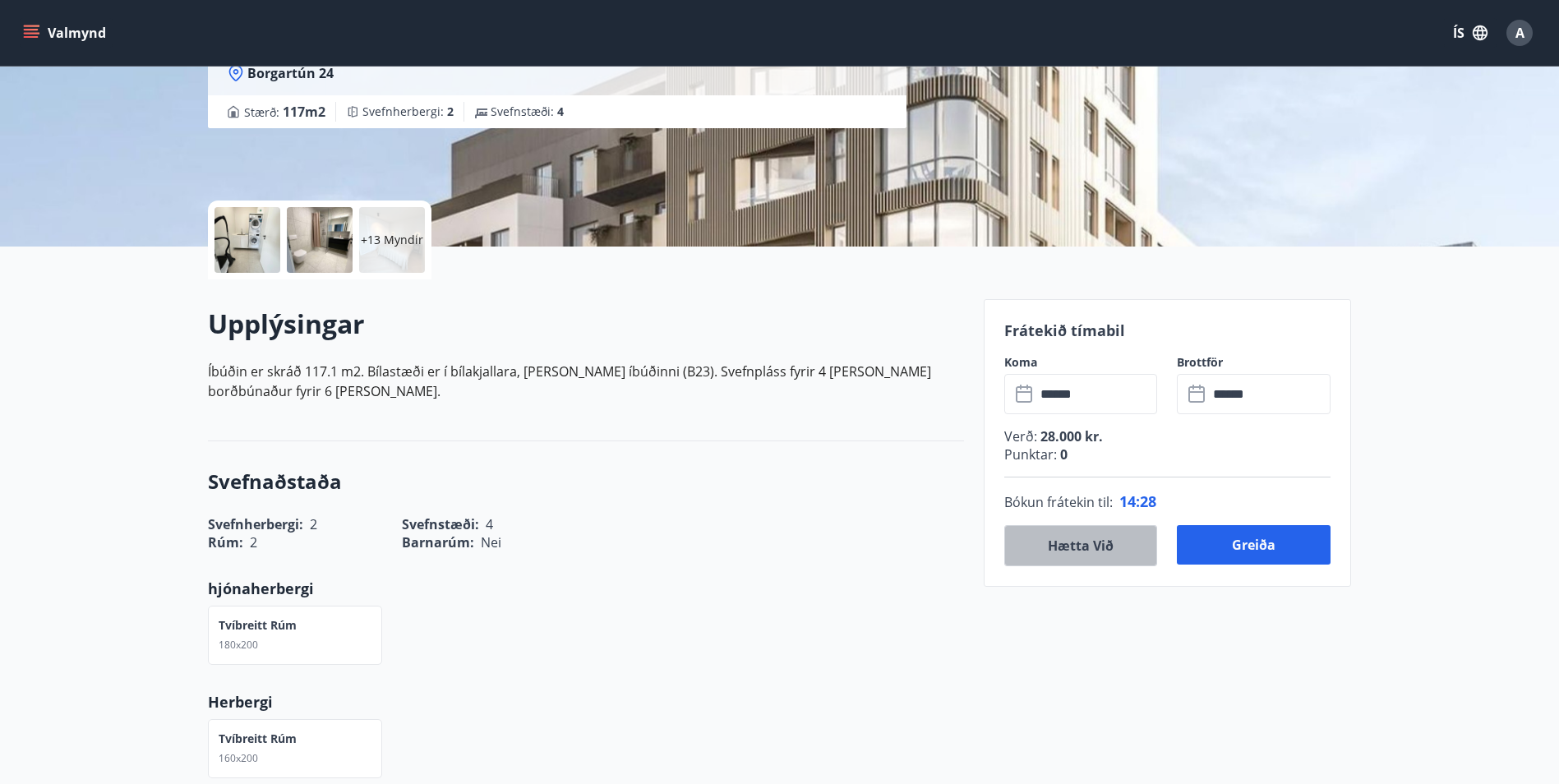
click at [1090, 546] on button "Hætta við" at bounding box center [1081, 546] width 154 height 41
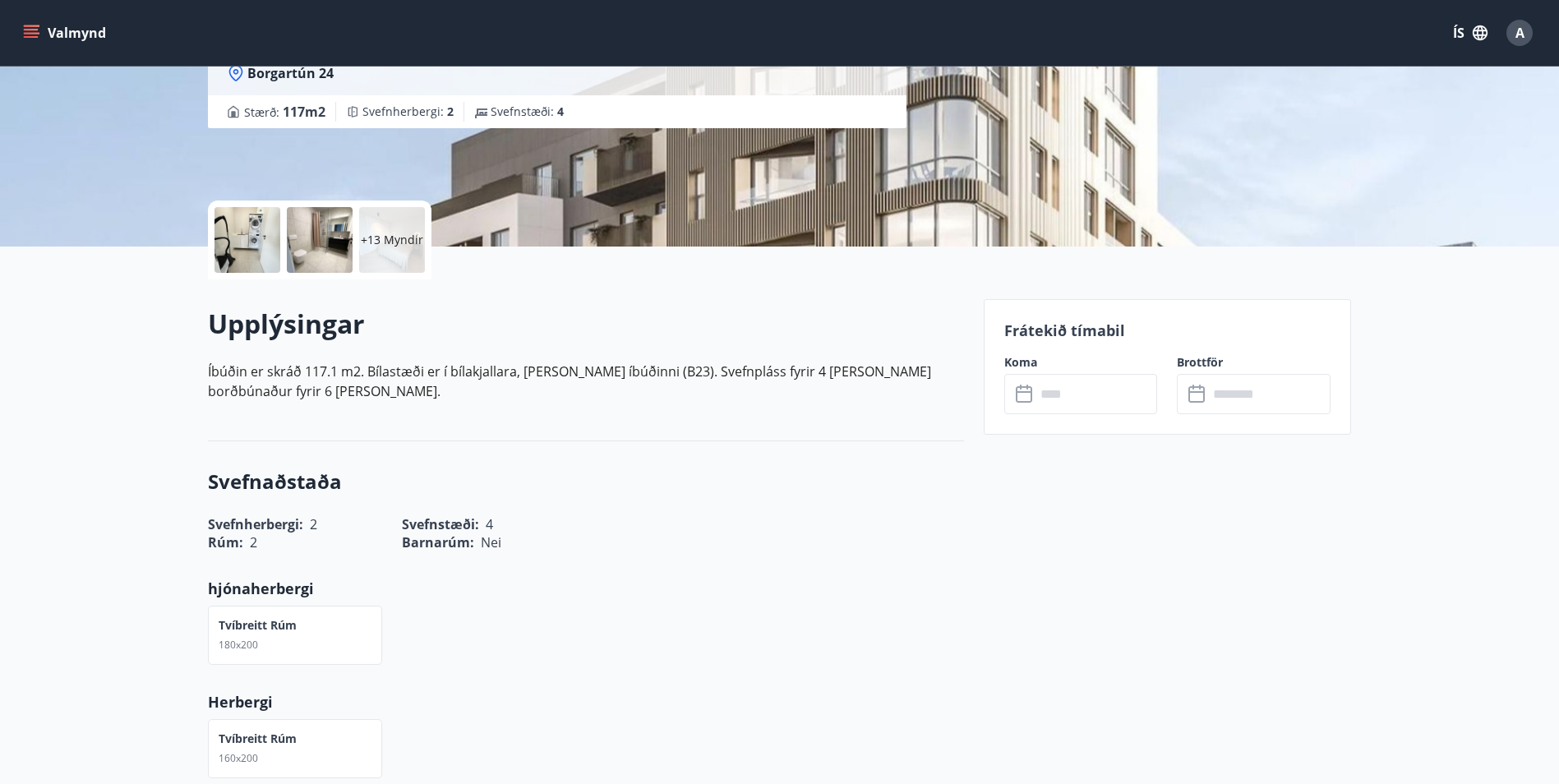
click at [1089, 392] on input "text" at bounding box center [1097, 393] width 122 height 40
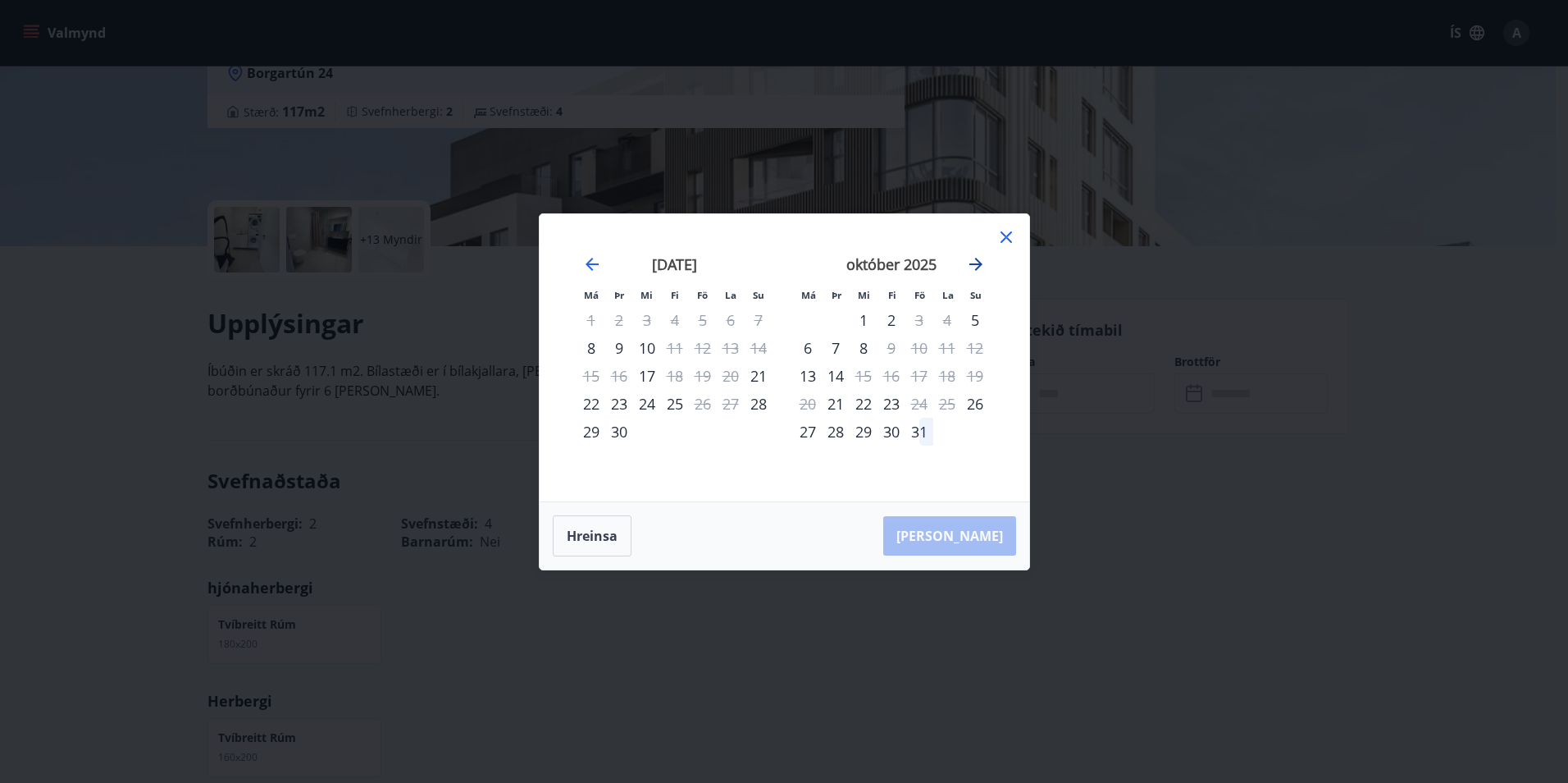
click at [981, 264] on icon "Move forward to switch to the next month." at bounding box center [976, 264] width 13 height 13
click at [592, 264] on icon "Move backward to switch to the previous month." at bounding box center [592, 264] width 13 height 13
click at [699, 431] on div "31" at bounding box center [703, 432] width 28 height 28
click at [804, 346] on div "3" at bounding box center [808, 347] width 28 height 28
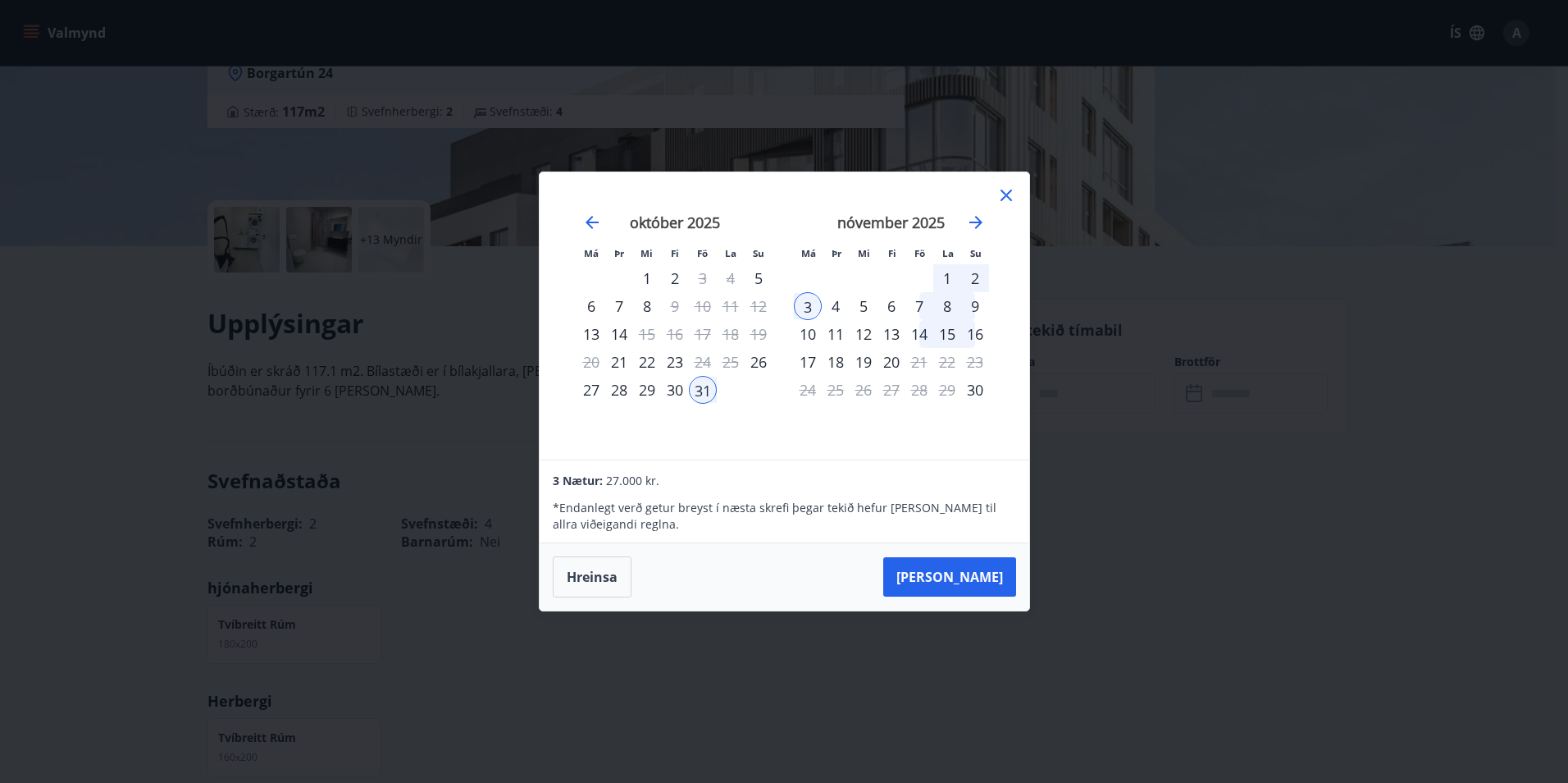
click at [966, 591] on button "[PERSON_NAME]" at bounding box center [949, 576] width 132 height 40
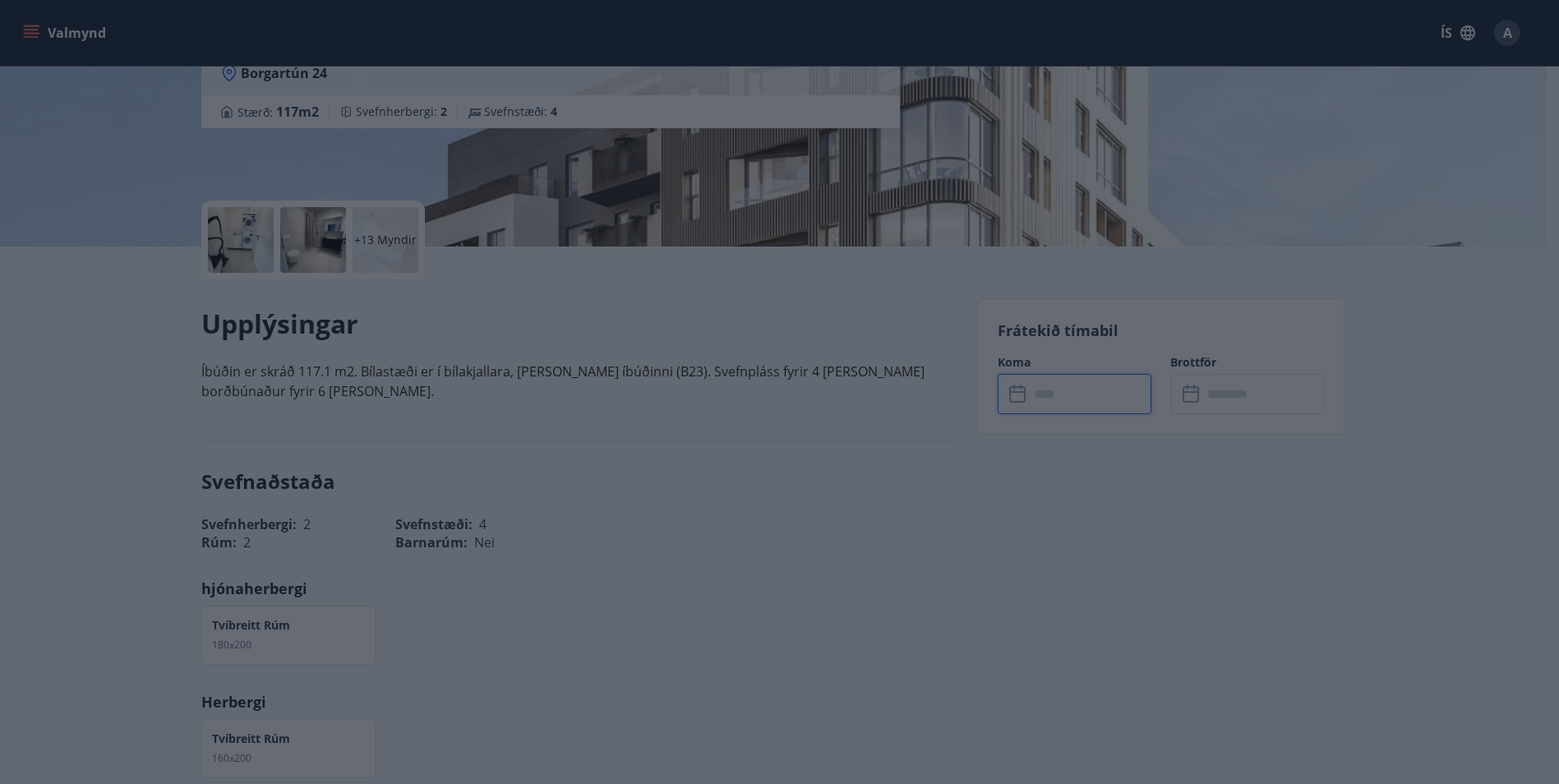
type input "******"
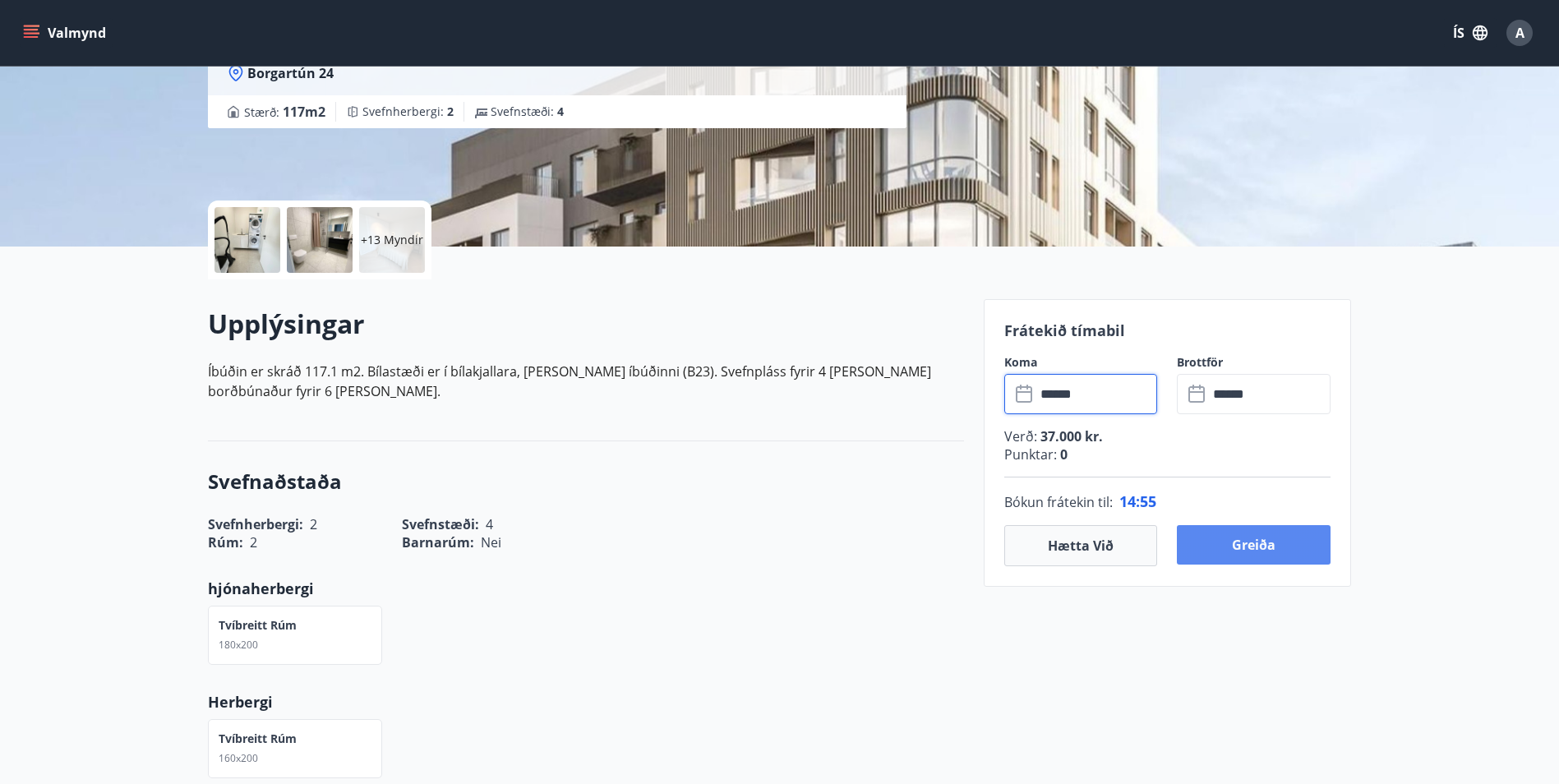
click at [1164, 547] on button "Greiða" at bounding box center [1254, 545] width 154 height 40
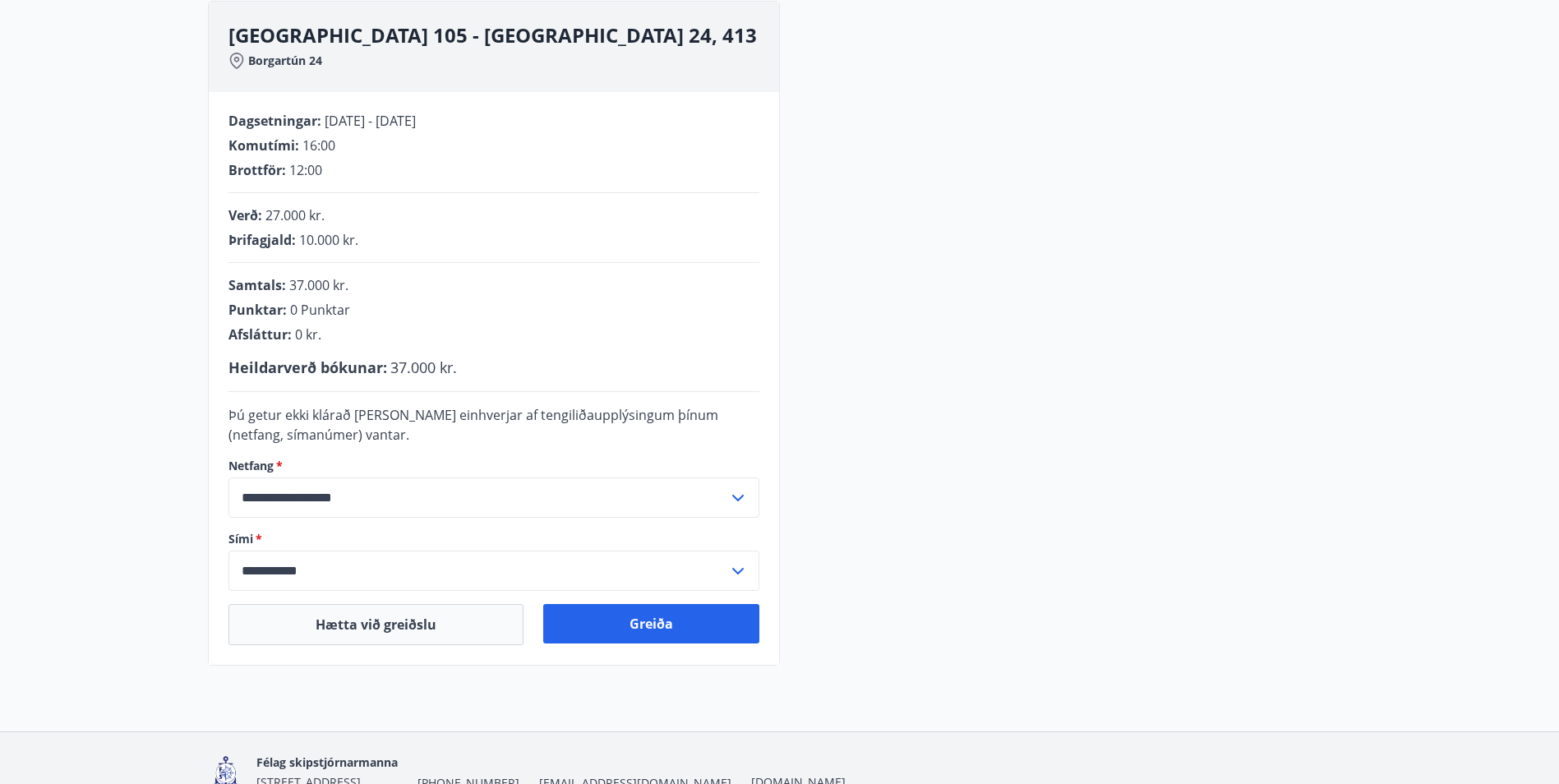
scroll to position [247, 0]
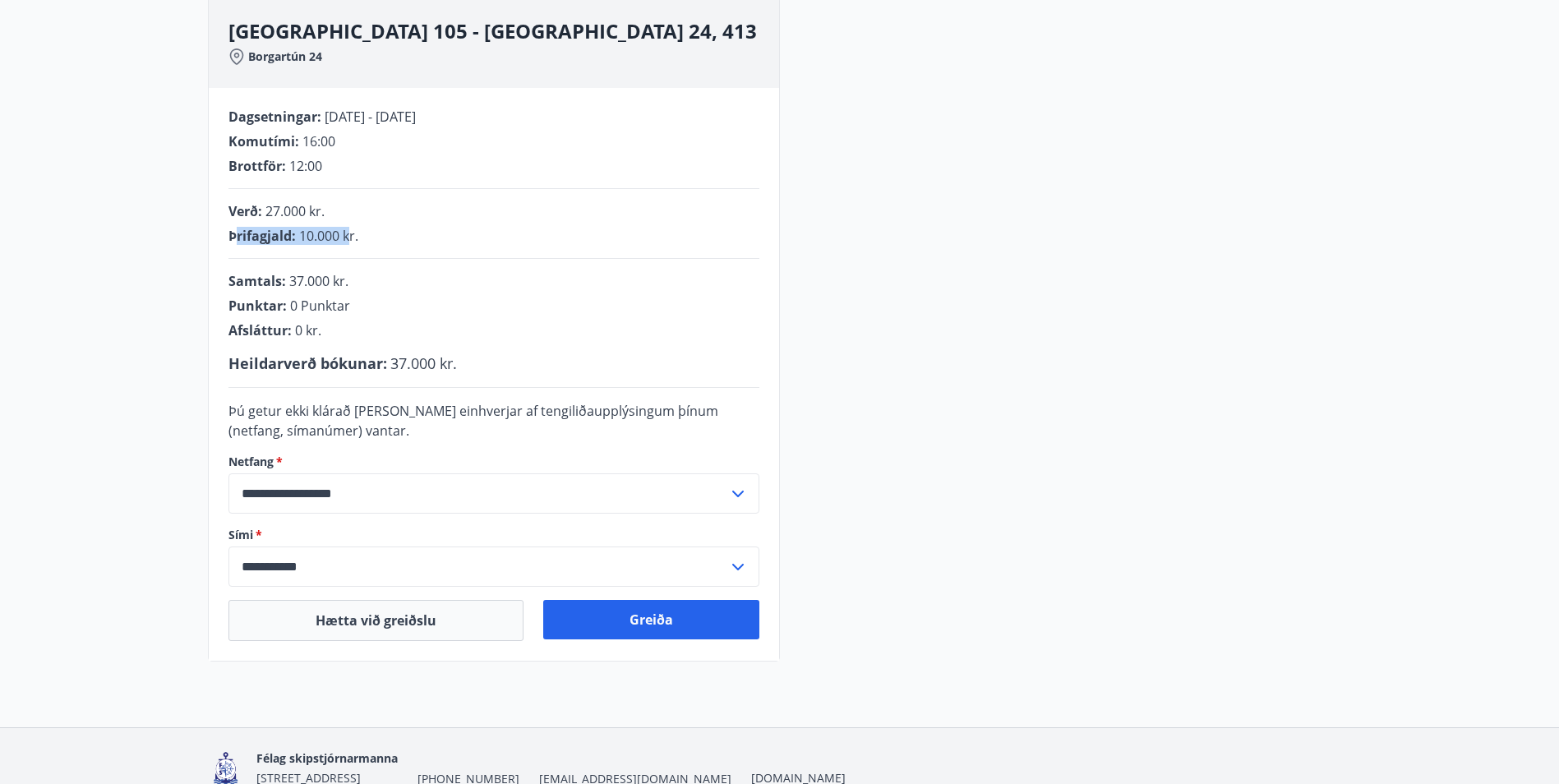
drag, startPoint x: 234, startPoint y: 233, endPoint x: 351, endPoint y: 240, distance: 117.2
click at [351, 240] on div "Þrifagjald : 10.000 kr." at bounding box center [494, 235] width 531 height 18
drag, startPoint x: 351, startPoint y: 240, endPoint x: 370, endPoint y: 246, distance: 19.9
click at [370, 246] on div "**********" at bounding box center [494, 374] width 571 height 572
drag, startPoint x: 353, startPoint y: 237, endPoint x: 225, endPoint y: 237, distance: 128.0
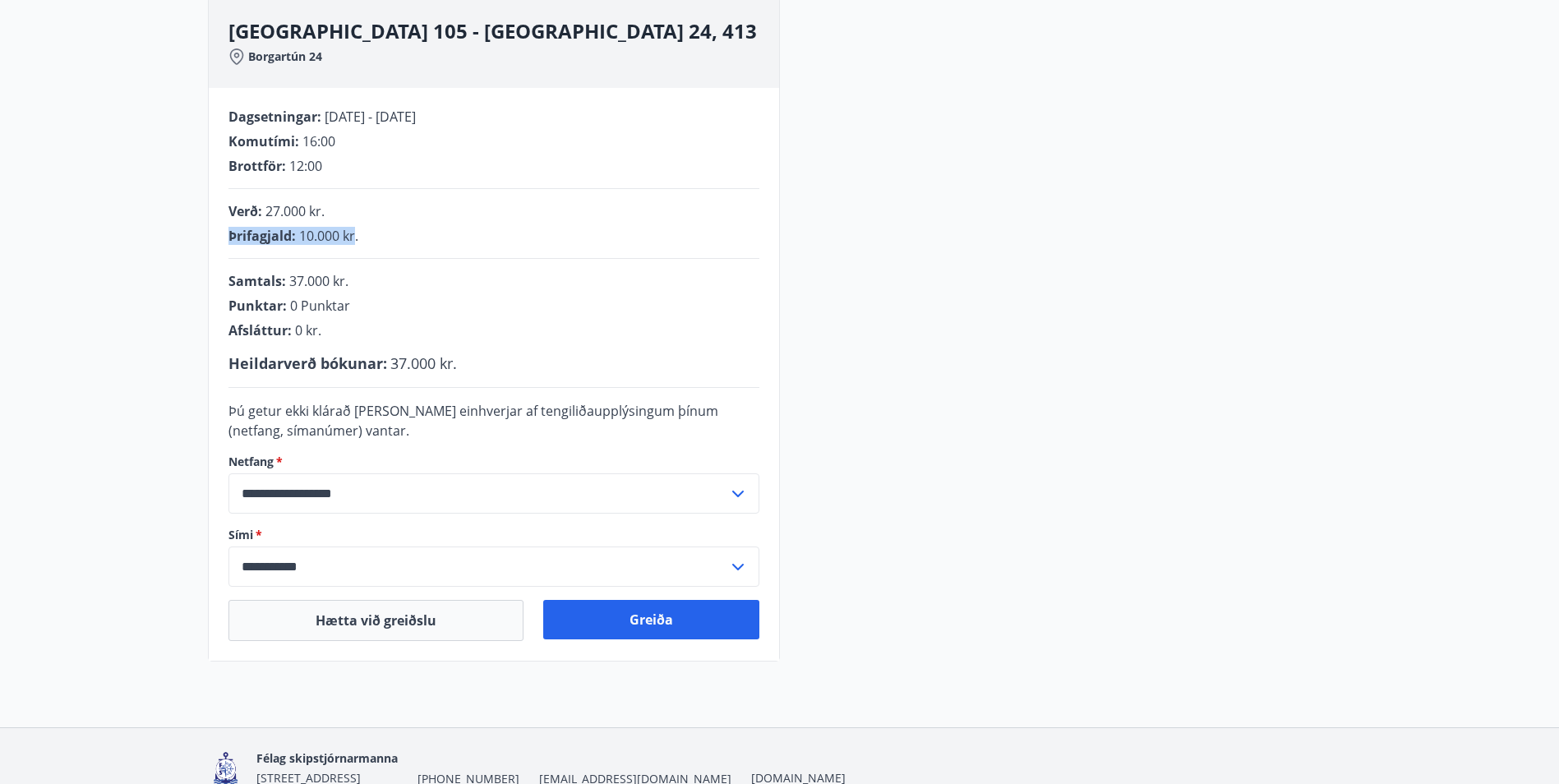
click at [225, 237] on div "**********" at bounding box center [494, 374] width 571 height 572
drag, startPoint x: 225, startPoint y: 237, endPoint x: 380, endPoint y: 236, distance: 155.0
click at [380, 236] on div "Þrifagjald : 10.000 kr." at bounding box center [494, 235] width 531 height 18
drag, startPoint x: 363, startPoint y: 235, endPoint x: 231, endPoint y: 240, distance: 132.1
click at [231, 240] on div "Þrifagjald : 10.000 kr." at bounding box center [494, 235] width 531 height 18
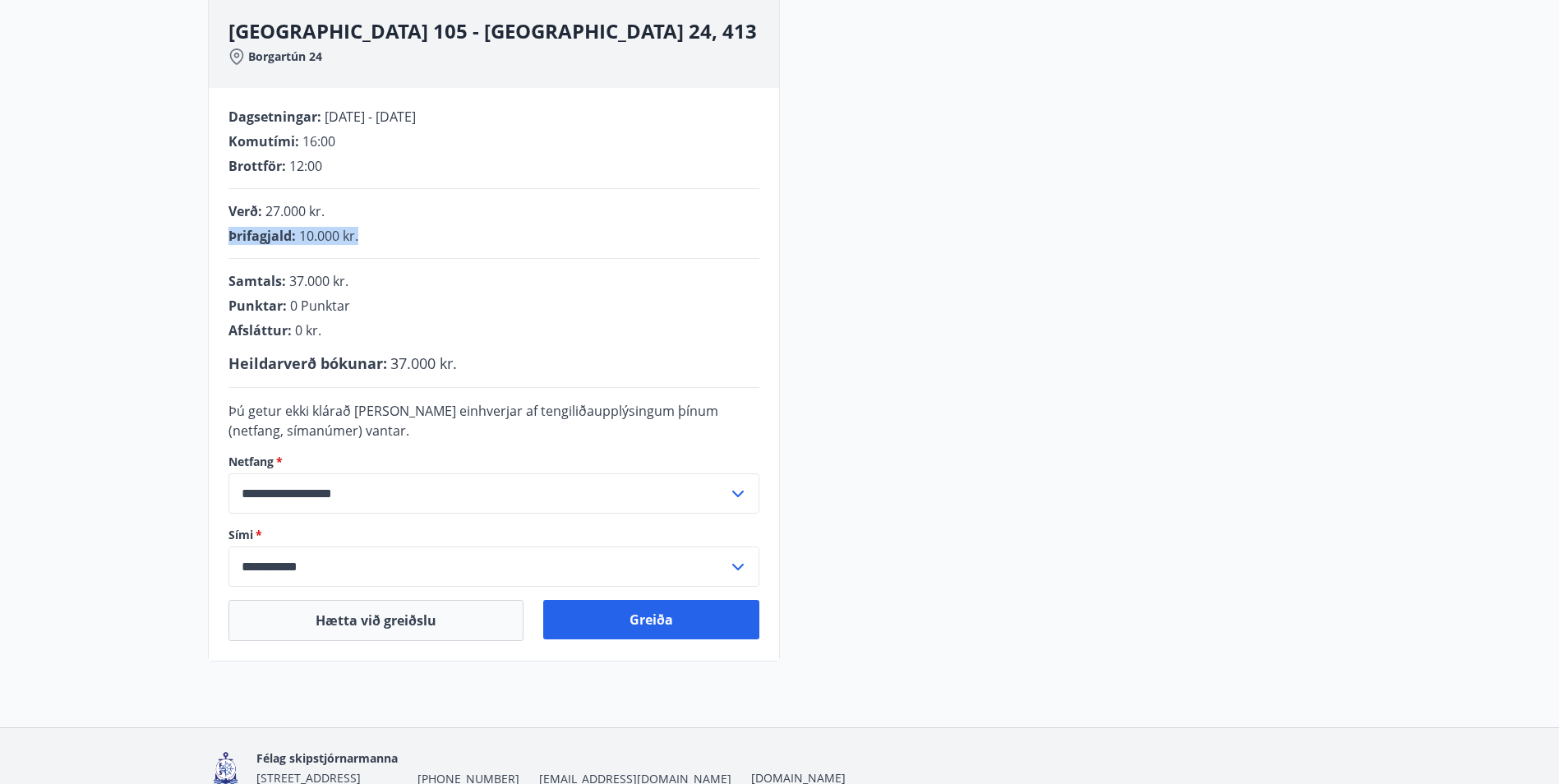
drag, startPoint x: 231, startPoint y: 240, endPoint x: 377, endPoint y: 235, distance: 146.1
click at [377, 235] on div "Þrifagjald : 10.000 kr." at bounding box center [494, 235] width 531 height 18
click at [652, 617] on button "Greiða" at bounding box center [651, 619] width 216 height 40
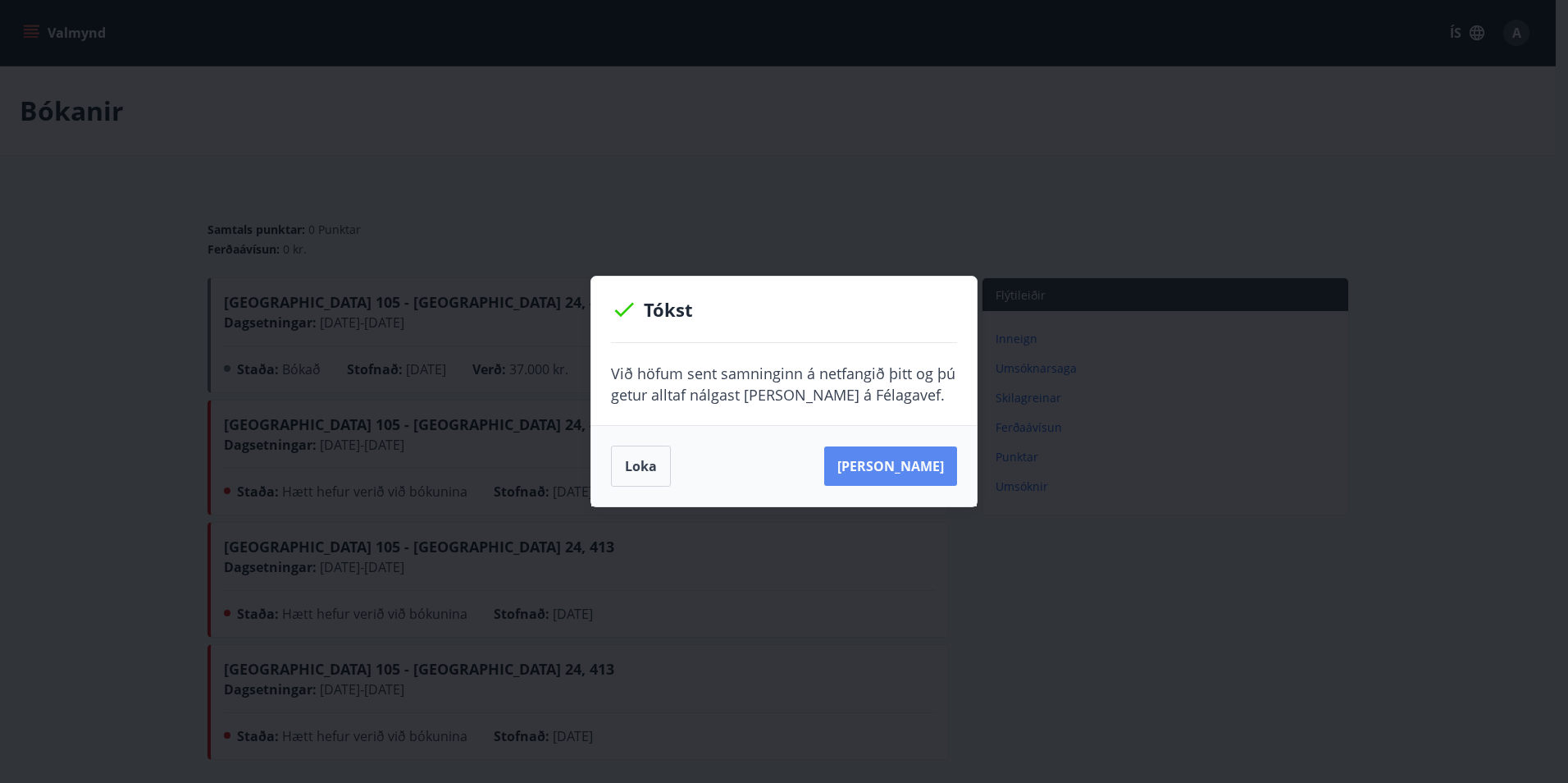
click at [900, 471] on button "Sjá samning" at bounding box center [890, 466] width 132 height 40
click at [642, 461] on button "Loka" at bounding box center [641, 466] width 60 height 41
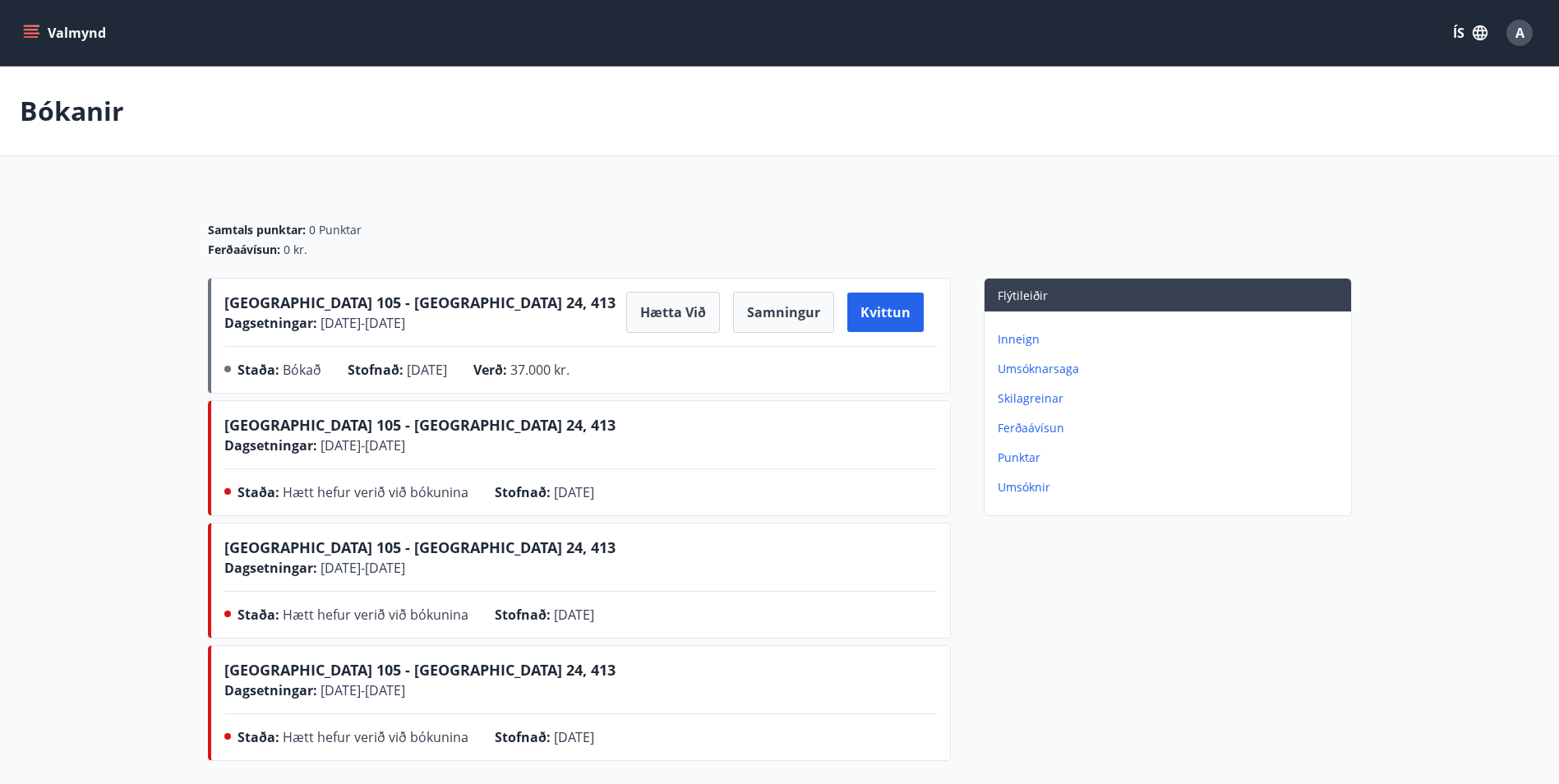
click at [39, 26] on icon "menu" at bounding box center [32, 26] width 18 height 2
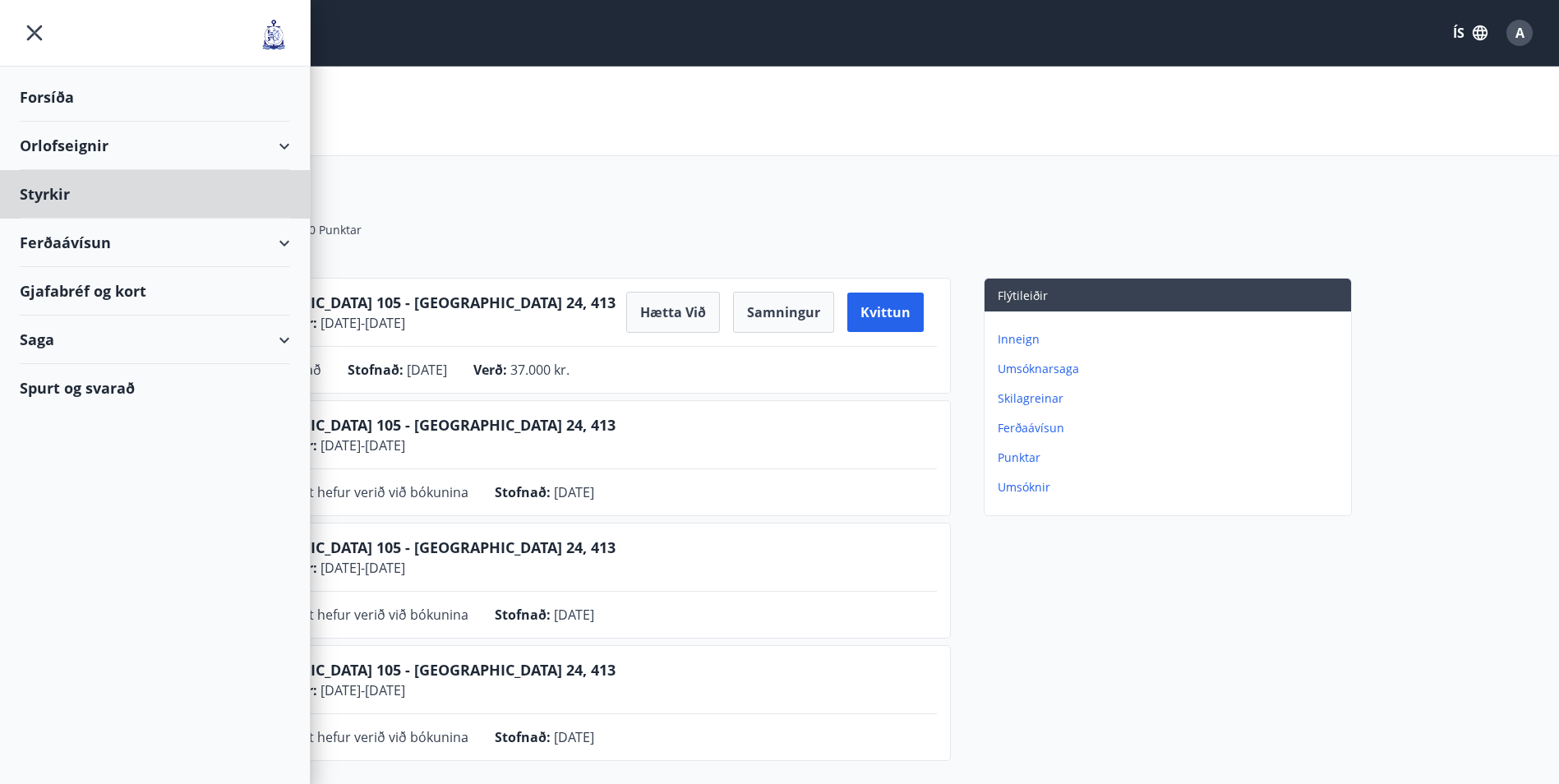
click at [51, 81] on div "Forsíða" at bounding box center [154, 97] width 270 height 48
